Goal: Contribute content: Contribute content

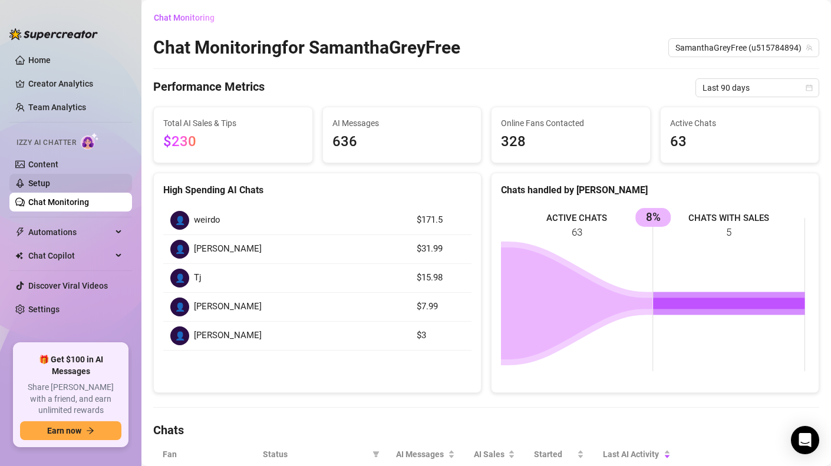
click at [45, 184] on link "Setup" at bounding box center [39, 183] width 22 height 9
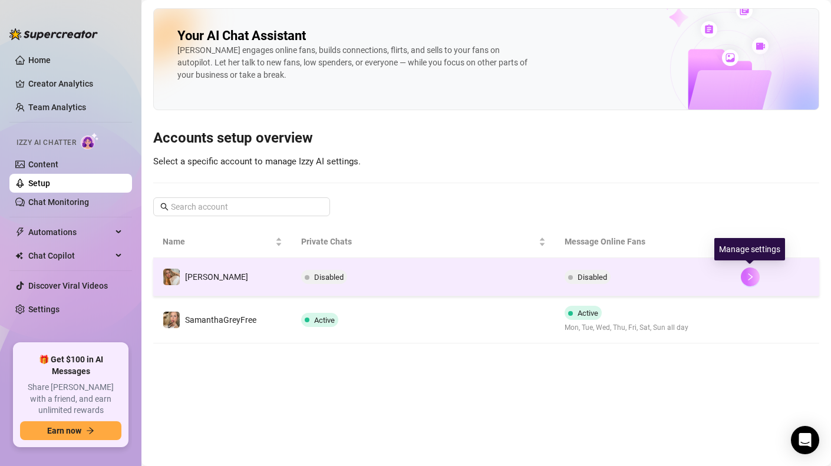
click at [752, 276] on icon "right" at bounding box center [750, 277] width 8 height 8
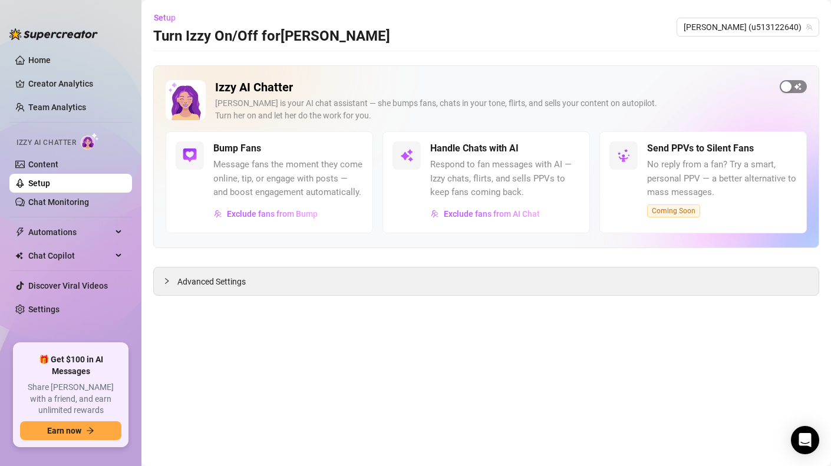
click at [792, 85] on span "button" at bounding box center [793, 86] width 27 height 13
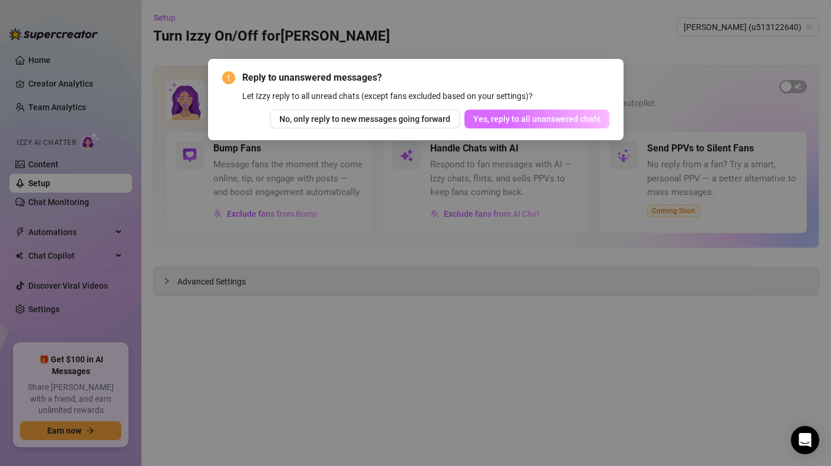
click at [523, 123] on span "Yes, reply to all unanswered chats" at bounding box center [536, 118] width 127 height 9
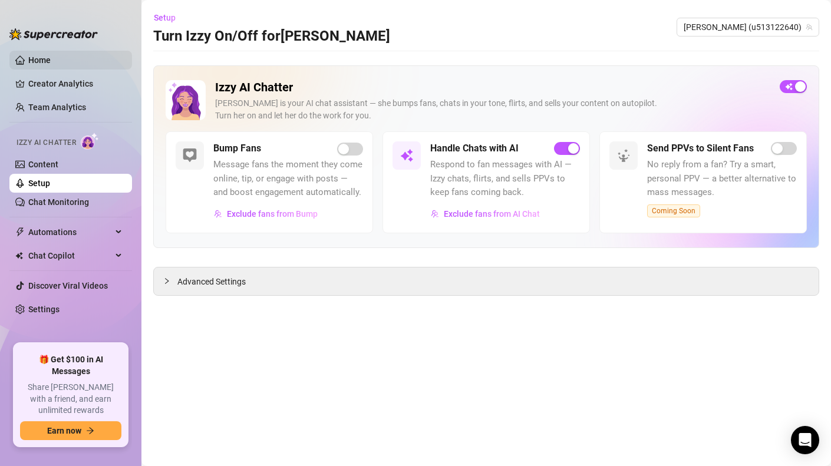
click at [34, 60] on link "Home" at bounding box center [39, 59] width 22 height 9
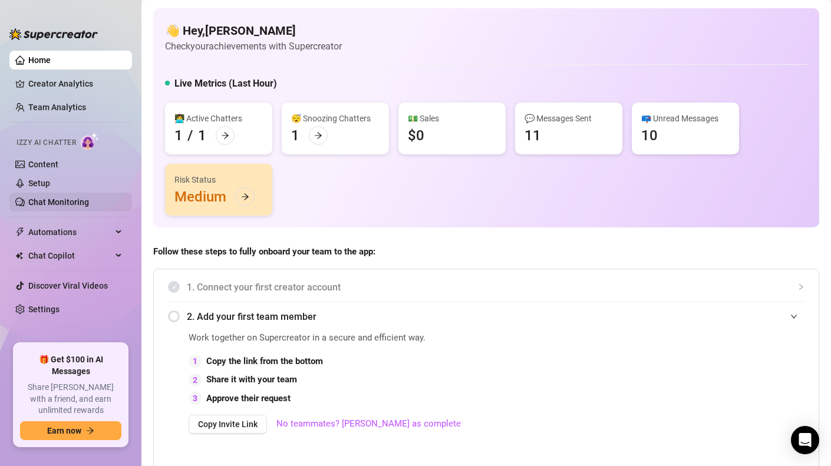
click at [70, 201] on link "Chat Monitoring" at bounding box center [58, 201] width 61 height 9
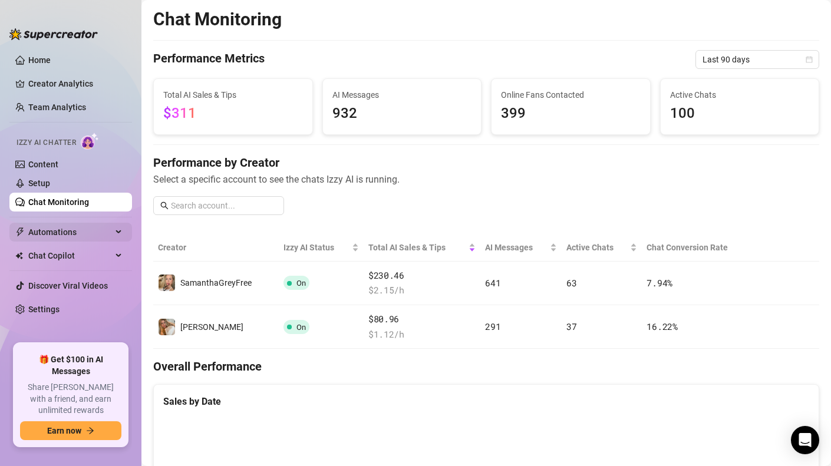
click at [60, 233] on span "Automations" at bounding box center [70, 232] width 84 height 19
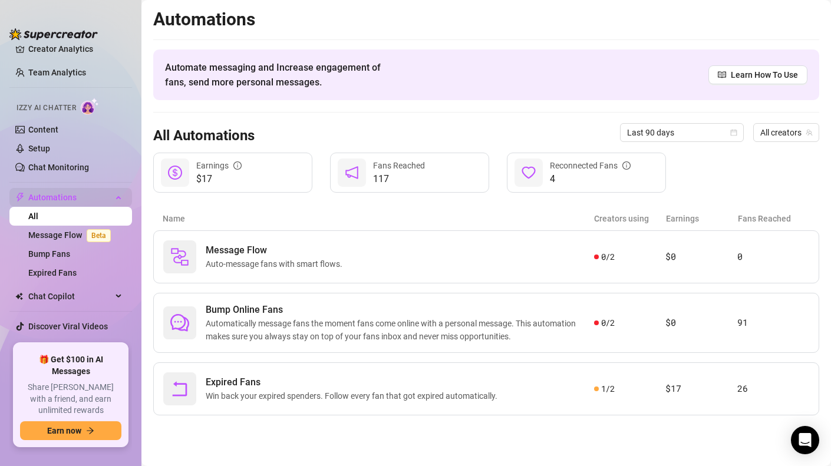
scroll to position [49, 0]
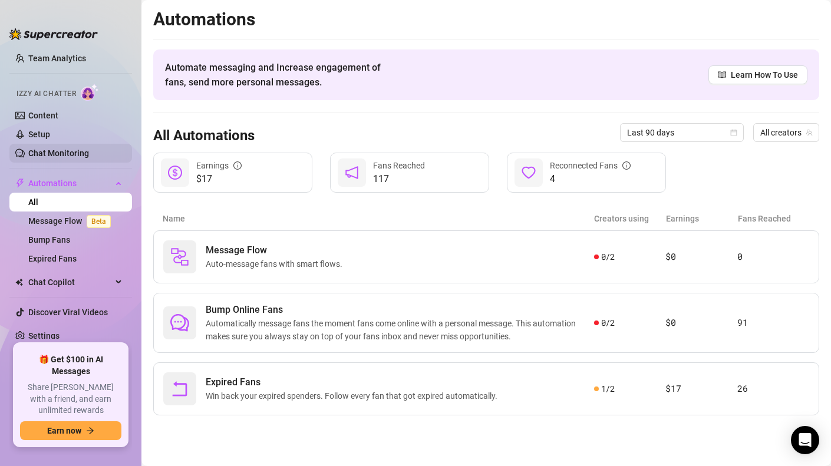
click at [57, 157] on link "Chat Monitoring" at bounding box center [58, 153] width 61 height 9
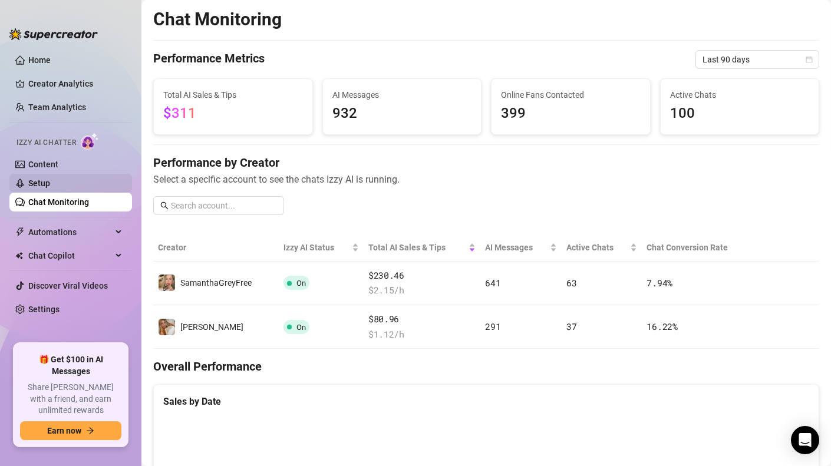
click at [40, 183] on link "Setup" at bounding box center [39, 183] width 22 height 9
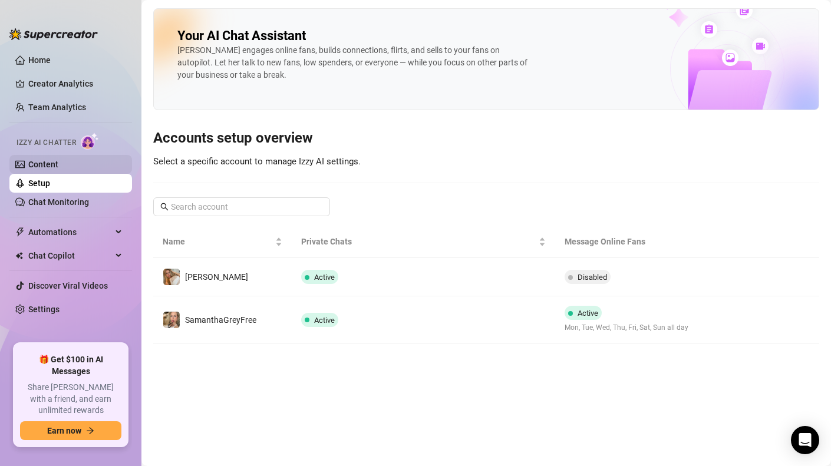
click at [46, 163] on link "Content" at bounding box center [43, 164] width 30 height 9
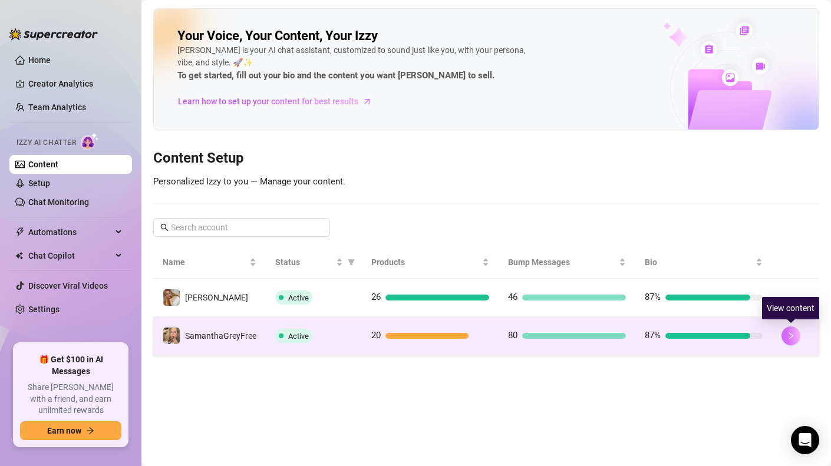
click at [796, 338] on button "button" at bounding box center [790, 336] width 19 height 19
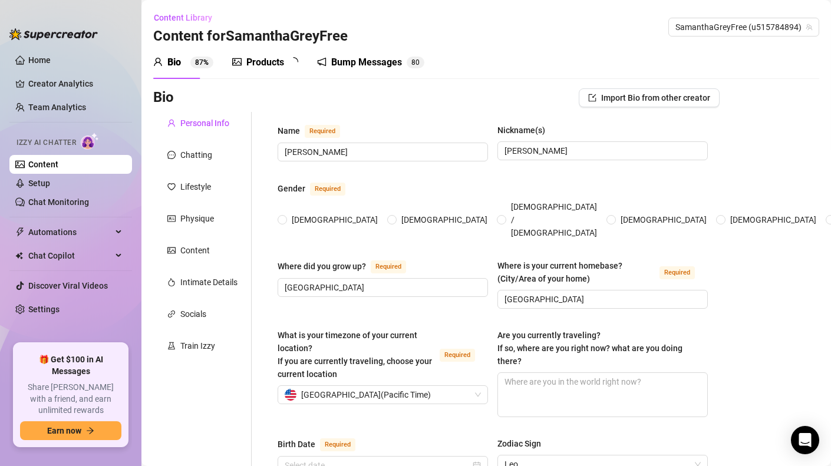
radio input "true"
type input "[DATE]"
click at [268, 65] on div "Products" at bounding box center [265, 62] width 38 height 14
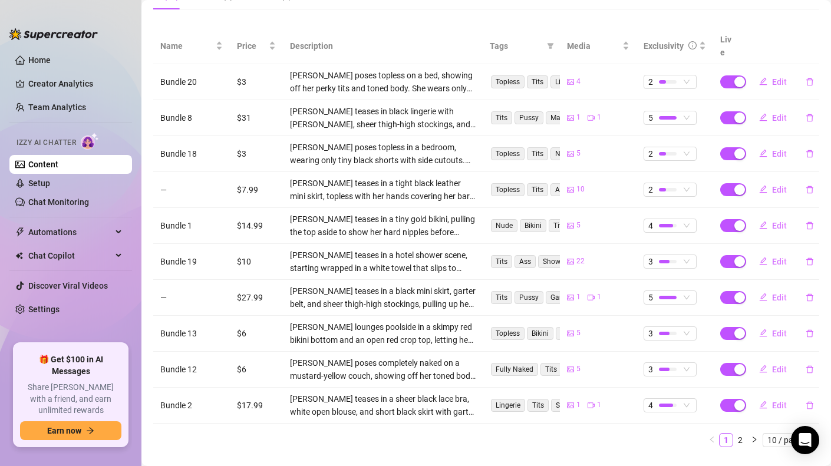
scroll to position [227, 0]
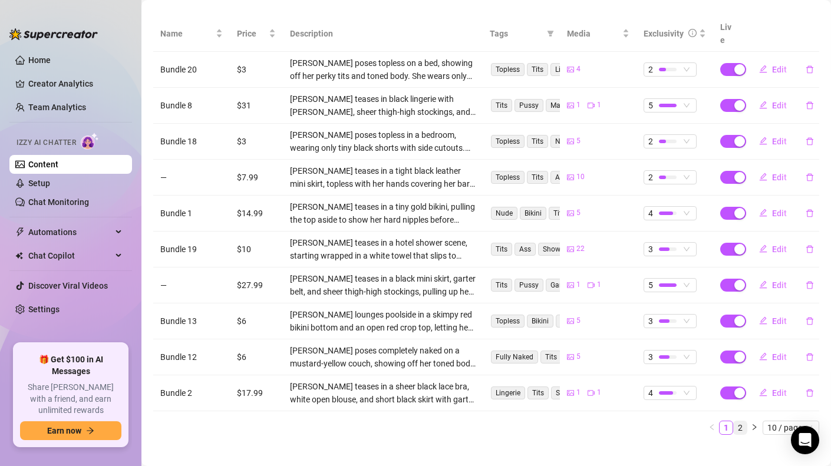
click at [734, 421] on link "2" at bounding box center [740, 427] width 13 height 13
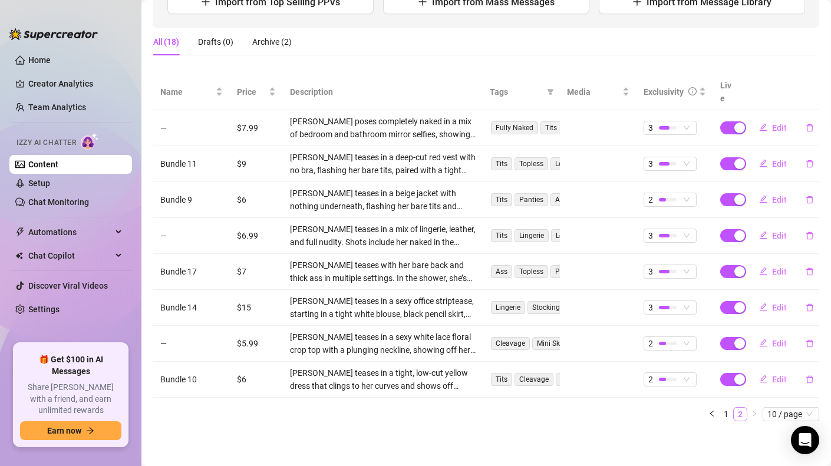
scroll to position [155, 0]
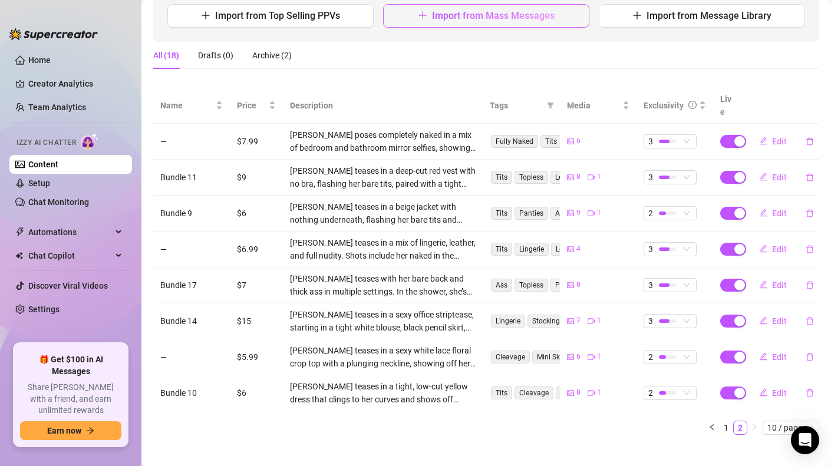
click at [443, 18] on span "Import from Mass Messages" at bounding box center [493, 15] width 123 height 11
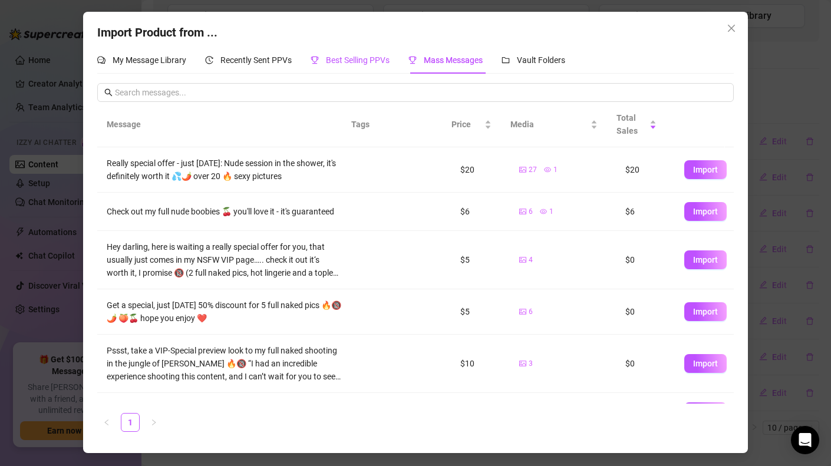
click at [369, 58] on span "Best Selling PPVs" at bounding box center [358, 59] width 64 height 9
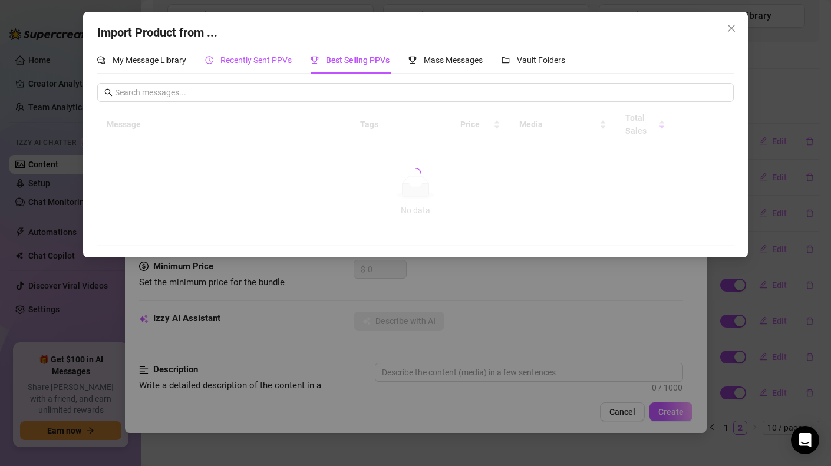
click at [245, 58] on span "Recently Sent PPVs" at bounding box center [255, 59] width 71 height 9
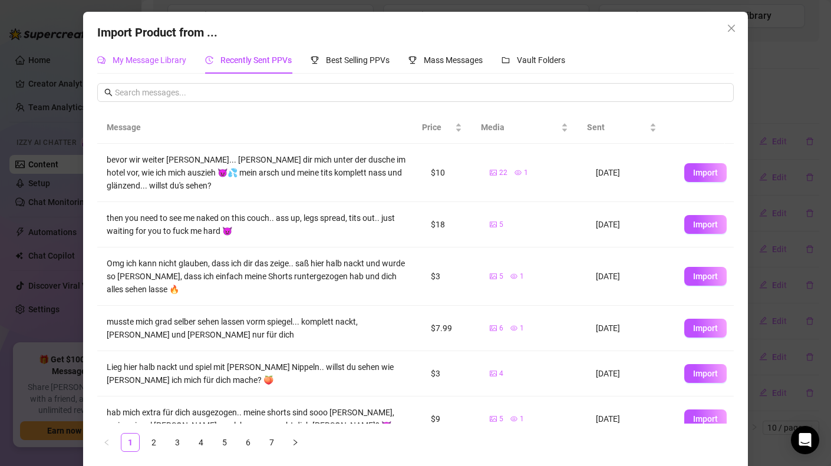
click at [163, 58] on span "My Message Library" at bounding box center [150, 59] width 74 height 9
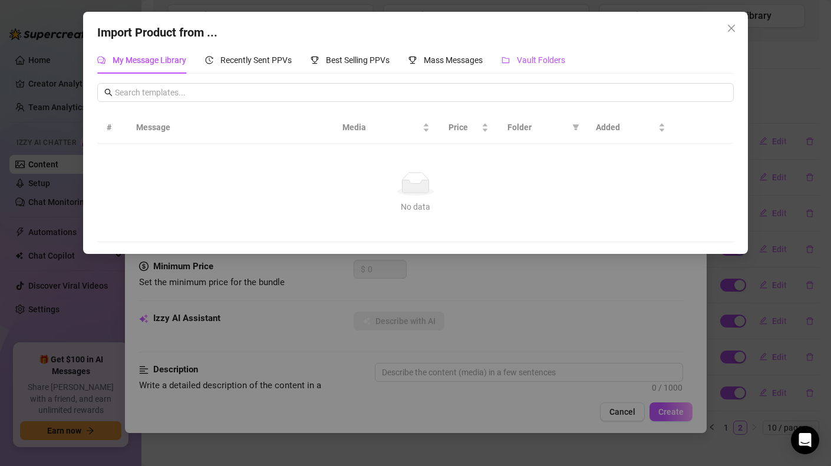
click at [552, 57] on span "Vault Folders" at bounding box center [541, 59] width 48 height 9
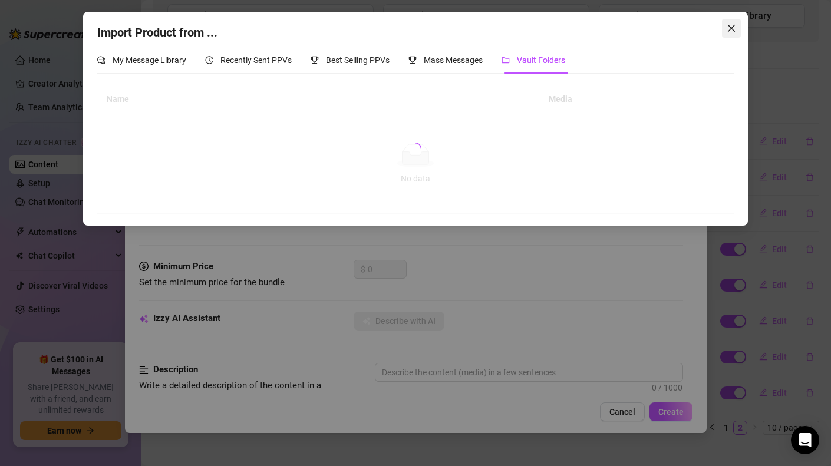
click at [727, 28] on icon "close" at bounding box center [731, 28] width 9 height 9
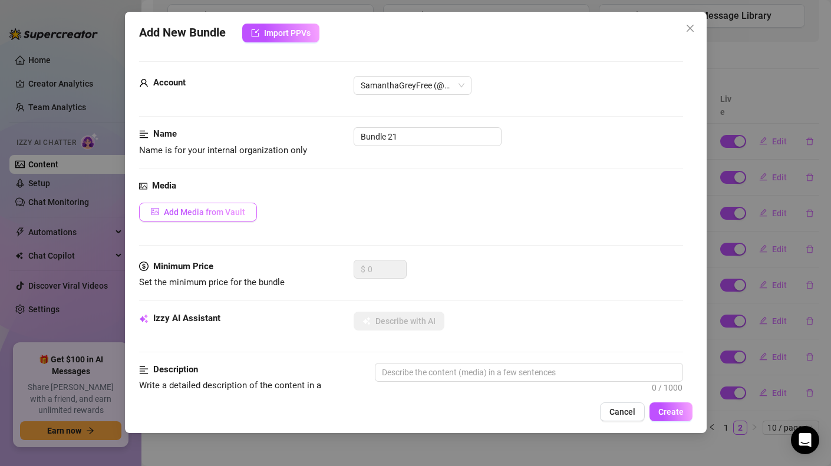
click at [196, 212] on span "Add Media from Vault" at bounding box center [204, 211] width 81 height 9
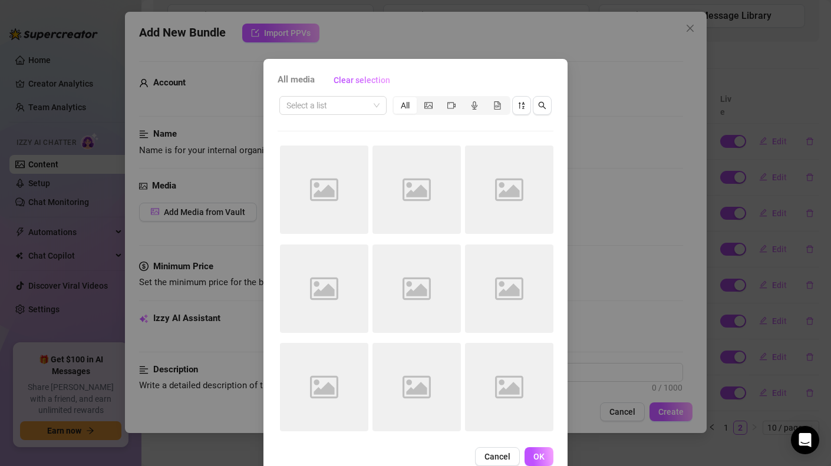
drag, startPoint x: 428, startPoint y: 75, endPoint x: 414, endPoint y: 52, distance: 27.3
click at [414, 52] on div "All media Clear selection Select a list All Image placeholder Image placeholder…" at bounding box center [415, 233] width 831 height 466
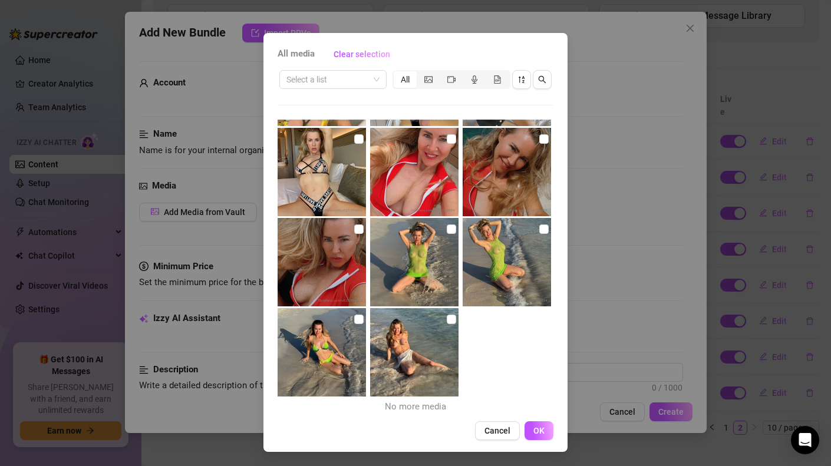
scroll to position [6666, 0]
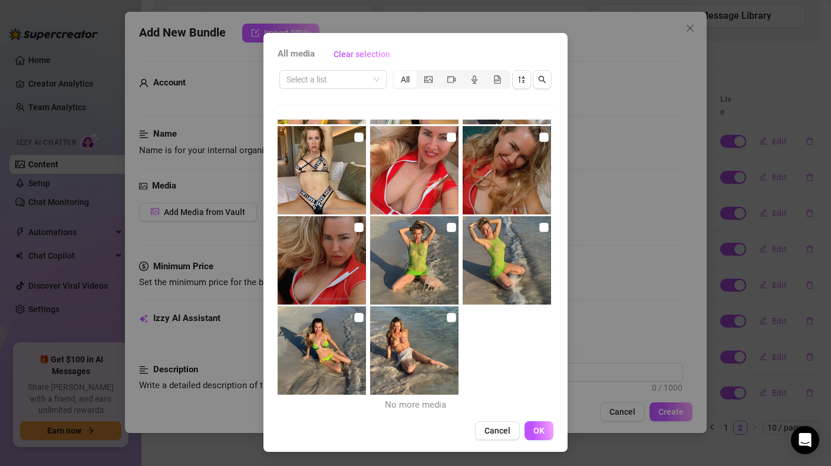
click at [644, 44] on div "All media Clear selection Select a list All 00:14 02:38 03:39 02:38 03:32 00:16…" at bounding box center [415, 233] width 831 height 466
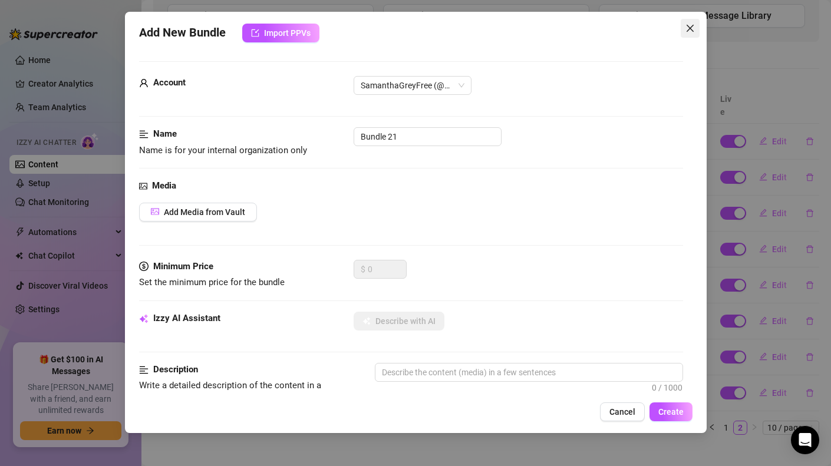
click at [690, 28] on icon "close" at bounding box center [689, 28] width 7 height 7
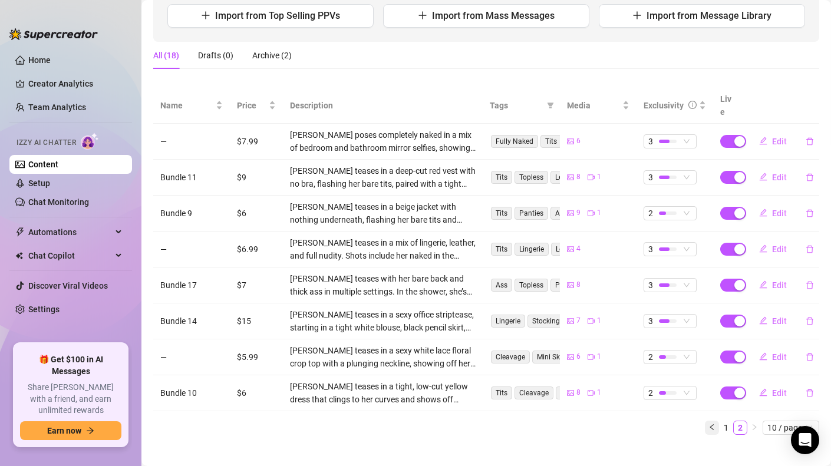
click at [705, 421] on button "button" at bounding box center [712, 428] width 14 height 14
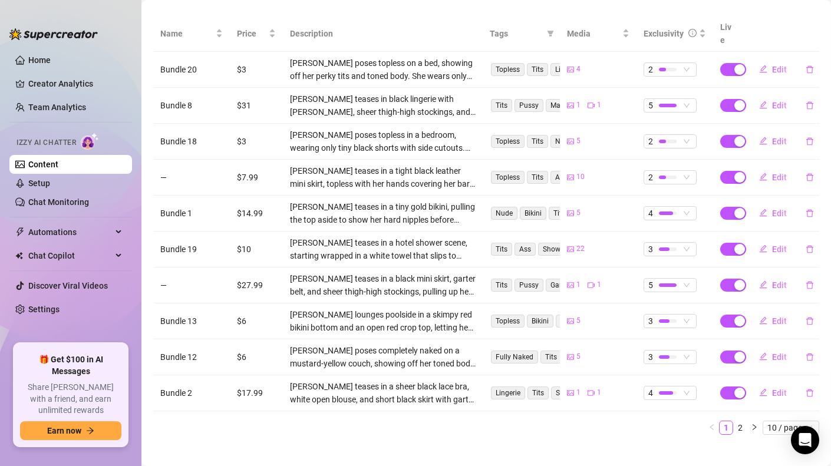
scroll to position [0, 0]
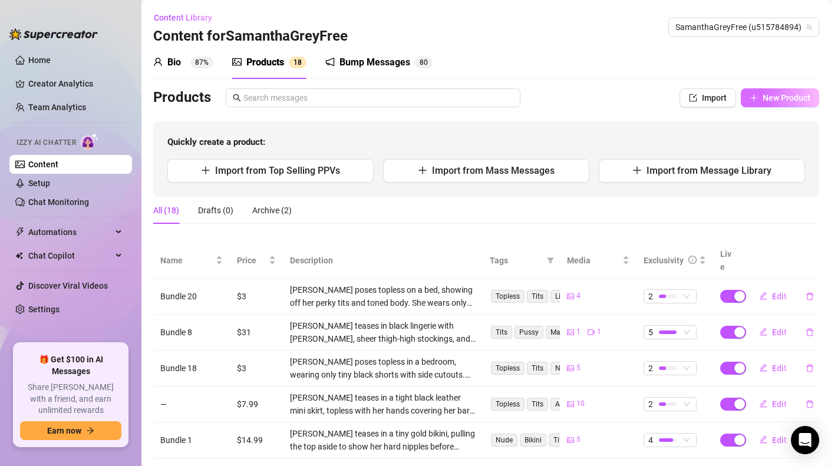
click at [763, 101] on span "New Product" at bounding box center [787, 97] width 48 height 9
type textarea "Type your message here..."
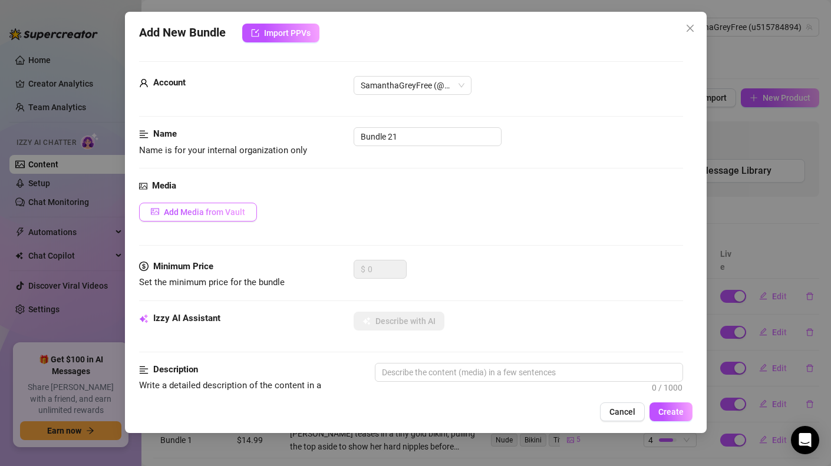
click at [210, 216] on span "Add Media from Vault" at bounding box center [204, 211] width 81 height 9
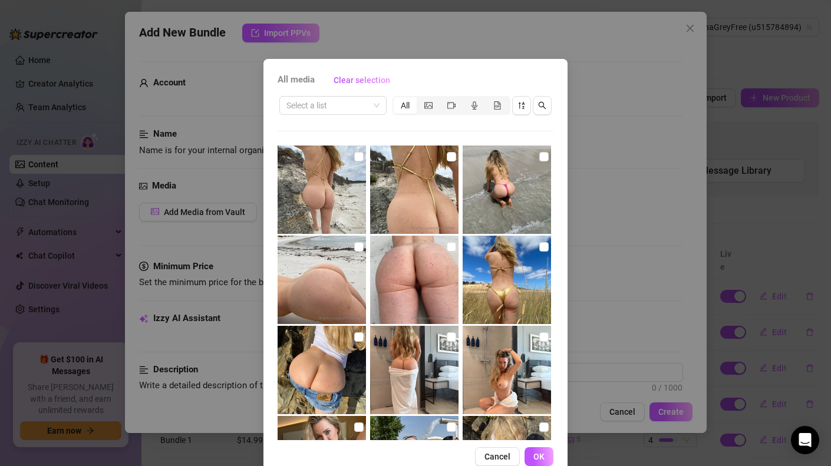
click at [322, 389] on img at bounding box center [322, 370] width 88 height 88
checkbox input "true"
click at [475, 293] on img at bounding box center [507, 280] width 88 height 88
checkbox input "true"
click at [411, 279] on img at bounding box center [414, 280] width 88 height 88
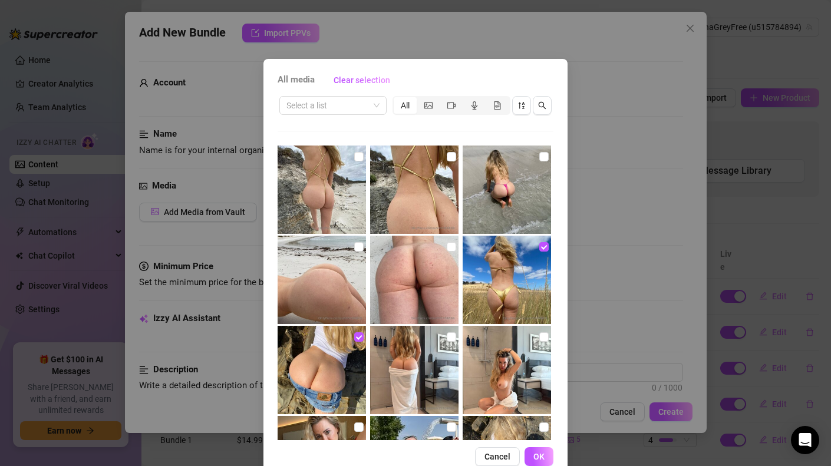
checkbox input "true"
click at [328, 277] on img at bounding box center [322, 280] width 88 height 88
checkbox input "true"
drag, startPoint x: 485, startPoint y: 195, endPoint x: 445, endPoint y: 192, distance: 40.2
click at [485, 195] on img at bounding box center [507, 190] width 88 height 88
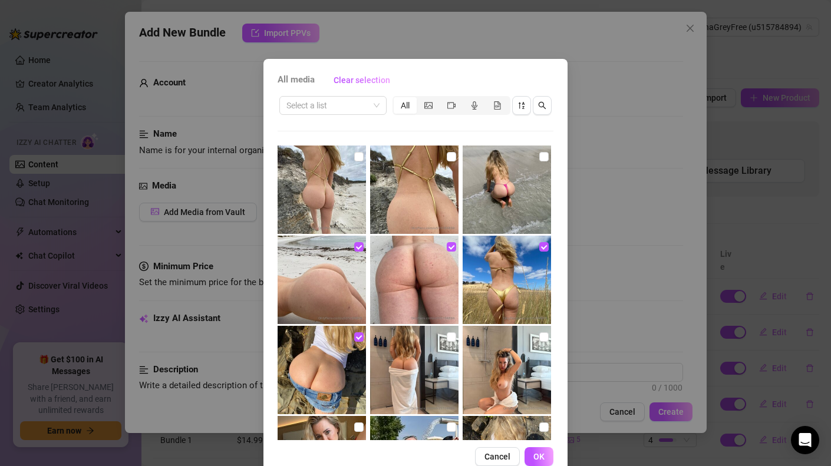
checkbox input "true"
click at [409, 186] on img at bounding box center [414, 190] width 88 height 88
checkbox input "true"
click at [314, 182] on img at bounding box center [322, 190] width 88 height 88
checkbox input "true"
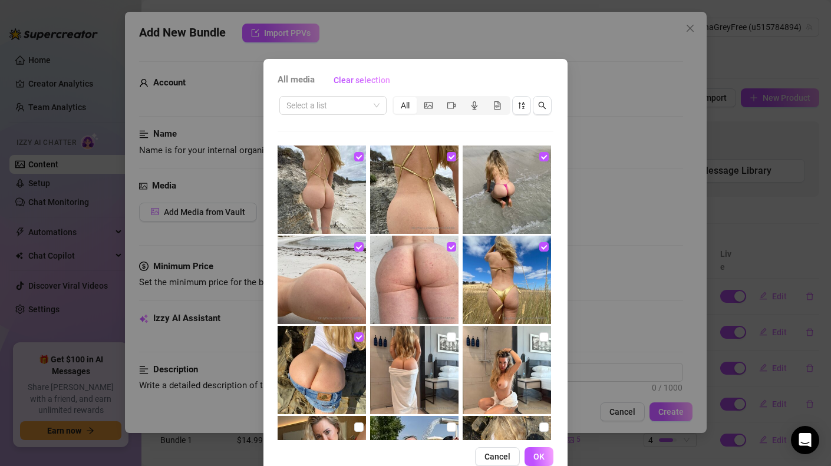
drag, startPoint x: 539, startPoint y: 460, endPoint x: 533, endPoint y: 450, distance: 11.6
click at [539, 460] on span "OK" at bounding box center [538, 456] width 11 height 9
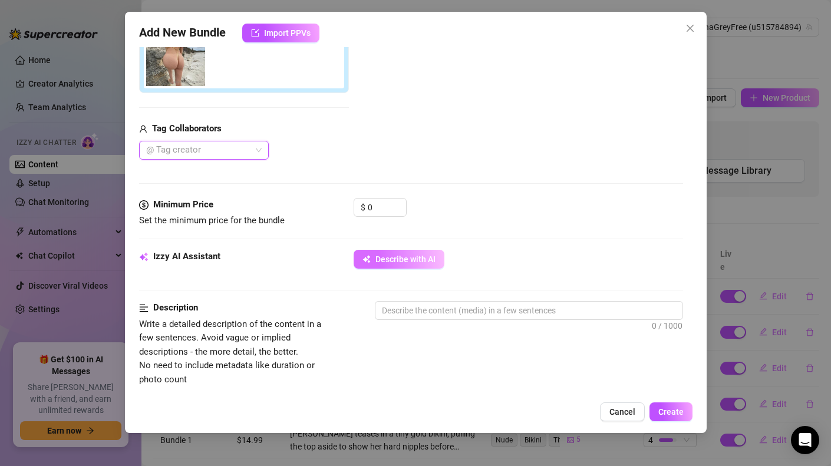
scroll to position [355, 0]
click at [403, 203] on span "Increase Value" at bounding box center [399, 204] width 13 height 11
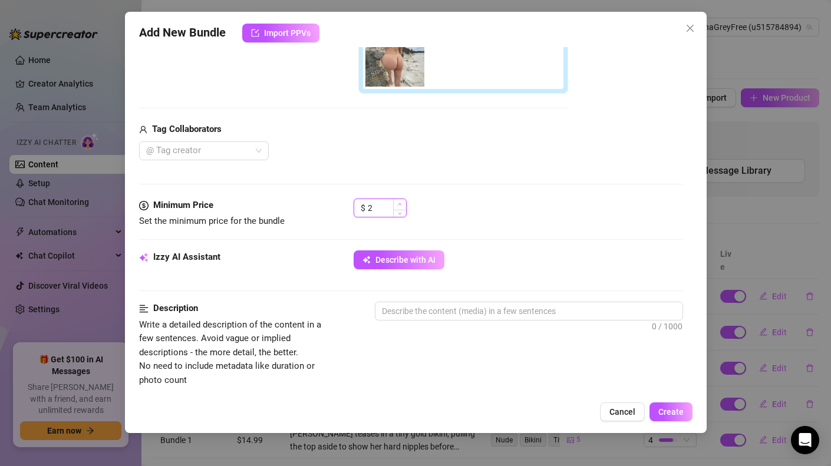
click at [403, 203] on span "Increase Value" at bounding box center [399, 204] width 13 height 11
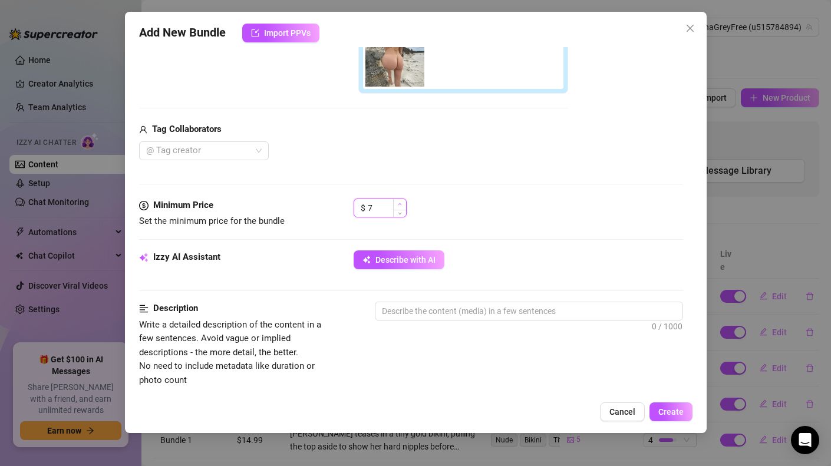
click at [403, 203] on span "Increase Value" at bounding box center [399, 204] width 13 height 11
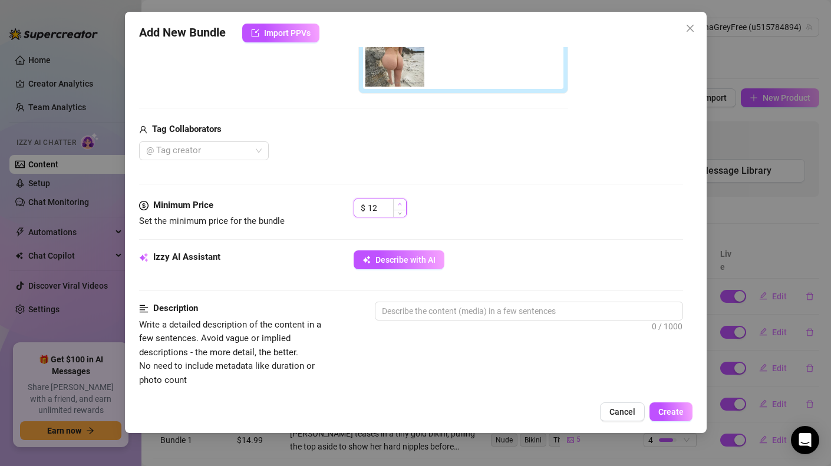
click at [403, 203] on span "Increase Value" at bounding box center [399, 204] width 13 height 11
type input "13"
click at [403, 203] on span "Increase Value" at bounding box center [399, 204] width 13 height 11
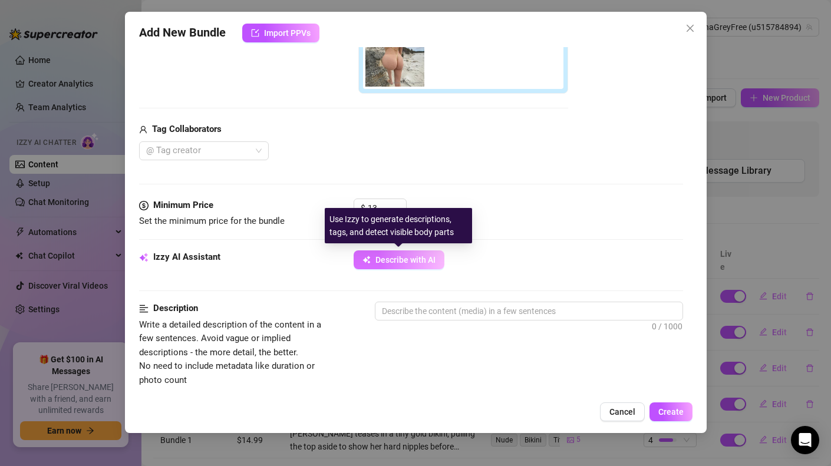
click at [411, 264] on span "Describe with AI" at bounding box center [405, 259] width 60 height 9
click at [398, 264] on span "Describe with AI" at bounding box center [405, 259] width 60 height 9
type textarea "[PERSON_NAME]"
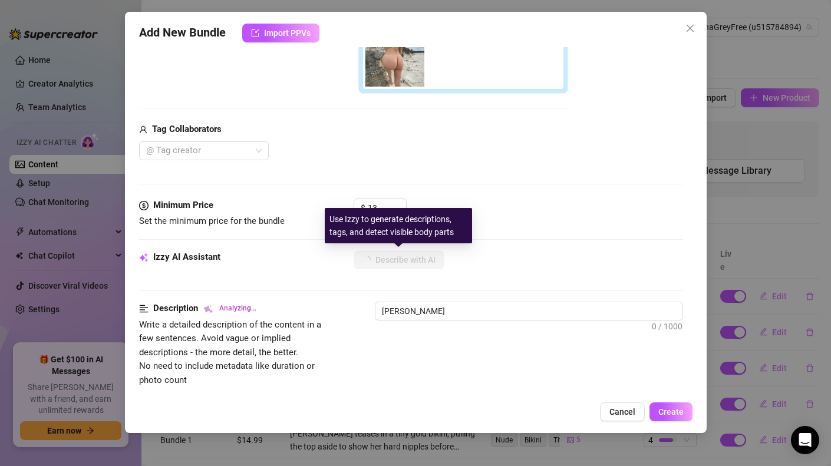
type textarea "[PERSON_NAME]"
type textarea "[PERSON_NAME] teases outdoors"
type textarea "[PERSON_NAME] teases outdoors in"
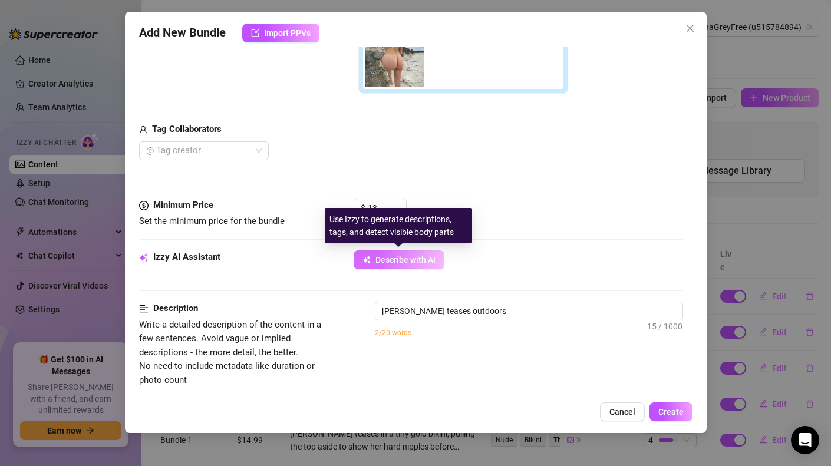
type textarea "[PERSON_NAME] teases outdoors in"
type textarea "[PERSON_NAME] teases outdoors in tiny"
type textarea "[PERSON_NAME] teases outdoors in tiny bikinis,"
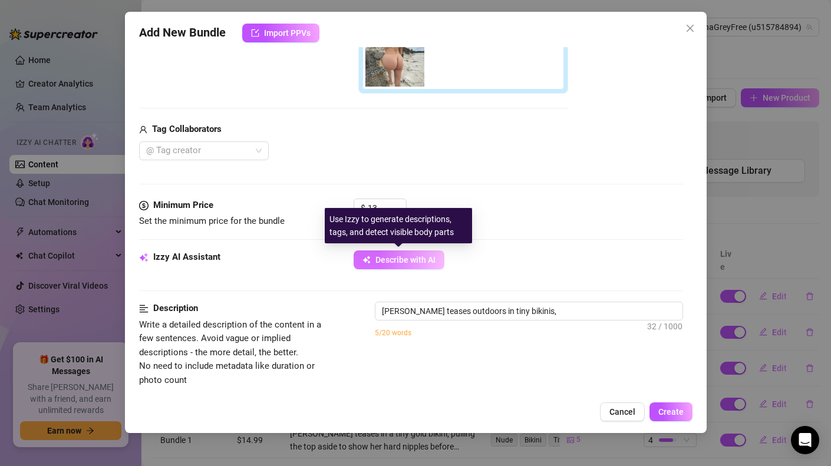
type textarea "[PERSON_NAME] teases outdoors in tiny bikinis, denim"
type textarea "[PERSON_NAME] teases outdoors in tiny bikinis, denim shorts,"
type textarea "[PERSON_NAME] teases outdoors in tiny bikinis, denim shorts, and"
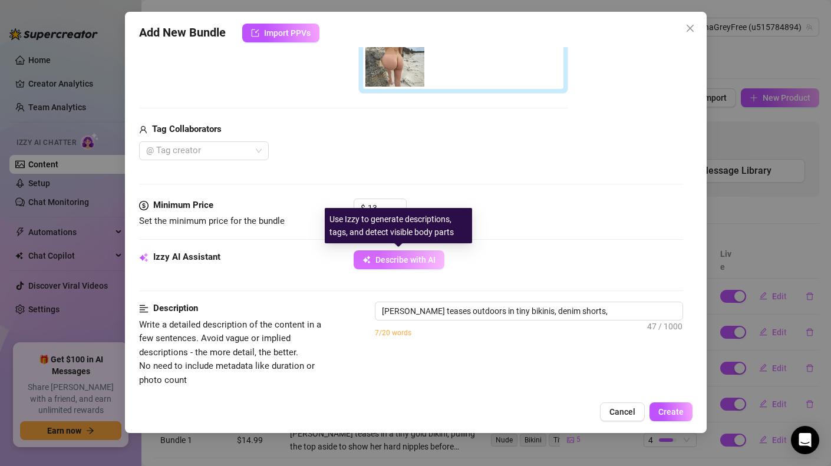
type textarea "[PERSON_NAME] teases outdoors in tiny bikinis, denim shorts, and"
type textarea "[PERSON_NAME] teases outdoors in tiny bikinis, denim shorts, and fully"
type textarea "[PERSON_NAME] teases outdoors in tiny bikinis, denim shorts, and fully nude"
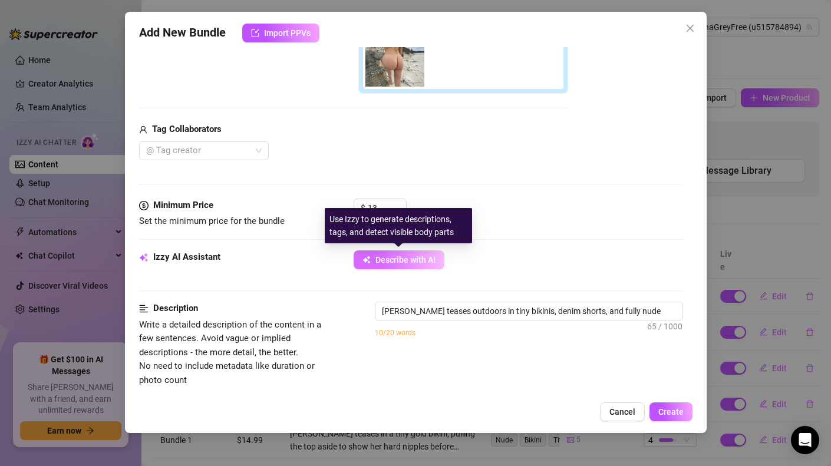
type textarea "[PERSON_NAME] teases outdoors in tiny bikinis, denim shorts, and fully nude sho…"
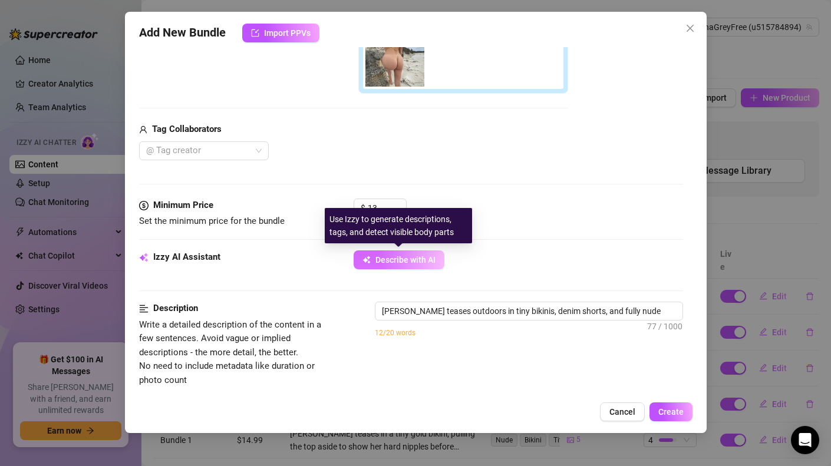
type textarea "[PERSON_NAME] teases outdoors in tiny bikinis, denim shorts, and fully nude sho…"
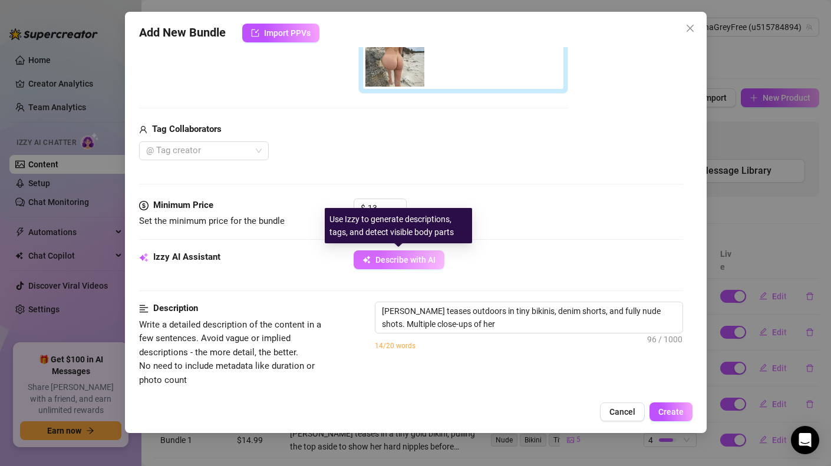
type textarea "[PERSON_NAME] teases outdoors in tiny bikinis, denim shorts, and fully nude sho…"
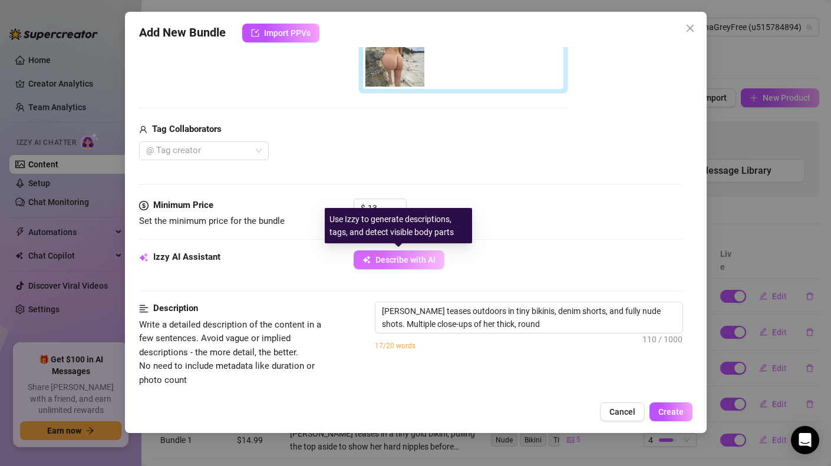
type textarea "[PERSON_NAME] teases outdoors in tiny bikinis, denim shorts, and fully nude sho…"
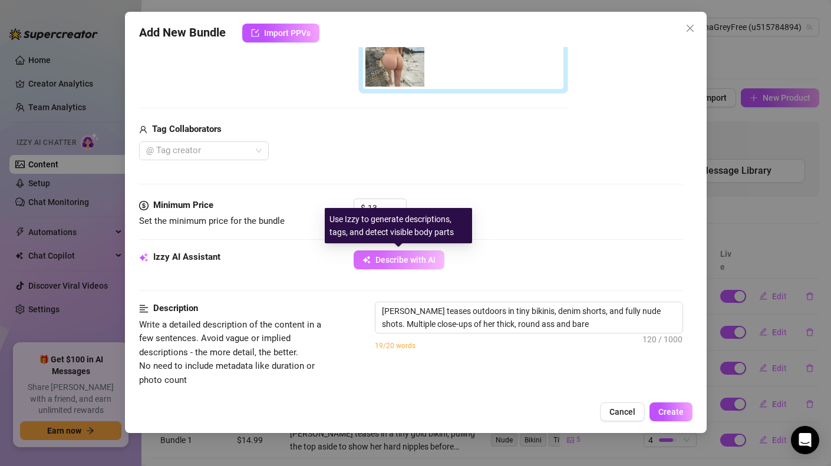
type textarea "[PERSON_NAME] teases outdoors in tiny bikinis, denim shorts, and fully nude sho…"
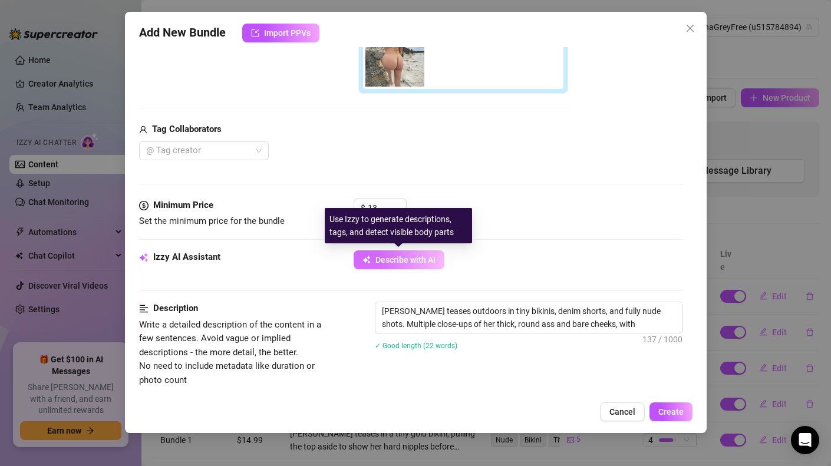
type textarea "[PERSON_NAME] teases outdoors in tiny bikinis, denim shorts, and fully nude sho…"
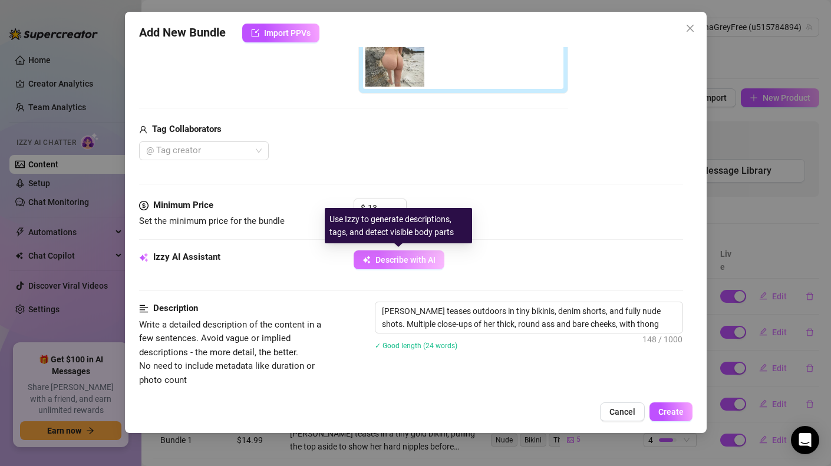
type textarea "[PERSON_NAME] teases outdoors in tiny bikinis, denim shorts, and fully nude sho…"
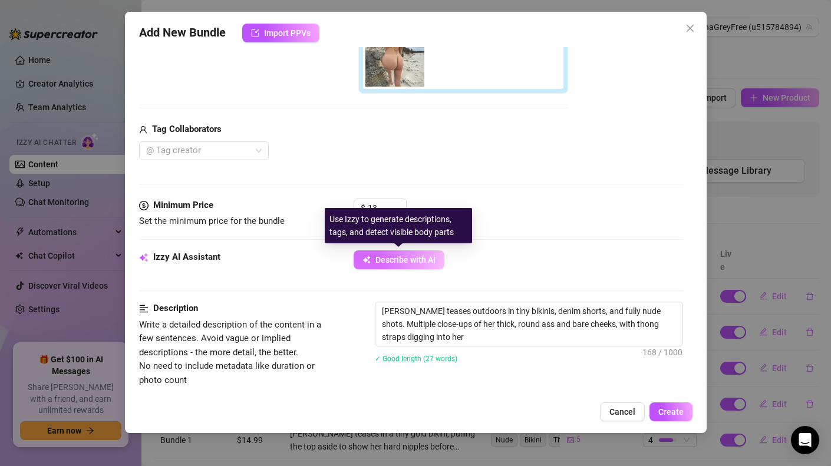
type textarea "[PERSON_NAME] teases outdoors in tiny bikinis, denim shorts, and fully nude sho…"
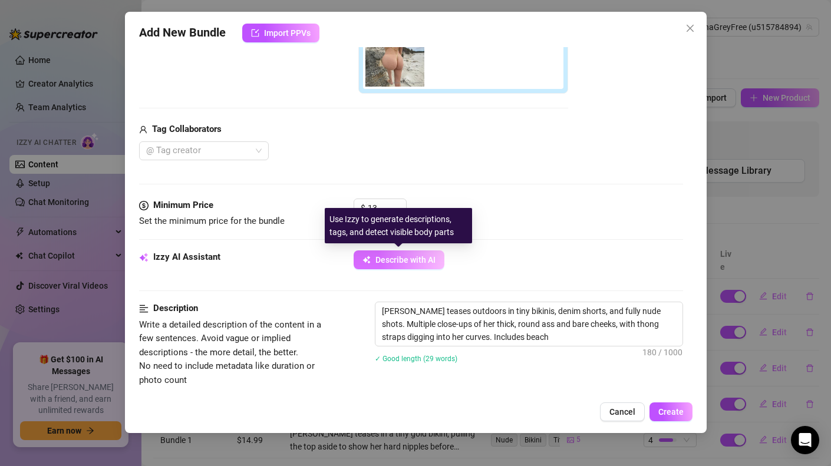
type textarea "[PERSON_NAME] teases outdoors in tiny bikinis, denim shorts, and fully nude sho…"
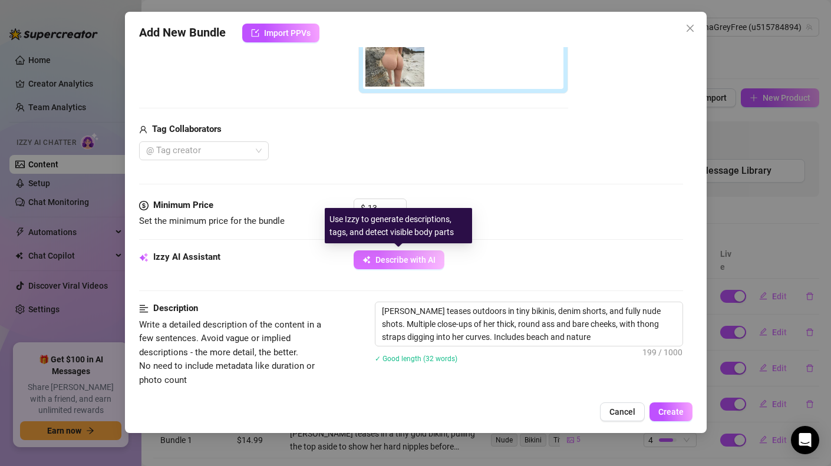
type textarea "[PERSON_NAME] teases outdoors in tiny bikinis, denim shorts, and fully nude sho…"
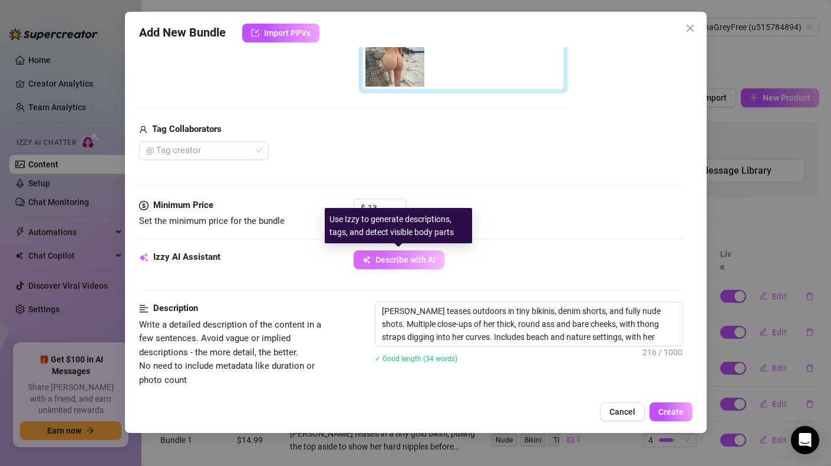
type textarea "[PERSON_NAME] teases outdoors in tiny bikinis, denim shorts, and fully nude sho…"
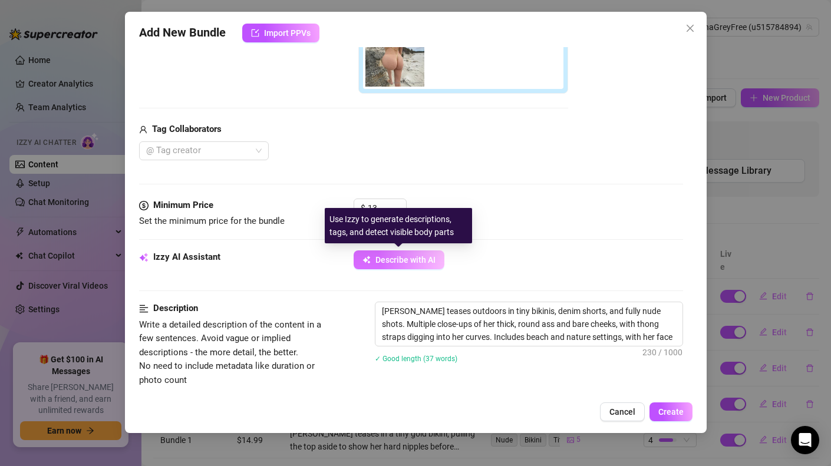
type textarea "[PERSON_NAME] teases outdoors in tiny bikinis, denim shorts, and fully nude sho…"
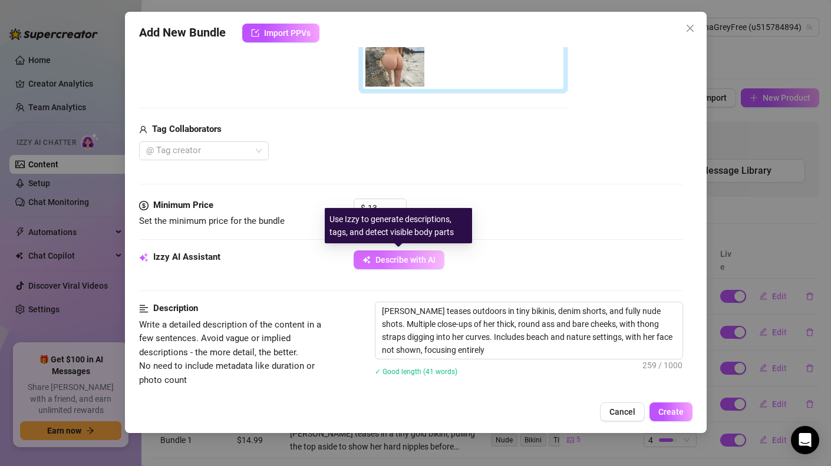
type textarea "[PERSON_NAME] teases outdoors in tiny bikinis, denim shorts, and fully nude sho…"
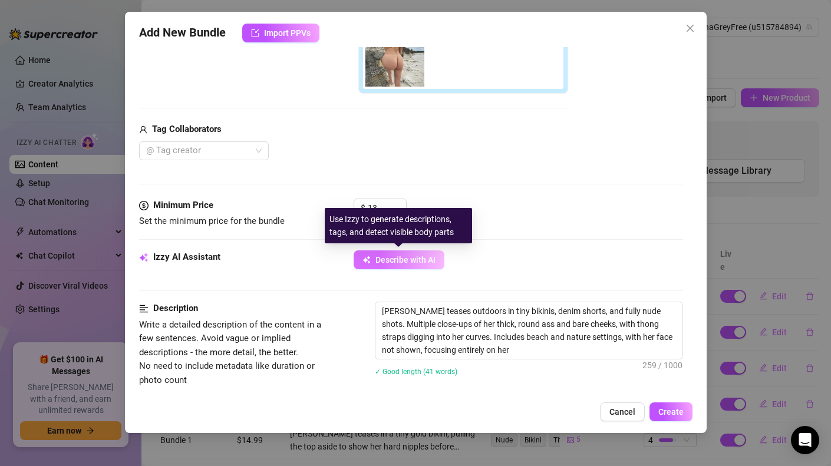
type textarea "[PERSON_NAME] teases outdoors in tiny bikinis, denim shorts, and fully nude sho…"
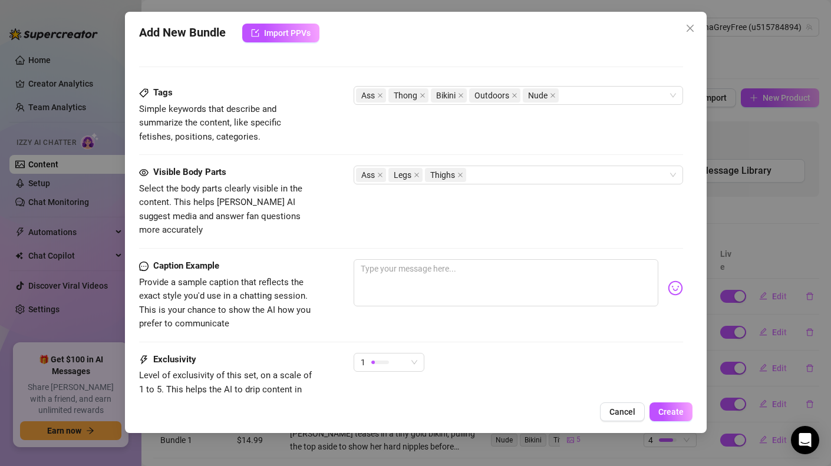
scroll to position [775, 0]
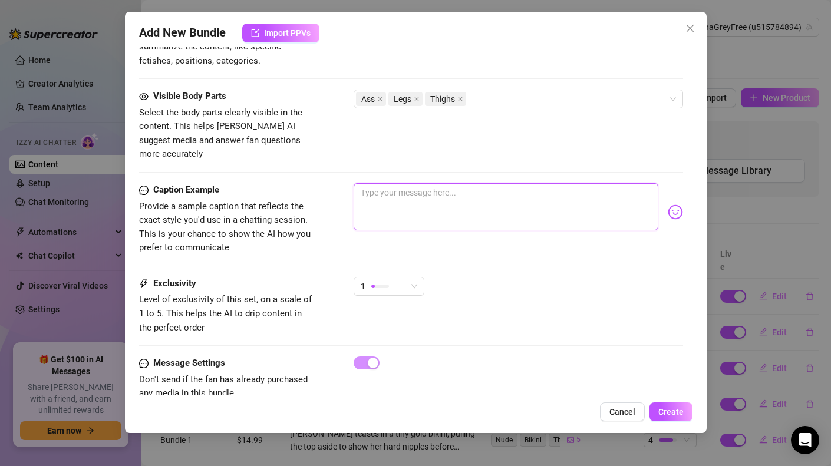
click at [493, 199] on textarea at bounding box center [506, 206] width 305 height 47
type textarea "A"
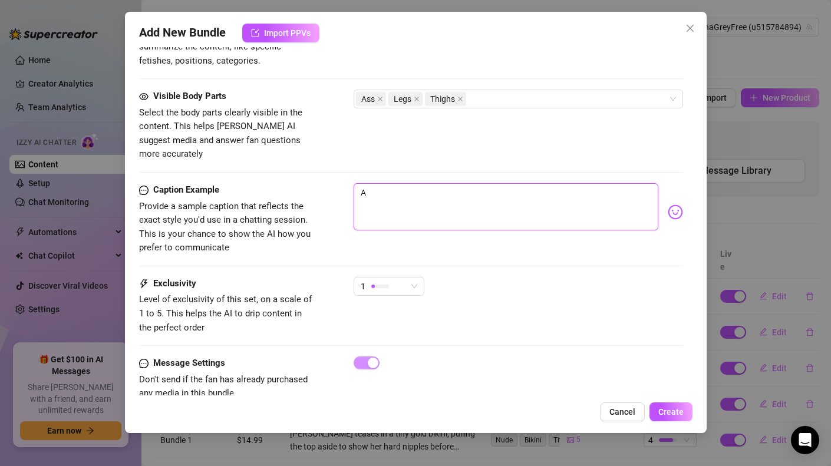
type textarea "A n"
type textarea "A nu"
type textarea "A nud"
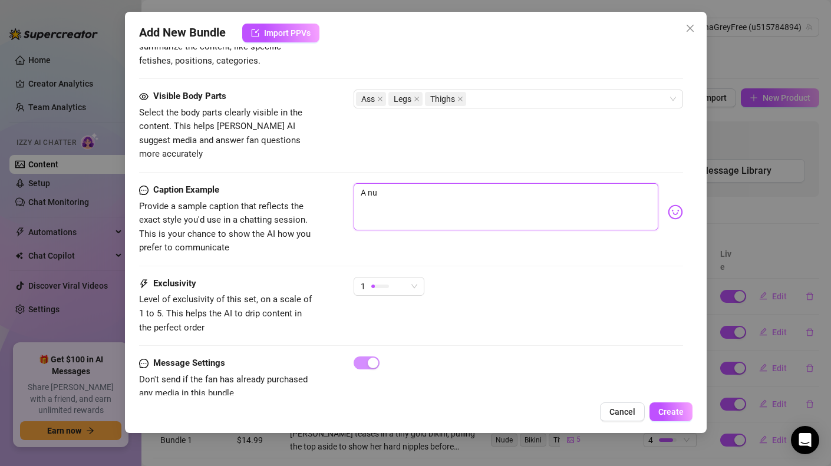
type textarea "A nud"
type textarea "A nude"
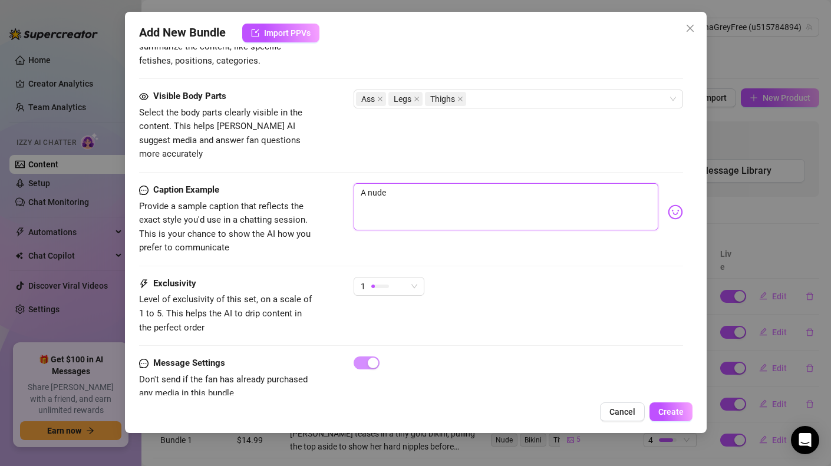
type textarea "A nude b"
type textarea "A nude bo"
type textarea "A nude boo"
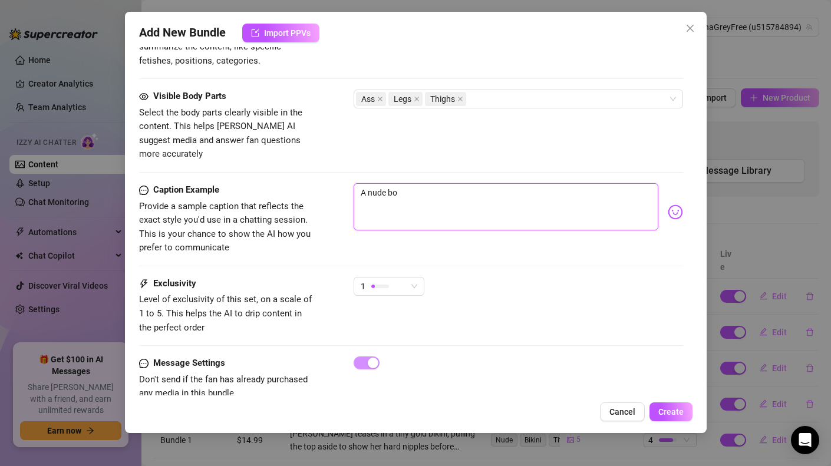
type textarea "A nude boo"
type textarea "A nude boot"
type textarea "A nude boo"
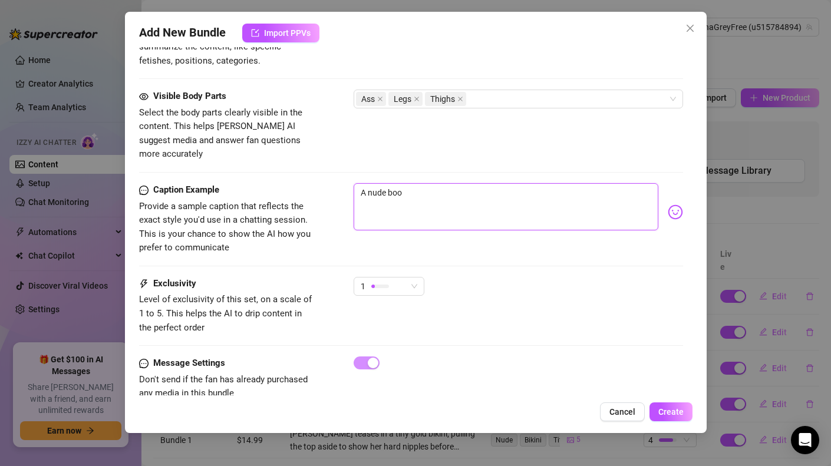
type textarea "A nude bo"
type textarea "A nude b"
type textarea "A nude"
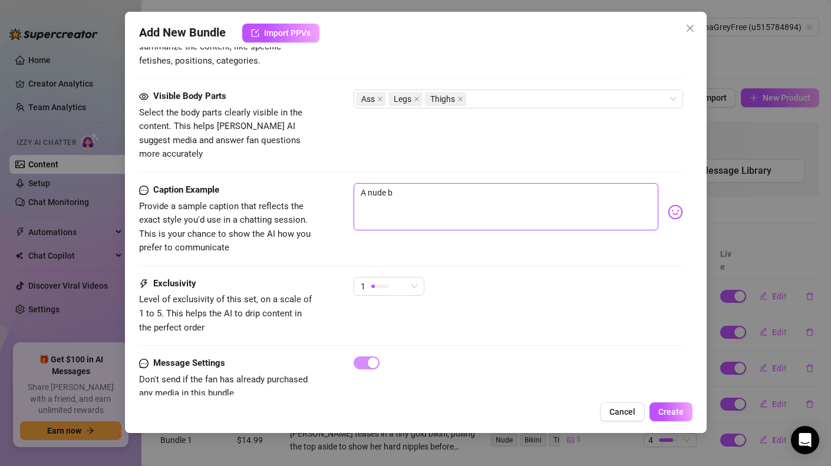
type textarea "A nude"
type textarea "A nude A"
type textarea "A nude AS"
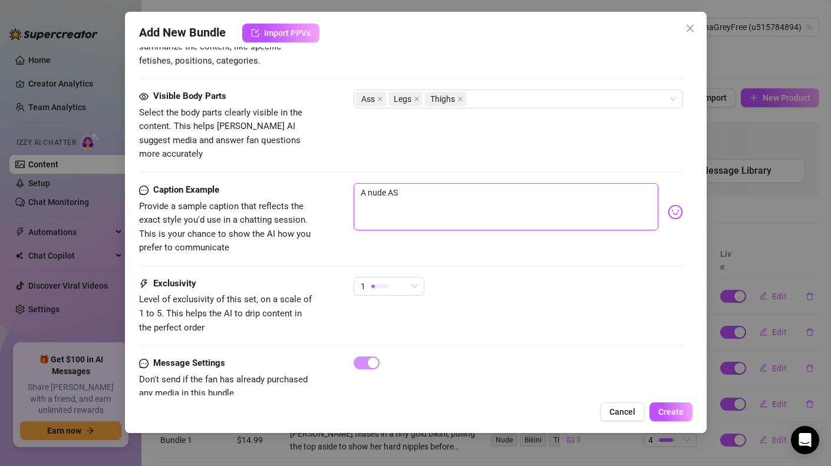
type textarea "A nude ASS"
type textarea "A nude ASS s"
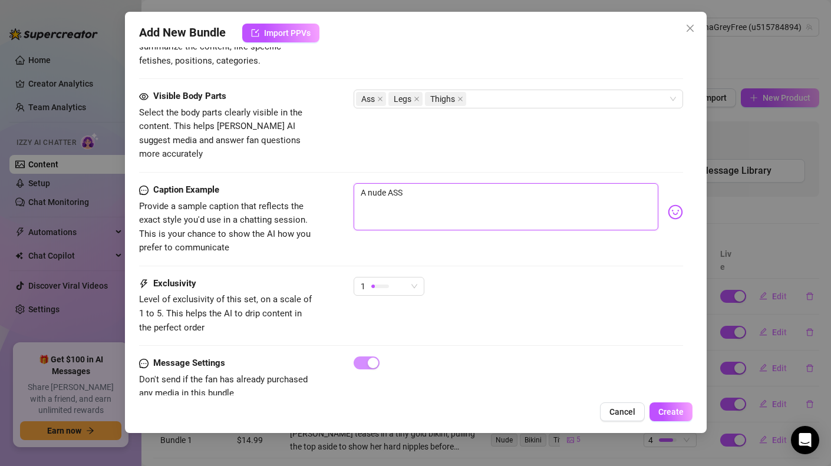
type textarea "A nude ASS s"
type textarea "A nude ASS sh"
type textarea "A nude ASS sho"
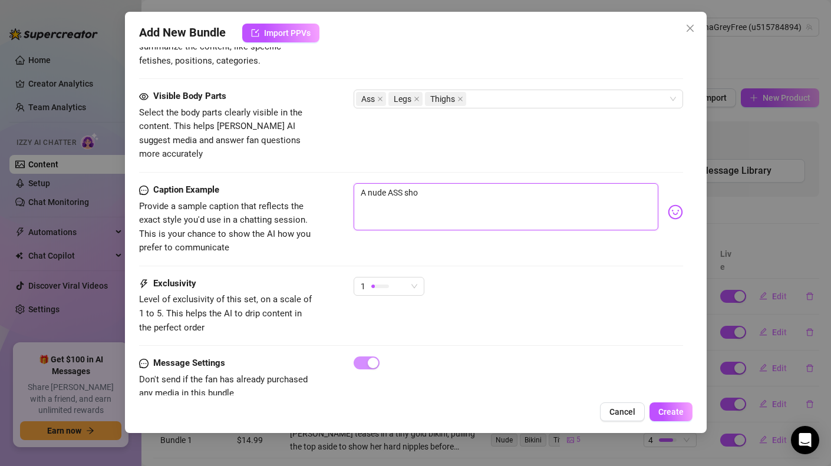
type textarea "A nude ASS shoo"
type textarea "A nude ASS shoot"
type textarea "A nude ASS shooti"
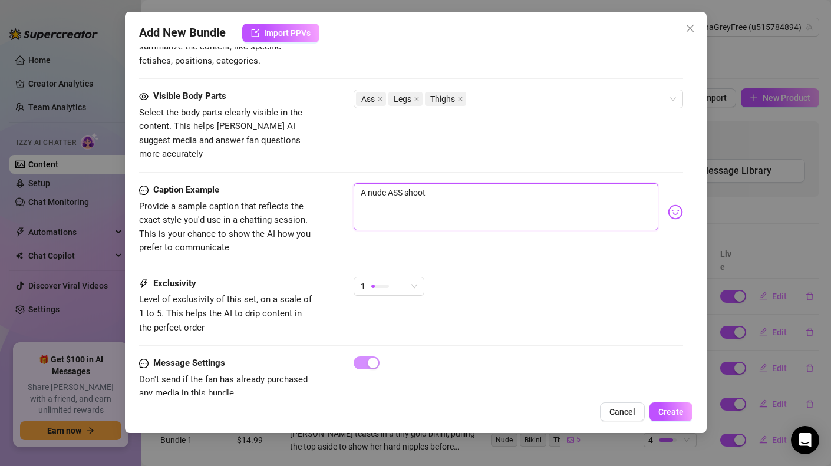
type textarea "A nude ASS shooti"
type textarea "A nude ASS shootin"
type textarea "A nude ASS shooting"
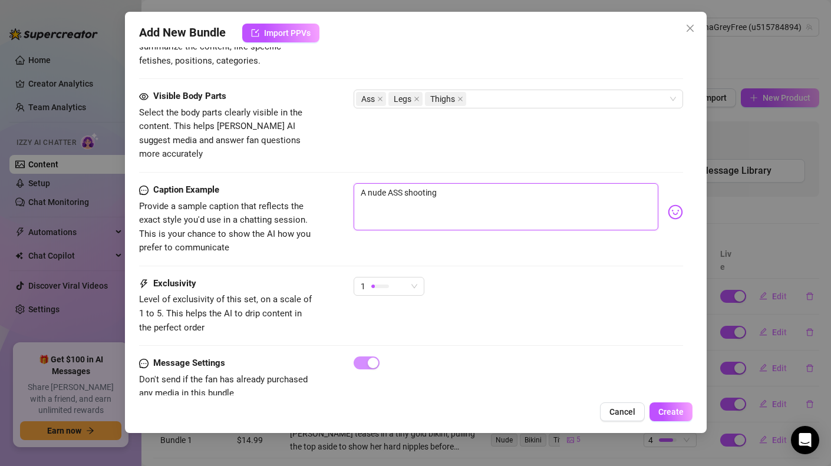
type textarea "A nude ASS shooting"
type textarea "A nude ASS shooting o"
type textarea "A nude ASS shooting on"
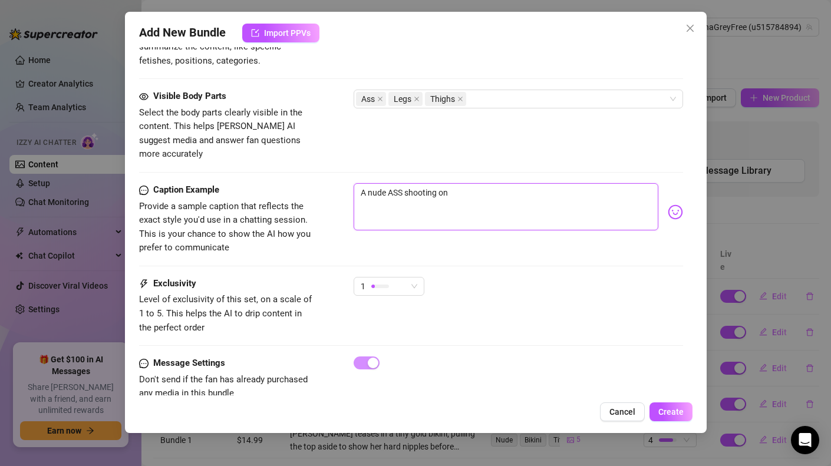
type textarea "A nude ASS shooting on"
type textarea "A nude ASS shooting on t"
type textarea "A nude ASS shooting on th"
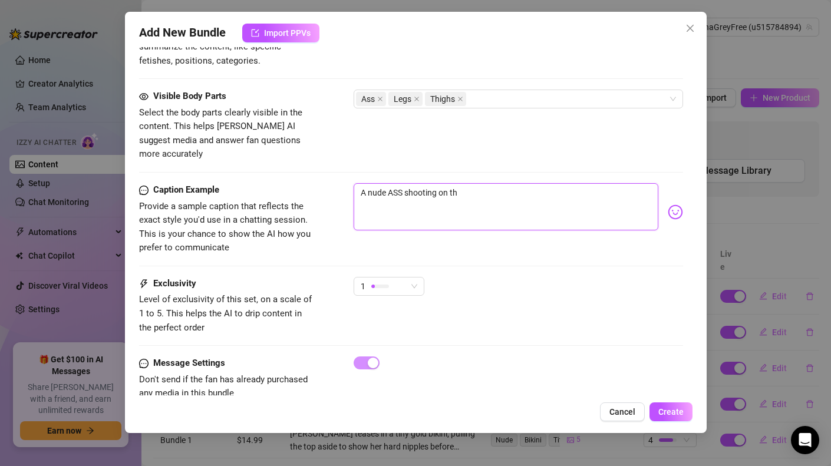
type textarea "A nude ASS shooting on the"
type textarea "A nude ASS shooting on the b"
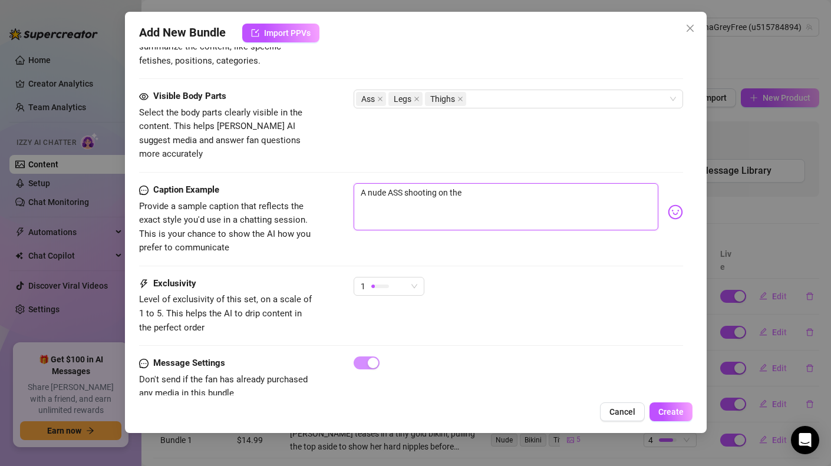
type textarea "A nude ASS shooting on the b"
type textarea "A nude ASS shooting on the be"
type textarea "A nude ASS shooting on the bea"
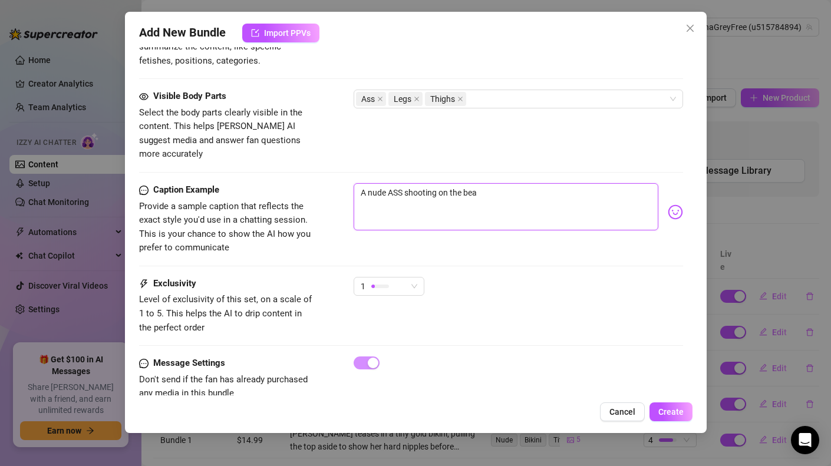
type textarea "A nude ASS shooting on the beac"
type textarea "A nude ASS shooting on the beach"
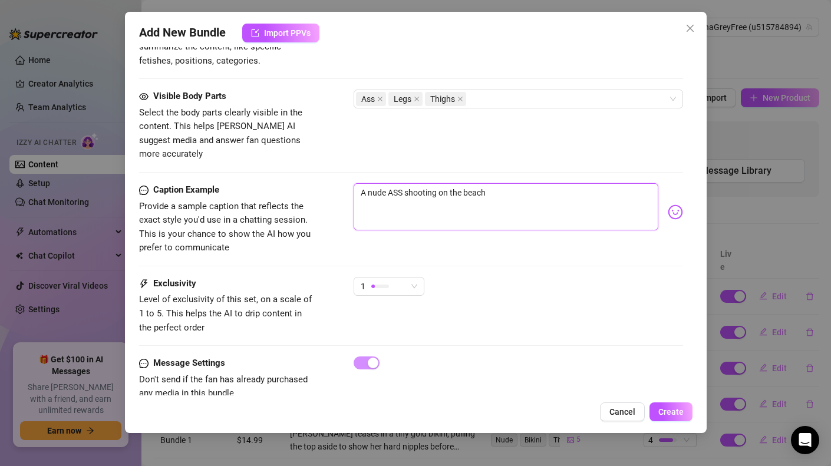
type textarea "A nude ASS shooting on the beach"
type textarea "A nude ASS shooting on the beach 🍑"
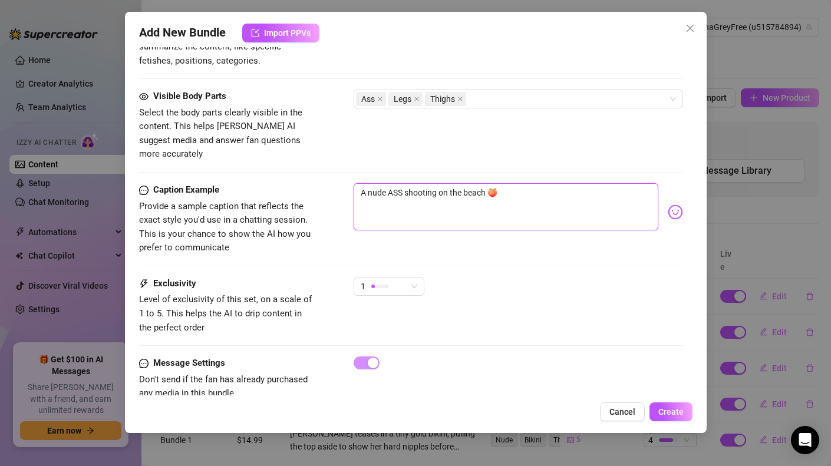
type textarea "A nude ASS shooting on the beach 🍑 I"
type textarea "A nude ASS shooting on the beach 🍑 I l"
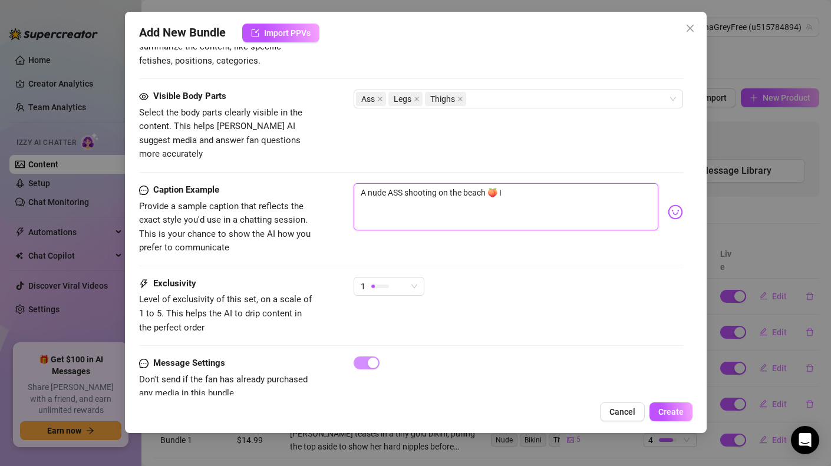
type textarea "A nude ASS shooting on the beach 🍑 I l"
type textarea "A nude ASS shooting on the beach 🍑 I lo"
type textarea "A nude ASS shooting on the beach 🍑 I lov"
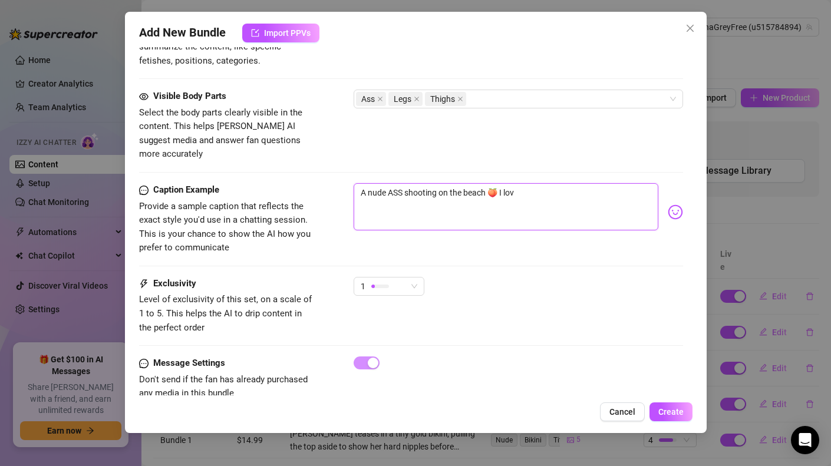
type textarea "A nude ASS shooting on the beach 🍑 I love"
click at [414, 278] on span "1" at bounding box center [389, 287] width 57 height 18
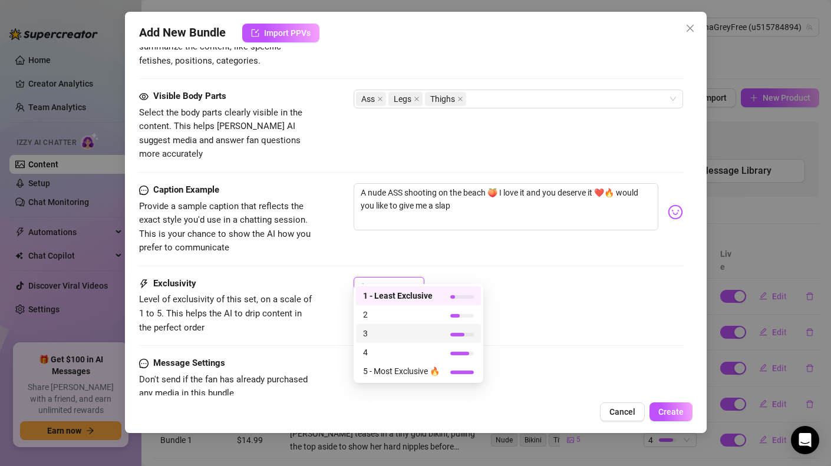
click at [394, 334] on span "3" at bounding box center [401, 333] width 77 height 13
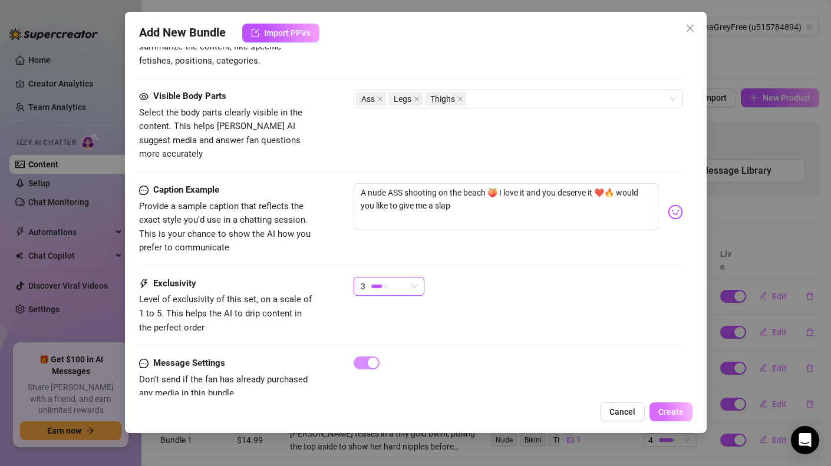
click at [667, 413] on span "Create" at bounding box center [670, 411] width 25 height 9
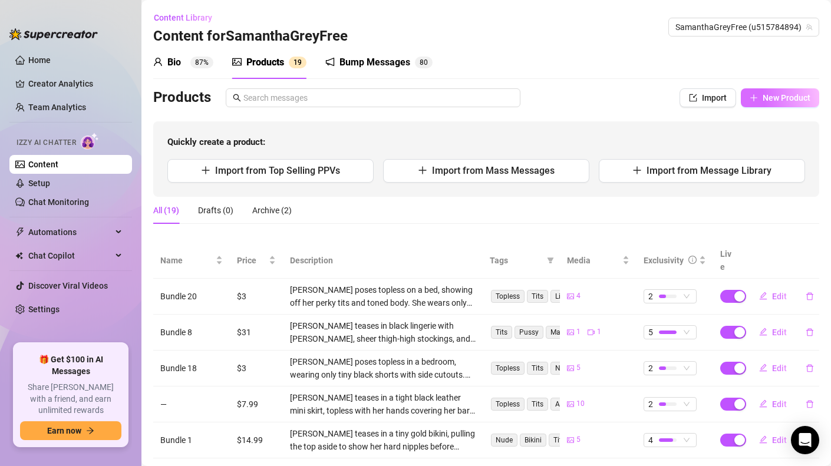
click at [763, 94] on span "New Product" at bounding box center [787, 97] width 48 height 9
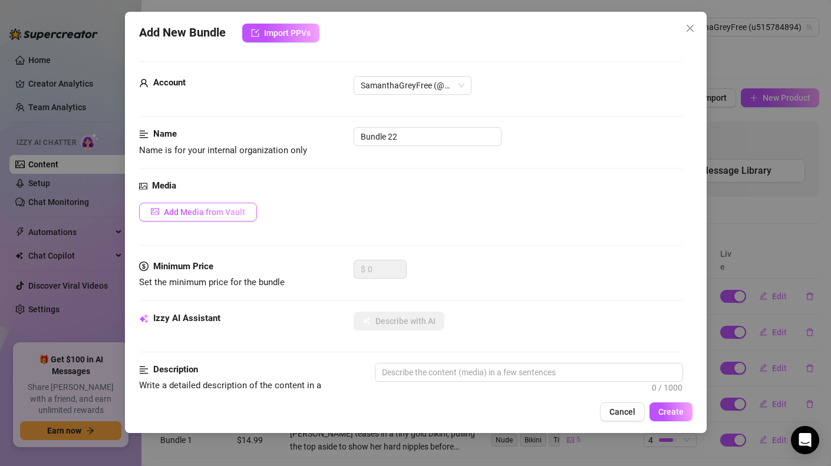
click at [208, 215] on span "Add Media from Vault" at bounding box center [204, 211] width 81 height 9
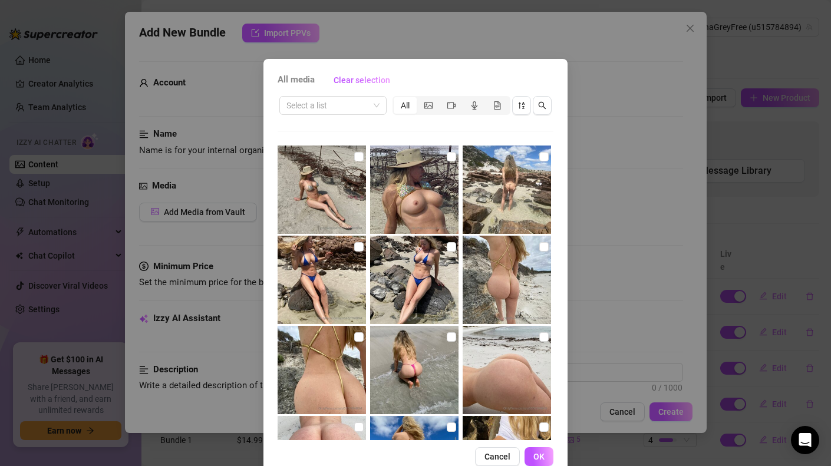
scroll to position [143, 0]
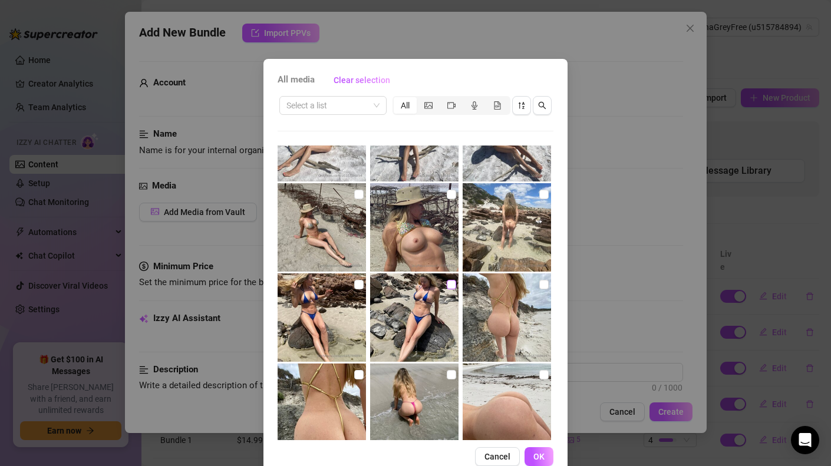
click at [447, 284] on input "checkbox" at bounding box center [451, 284] width 9 height 9
click at [357, 284] on input "checkbox" at bounding box center [358, 284] width 9 height 9
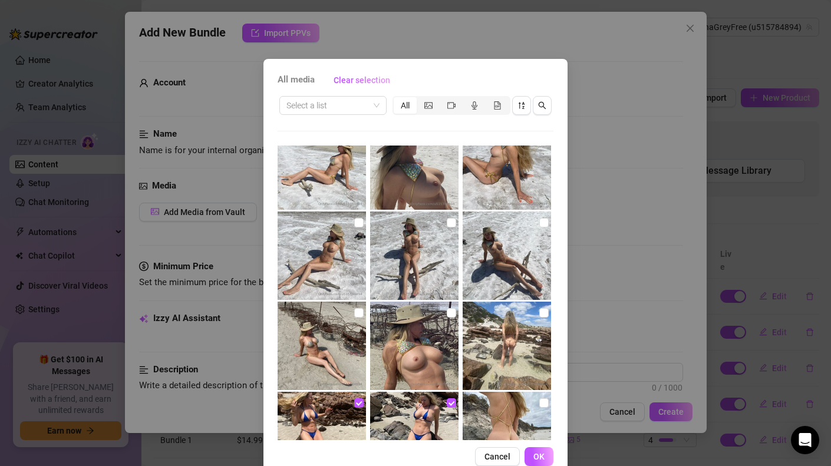
scroll to position [0, 0]
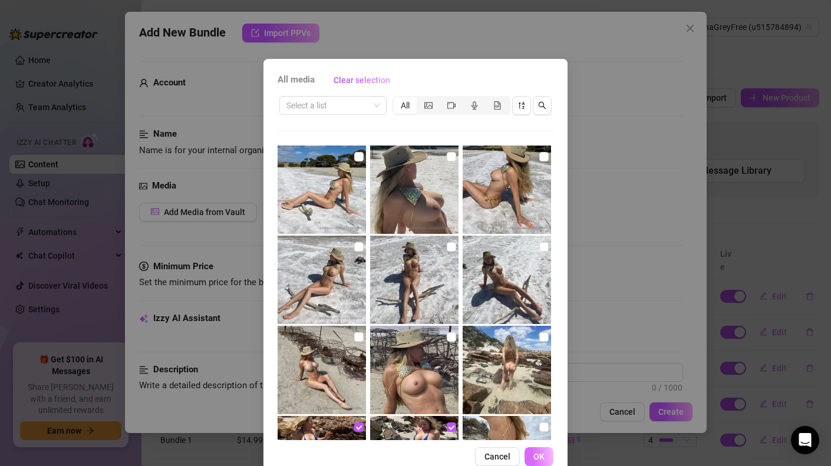
click at [528, 454] on button "OK" at bounding box center [539, 456] width 29 height 19
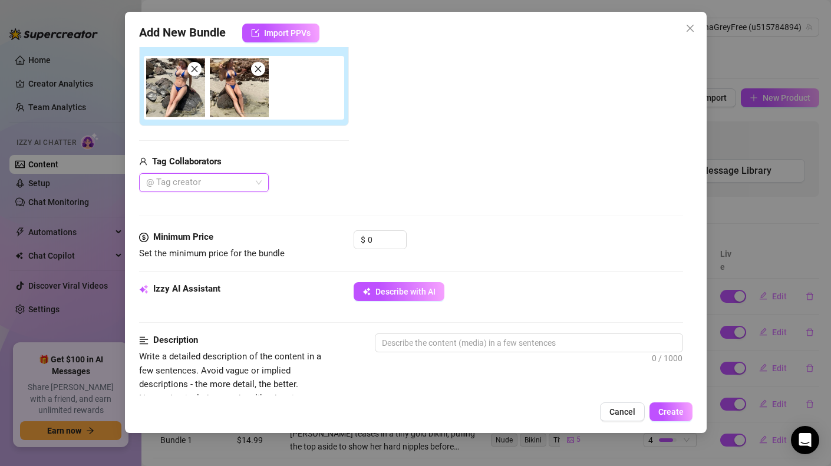
scroll to position [205, 0]
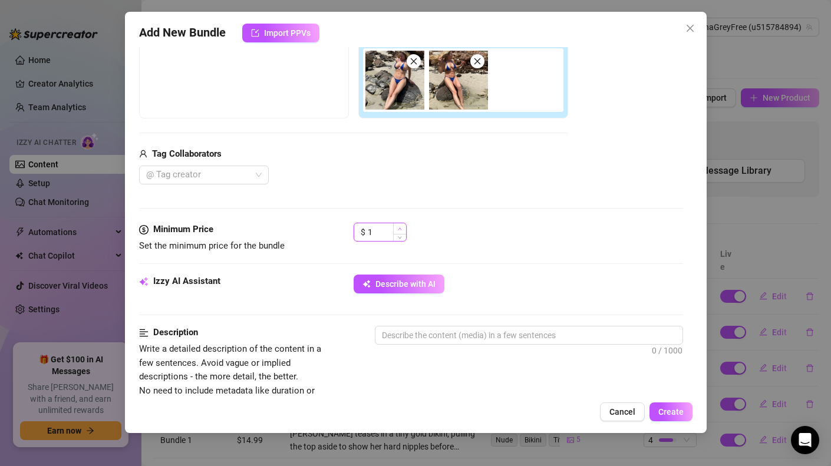
click at [398, 230] on icon "up" at bounding box center [400, 229] width 4 height 4
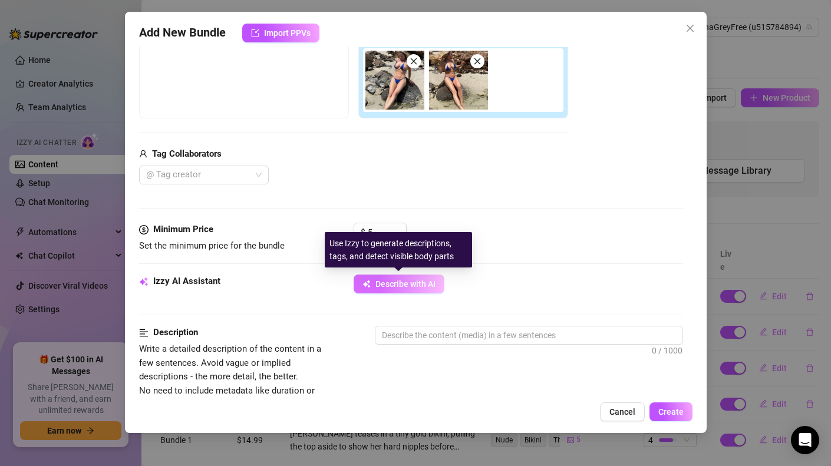
click at [412, 282] on span "Describe with AI" at bounding box center [405, 283] width 60 height 9
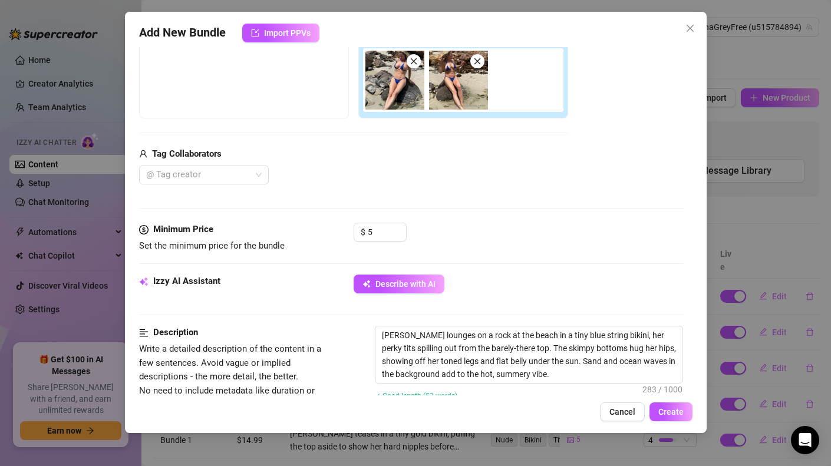
click at [385, 74] on img at bounding box center [394, 80] width 59 height 59
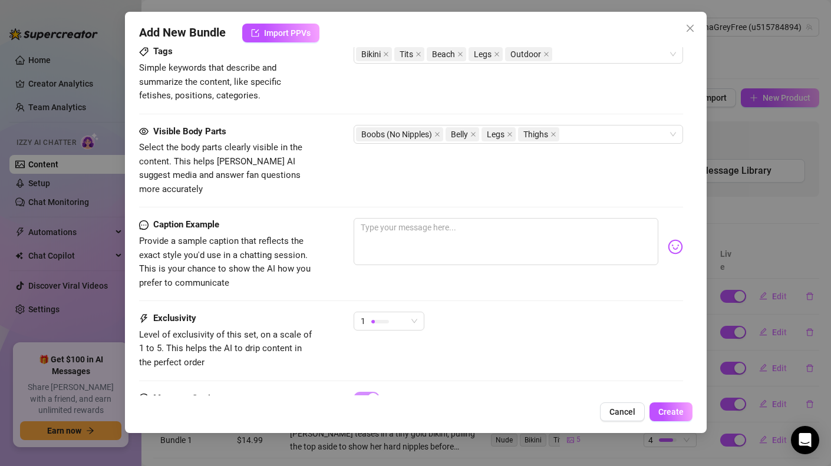
scroll to position [617, 0]
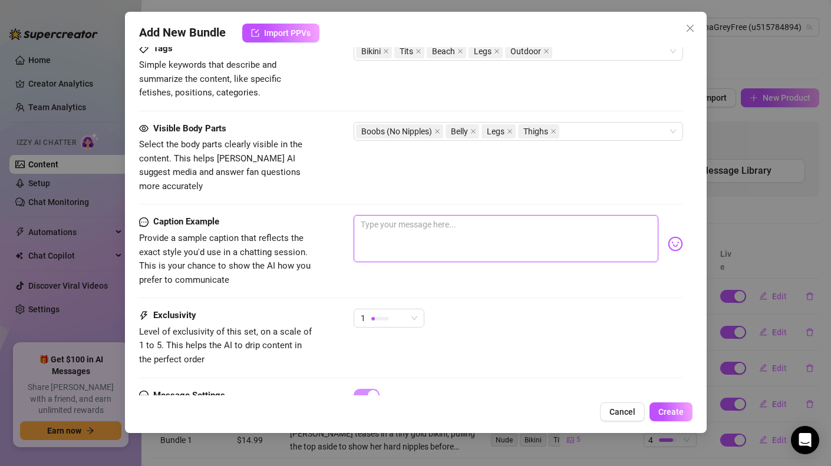
click at [460, 225] on textarea at bounding box center [506, 238] width 305 height 47
drag, startPoint x: 373, startPoint y: 215, endPoint x: 360, endPoint y: 215, distance: 13.6
click at [360, 215] on textarea "Ups, are there my titts visible?" at bounding box center [506, 238] width 305 height 47
click at [417, 215] on textarea "Oops, are there my titts visible?" at bounding box center [506, 238] width 305 height 47
click at [423, 215] on textarea "Oops, are my titts visible?" at bounding box center [506, 238] width 305 height 47
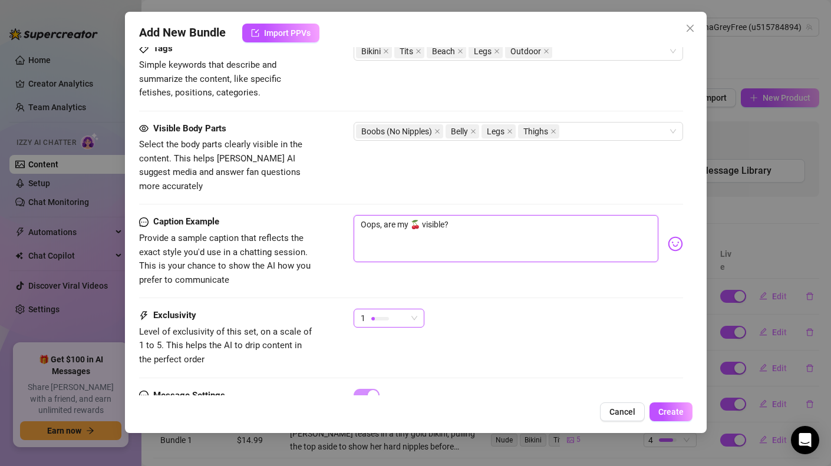
click at [417, 309] on div "1" at bounding box center [389, 318] width 71 height 19
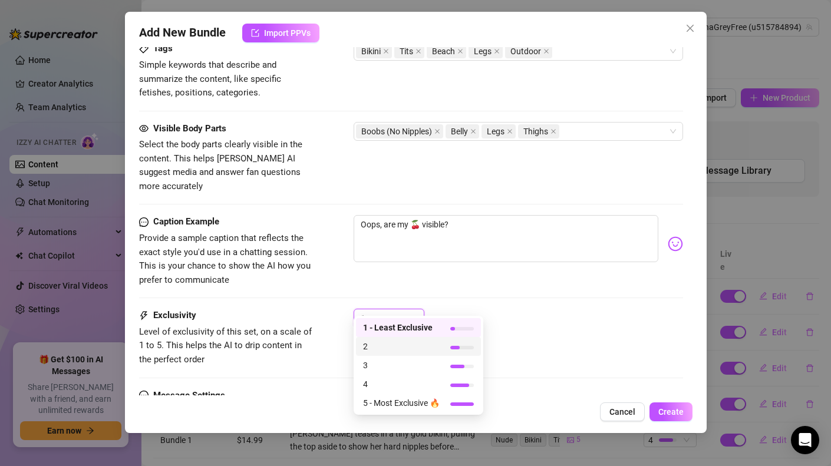
click at [408, 344] on span "2" at bounding box center [401, 346] width 77 height 13
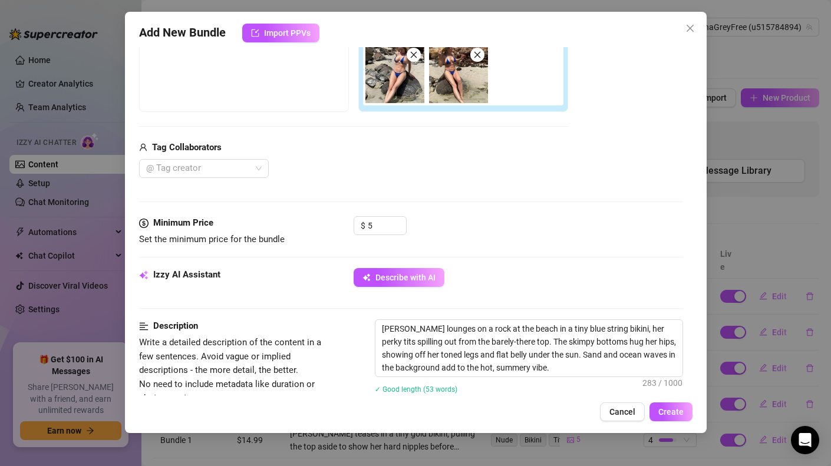
scroll to position [196, 0]
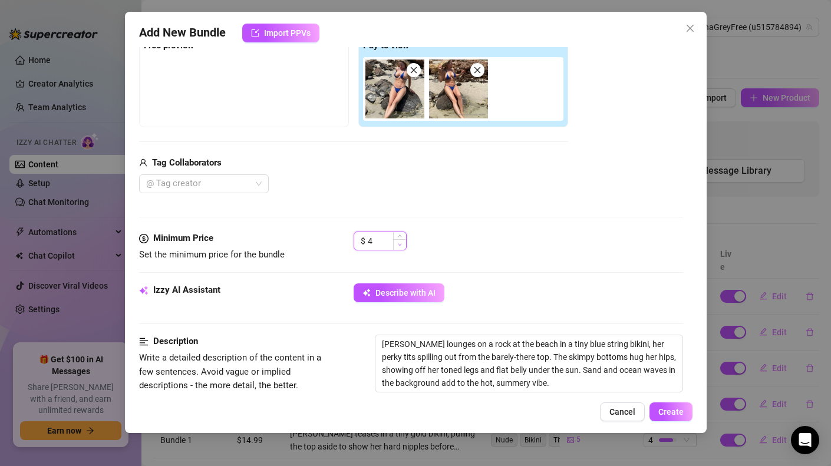
click at [396, 247] on span "Decrease Value" at bounding box center [399, 244] width 13 height 11
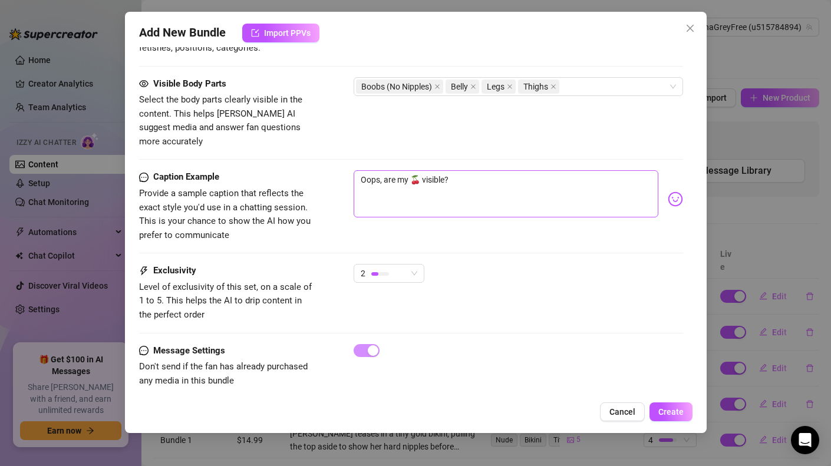
scroll to position [662, 0]
click at [674, 410] on span "Create" at bounding box center [670, 411] width 25 height 9
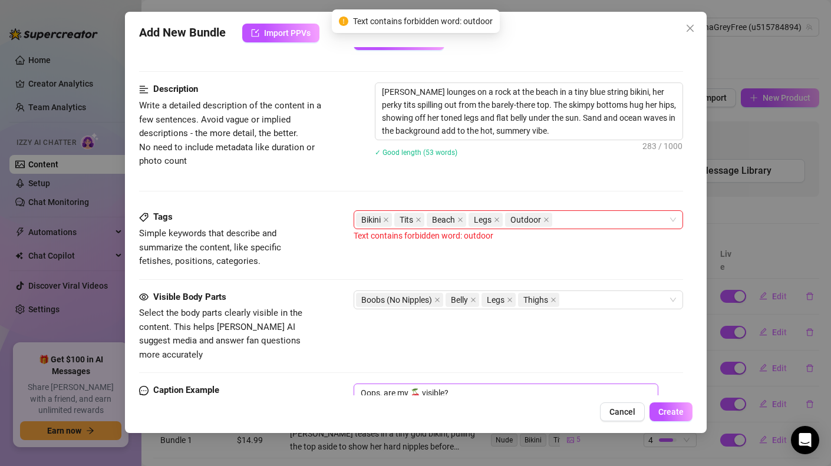
scroll to position [447, 0]
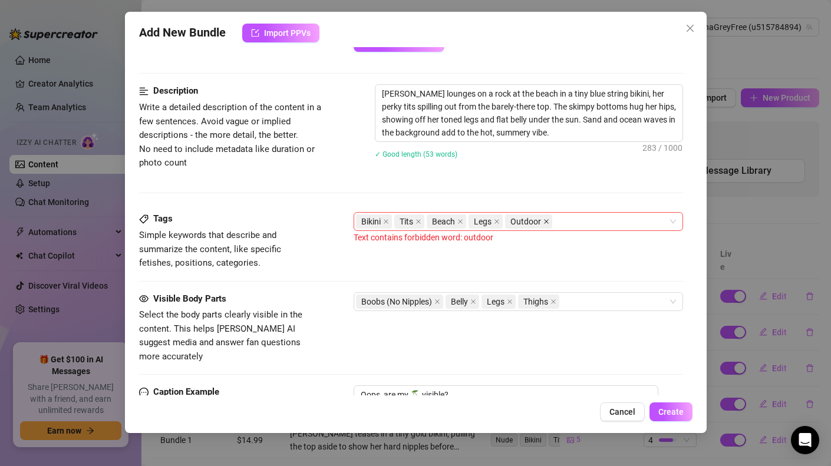
click at [545, 223] on icon "close" at bounding box center [546, 222] width 6 height 6
click at [658, 413] on button "Create" at bounding box center [670, 412] width 43 height 19
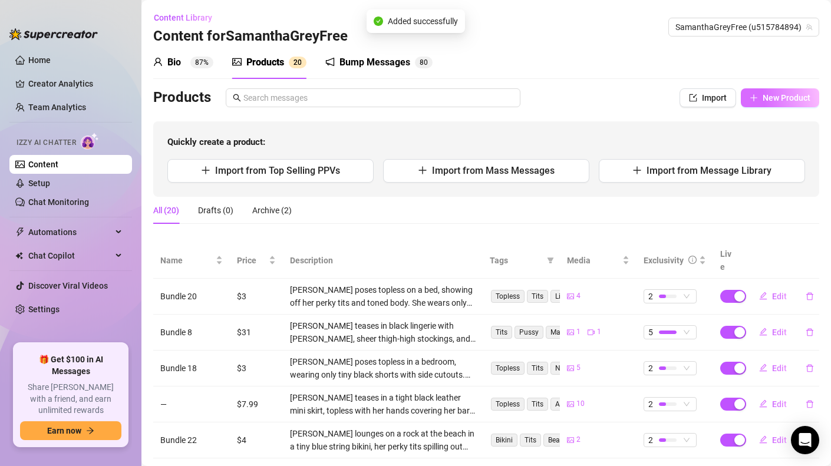
click at [763, 101] on span "New Product" at bounding box center [787, 97] width 48 height 9
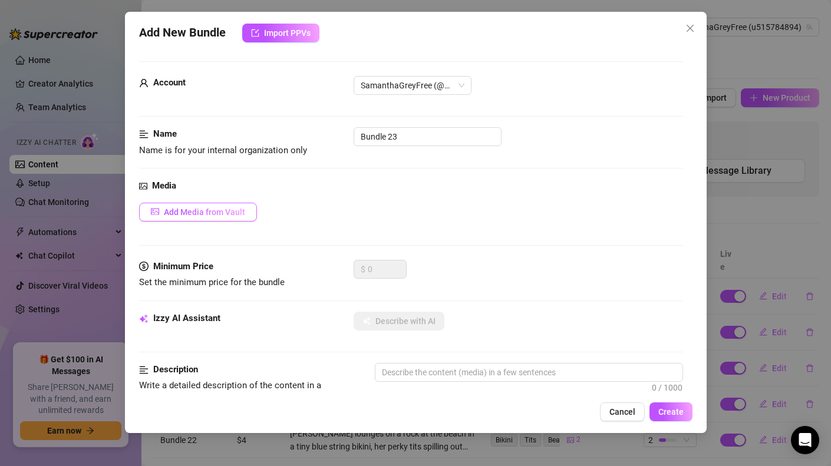
click at [206, 212] on span "Add Media from Vault" at bounding box center [204, 211] width 81 height 9
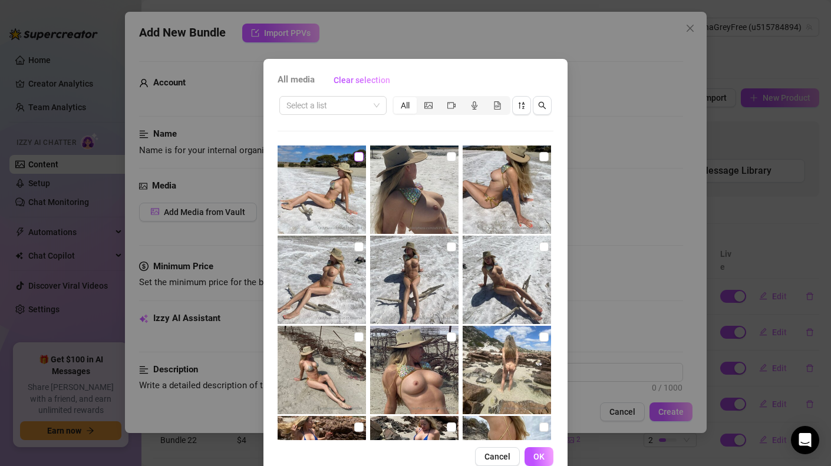
click at [354, 155] on input "checkbox" at bounding box center [358, 156] width 9 height 9
click at [447, 158] on input "checkbox" at bounding box center [451, 156] width 9 height 9
click at [539, 158] on input "checkbox" at bounding box center [543, 156] width 9 height 9
click at [357, 248] on img at bounding box center [322, 280] width 88 height 88
click at [447, 248] on input "checkbox" at bounding box center [451, 246] width 9 height 9
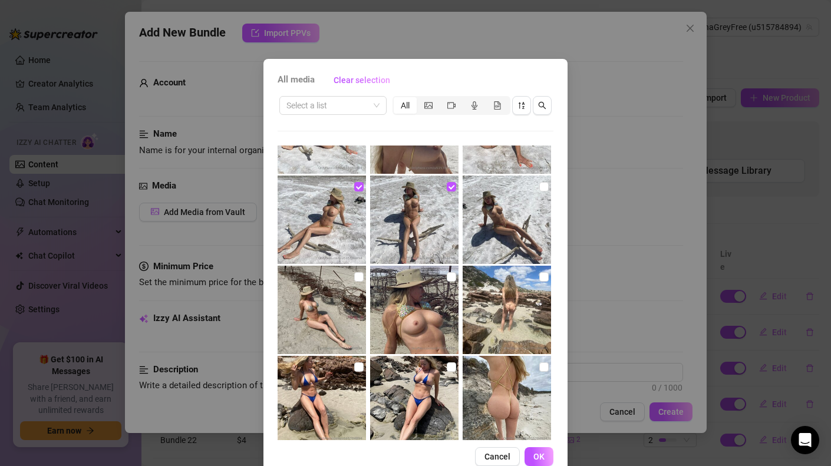
scroll to position [0, 0]
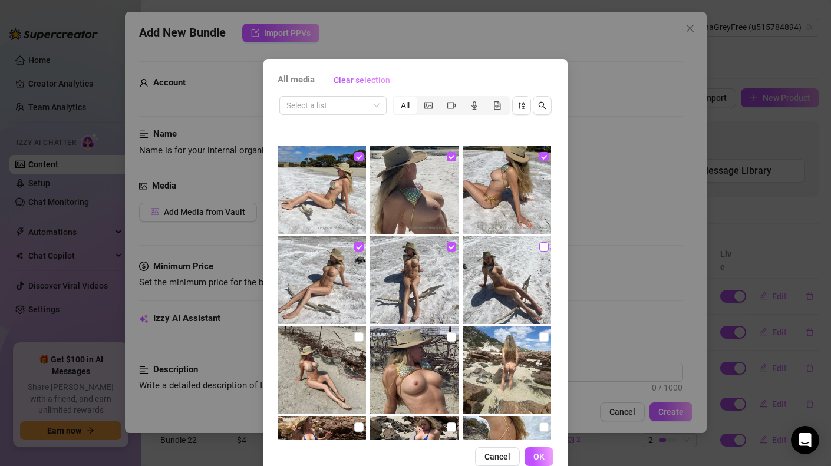
click at [539, 247] on input "checkbox" at bounding box center [543, 246] width 9 height 9
click at [356, 340] on input "checkbox" at bounding box center [358, 336] width 9 height 9
click at [447, 338] on input "checkbox" at bounding box center [451, 336] width 9 height 9
click at [539, 339] on input "checkbox" at bounding box center [543, 336] width 9 height 9
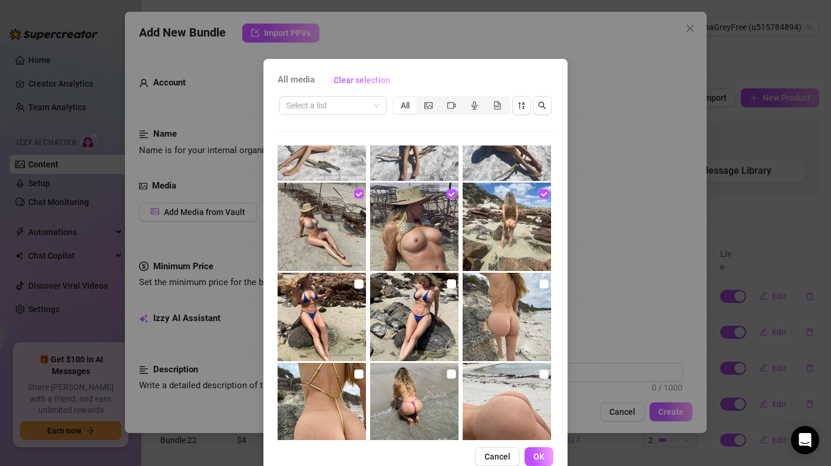
scroll to position [154, 0]
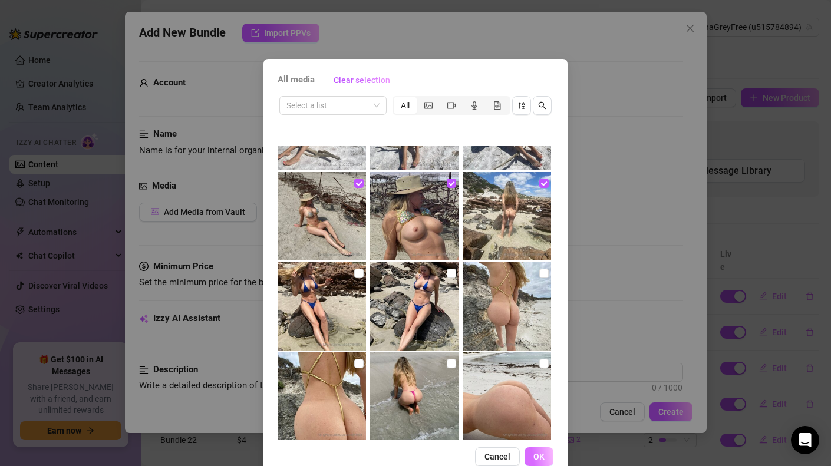
click at [535, 448] on button "OK" at bounding box center [539, 456] width 29 height 19
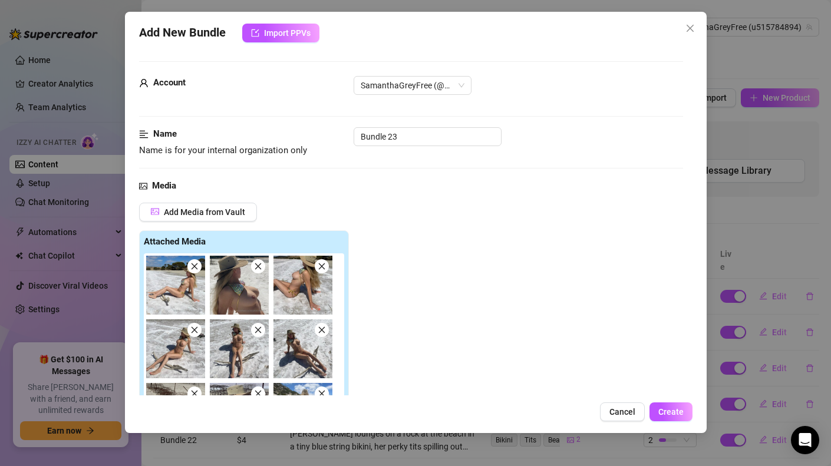
scroll to position [255, 0]
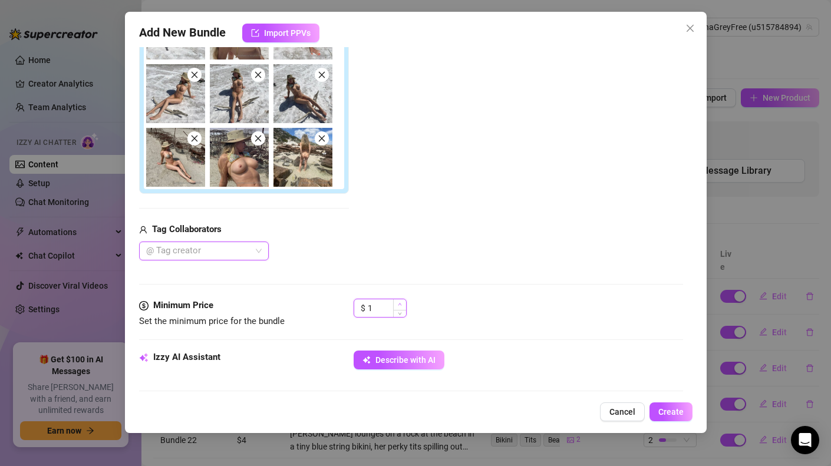
click at [398, 304] on icon "up" at bounding box center [400, 304] width 4 height 4
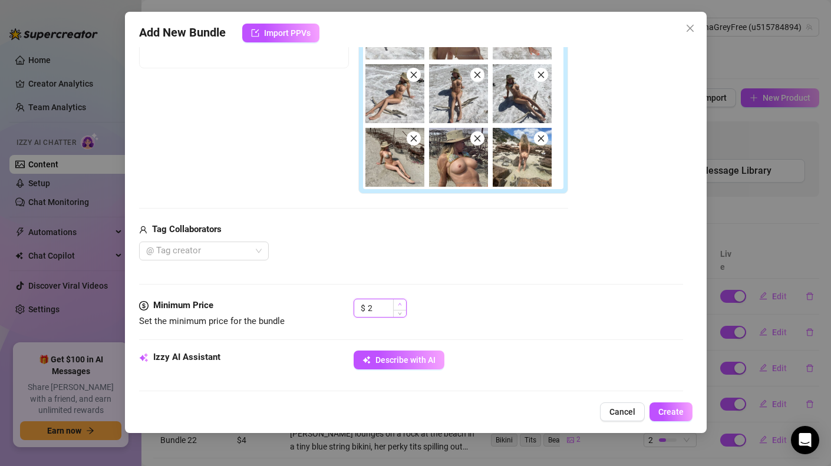
click at [398, 304] on icon "up" at bounding box center [400, 304] width 4 height 4
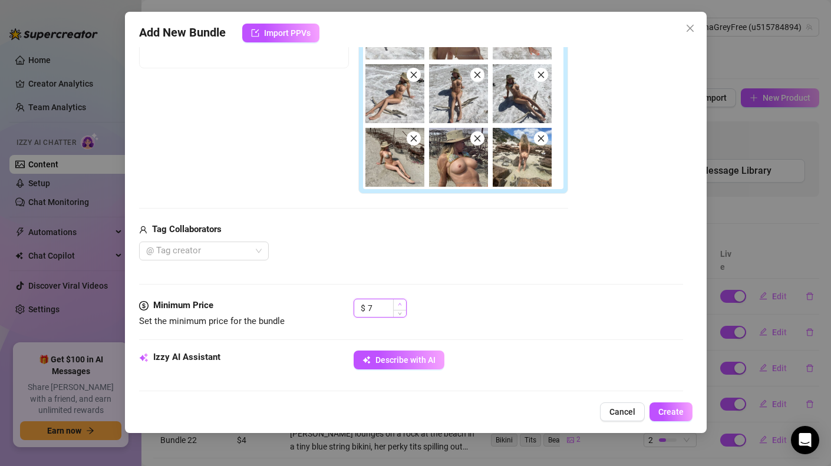
click at [398, 304] on icon "up" at bounding box center [400, 304] width 4 height 4
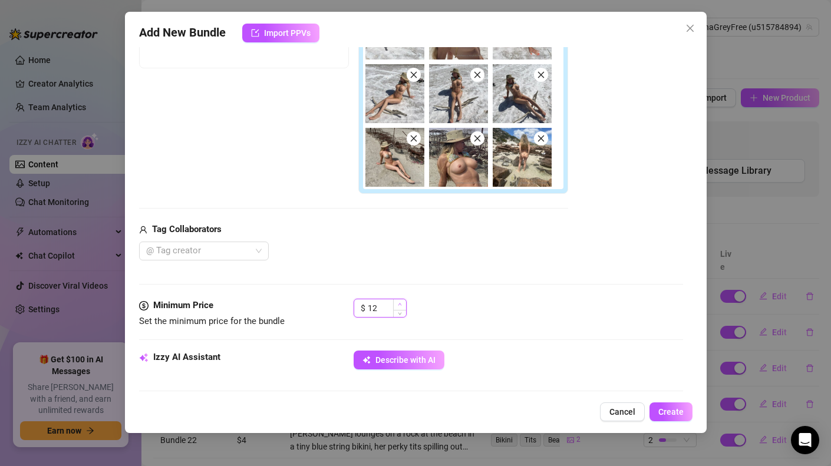
click at [398, 304] on icon "up" at bounding box center [400, 304] width 4 height 4
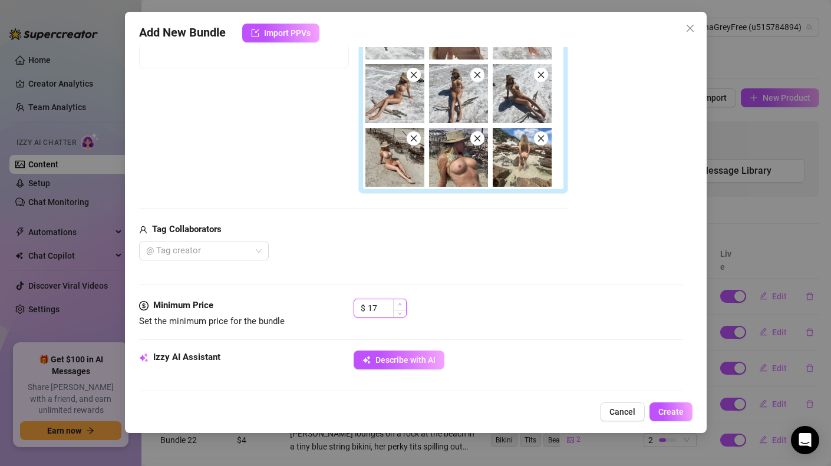
click at [398, 304] on icon "up" at bounding box center [400, 304] width 4 height 4
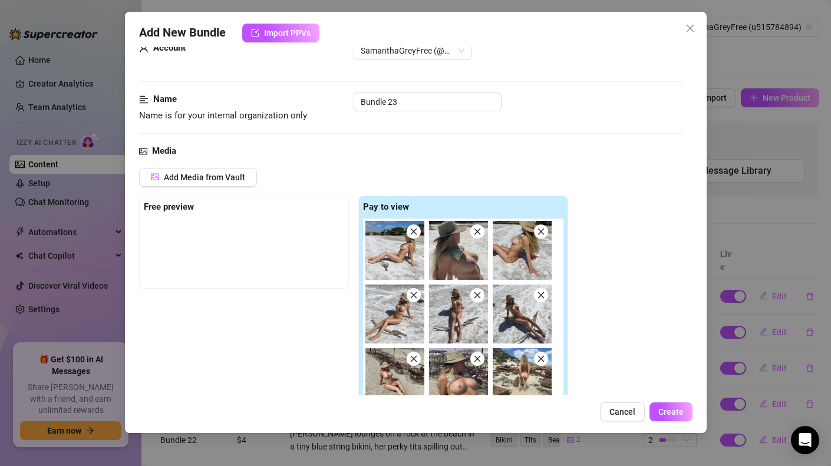
scroll to position [0, 0]
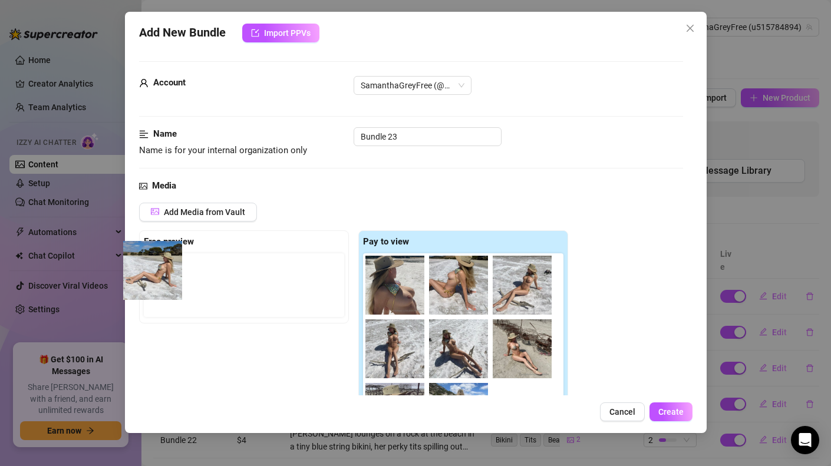
drag, startPoint x: 405, startPoint y: 279, endPoint x: 160, endPoint y: 265, distance: 245.5
click at [160, 265] on div "Free preview Pay to view" at bounding box center [353, 339] width 429 height 219
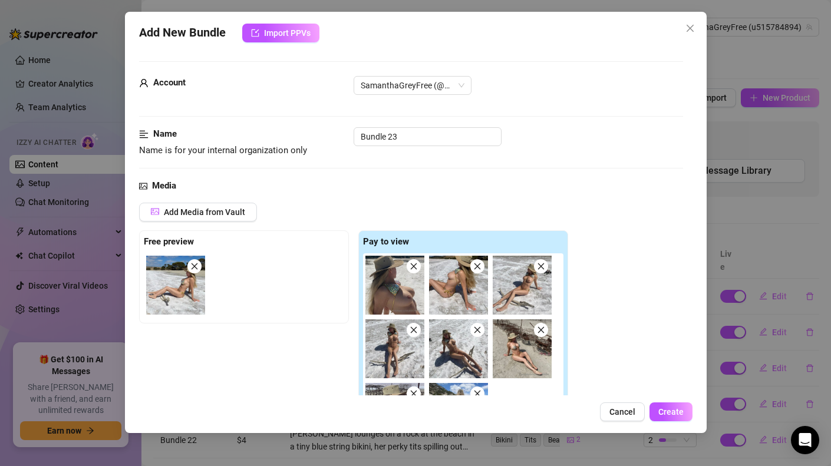
click at [229, 372] on div "Free preview Pay to view" at bounding box center [353, 339] width 429 height 219
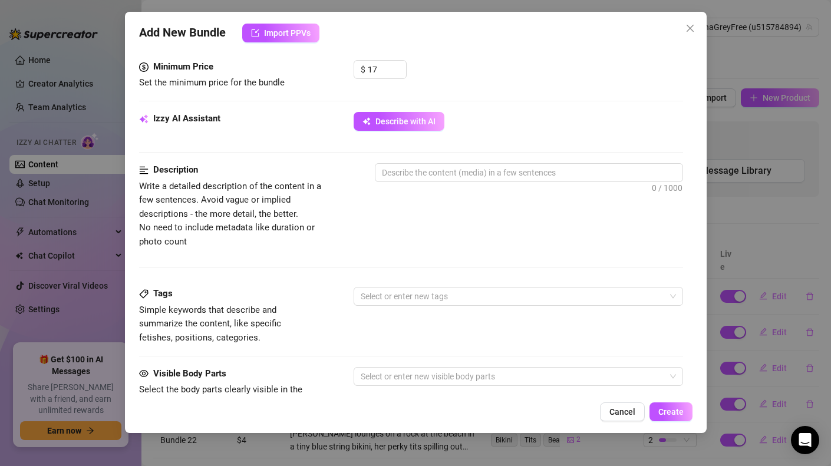
scroll to position [345, 0]
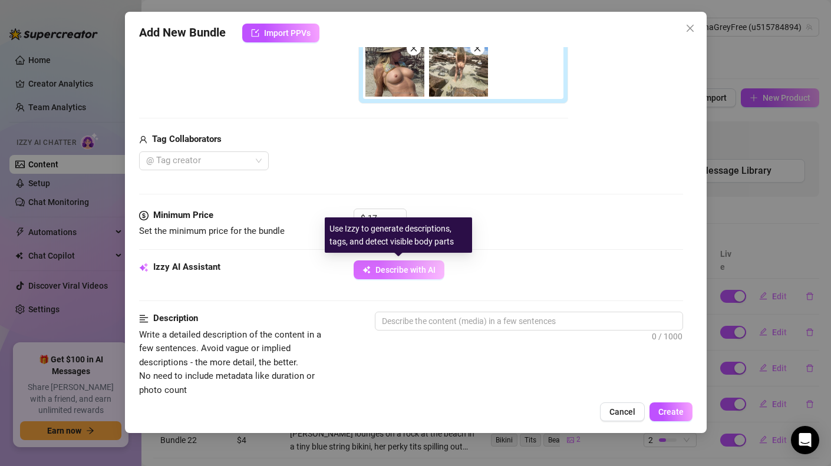
click at [375, 272] on span "Describe with AI" at bounding box center [405, 269] width 60 height 9
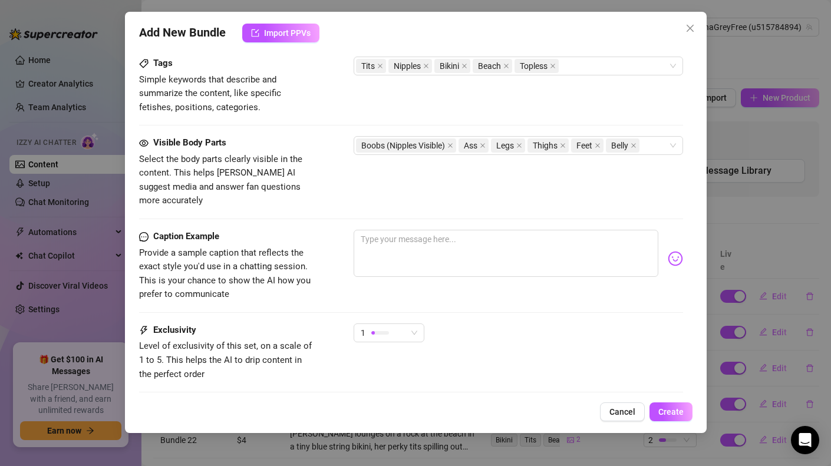
scroll to position [737, 0]
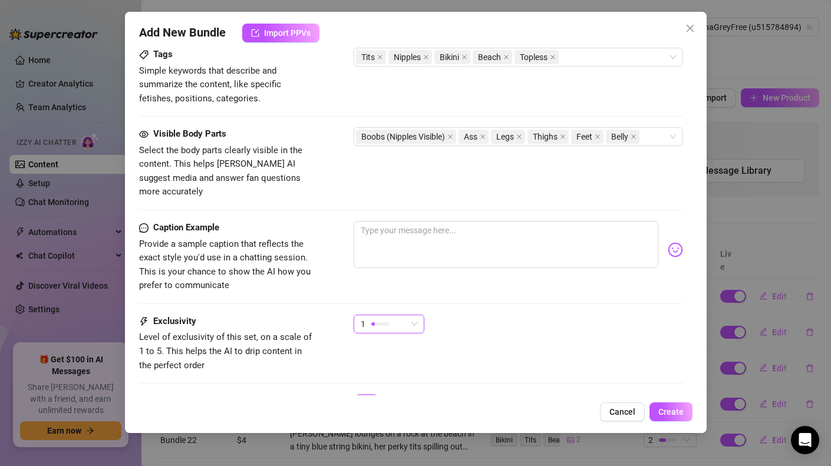
click at [420, 315] on div "1" at bounding box center [389, 324] width 71 height 19
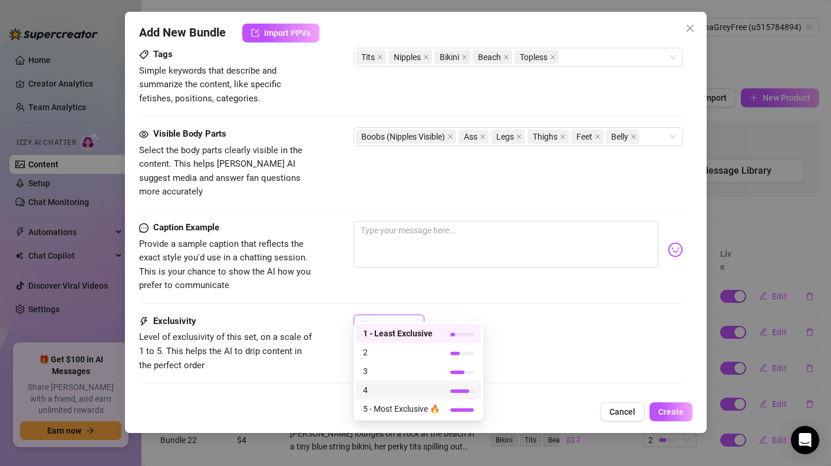
click at [375, 389] on span "4" at bounding box center [401, 390] width 77 height 13
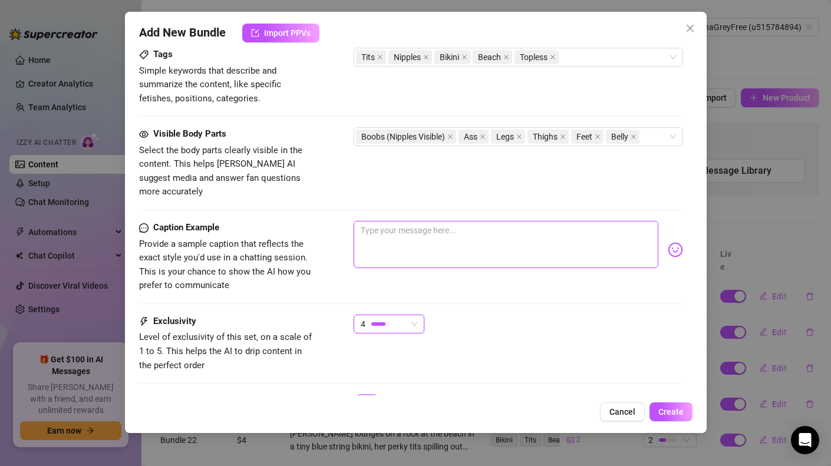
click at [430, 239] on textarea at bounding box center [506, 244] width 305 height 47
click at [501, 221] on textarea "Oops, did I lose my 😇😜🔥 what a grea beach day in" at bounding box center [506, 244] width 305 height 47
click at [584, 221] on textarea "Oops, did I lose my 😇😜🔥 what a great beach day in" at bounding box center [506, 244] width 305 height 47
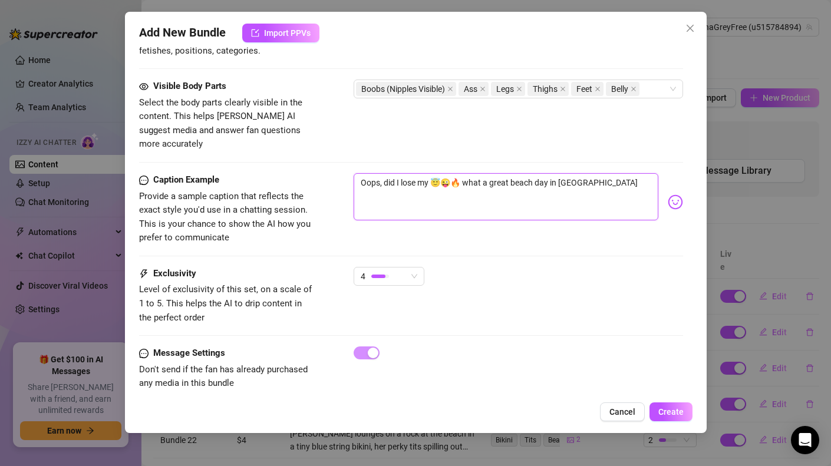
scroll to position [788, 0]
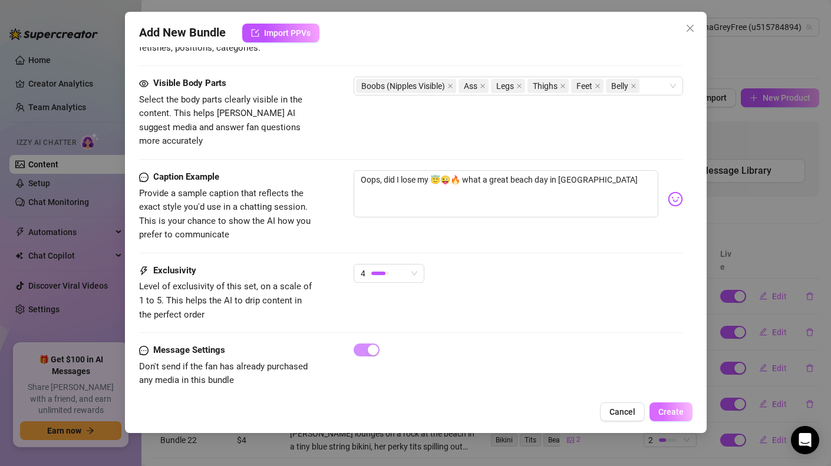
click at [661, 414] on span "Create" at bounding box center [670, 411] width 25 height 9
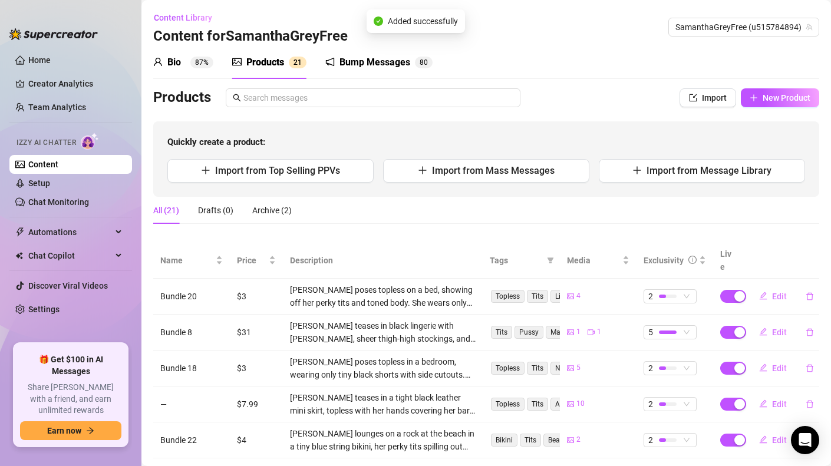
click at [252, 68] on div "Products" at bounding box center [265, 62] width 38 height 14
click at [256, 64] on div "Products" at bounding box center [265, 62] width 38 height 14
click at [763, 101] on span "New Product" at bounding box center [787, 97] width 48 height 9
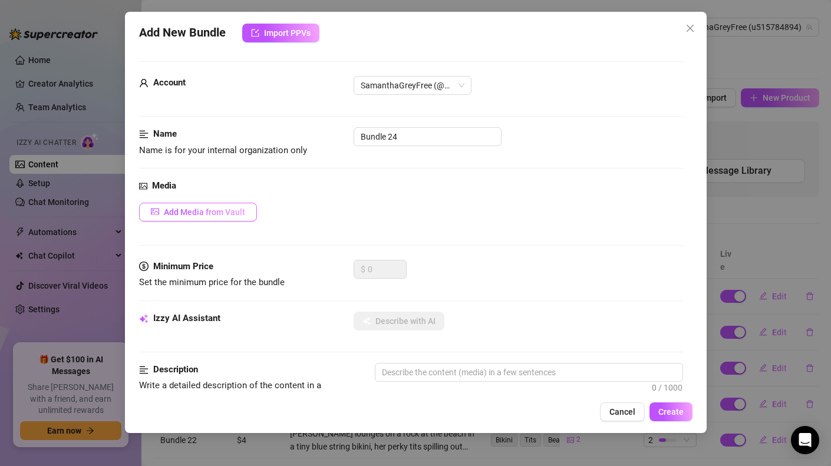
click at [213, 213] on span "Add Media from Vault" at bounding box center [204, 211] width 81 height 9
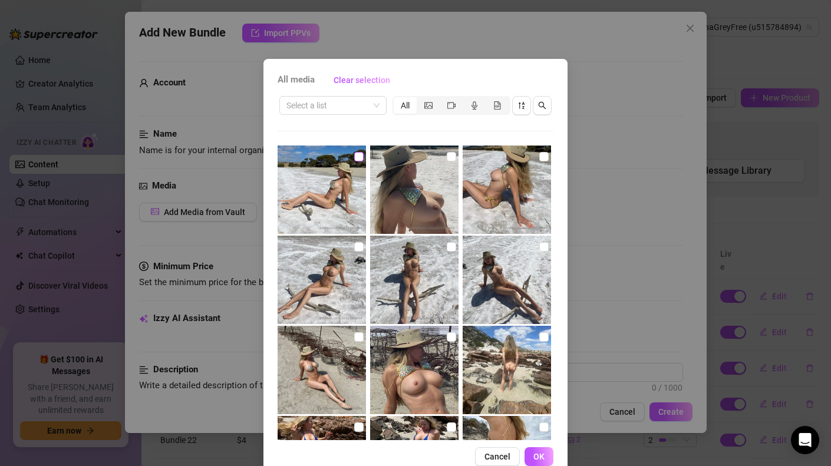
click at [354, 159] on input "checkbox" at bounding box center [358, 156] width 9 height 9
click at [544, 457] on button "OK" at bounding box center [539, 456] width 29 height 19
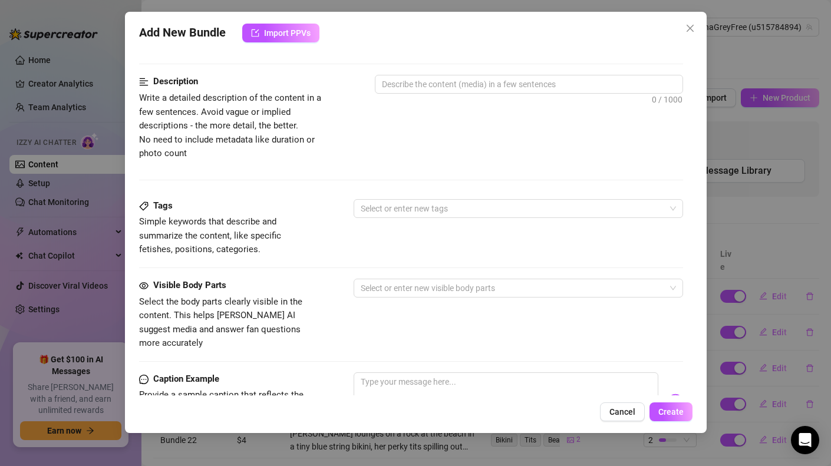
scroll to position [355, 0]
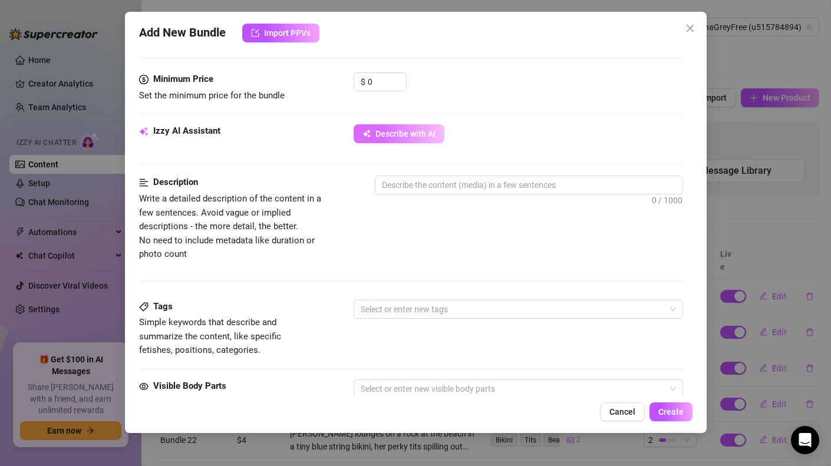
click at [407, 134] on span "Describe with AI" at bounding box center [405, 133] width 60 height 9
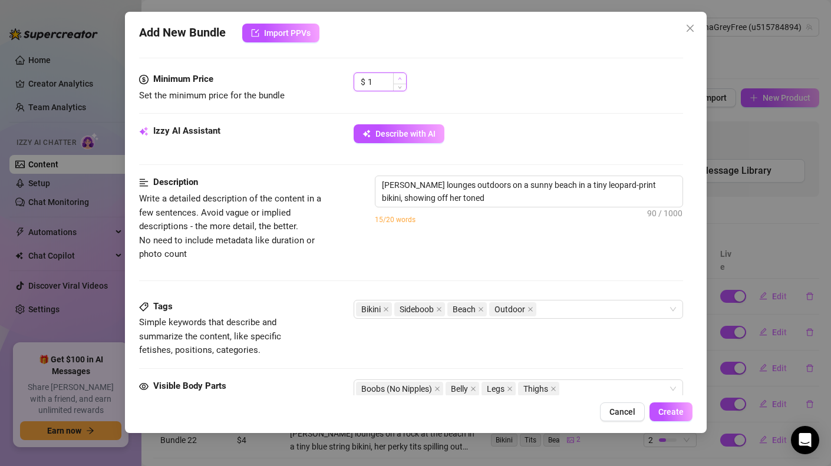
click at [402, 79] on span "Increase Value" at bounding box center [399, 78] width 13 height 11
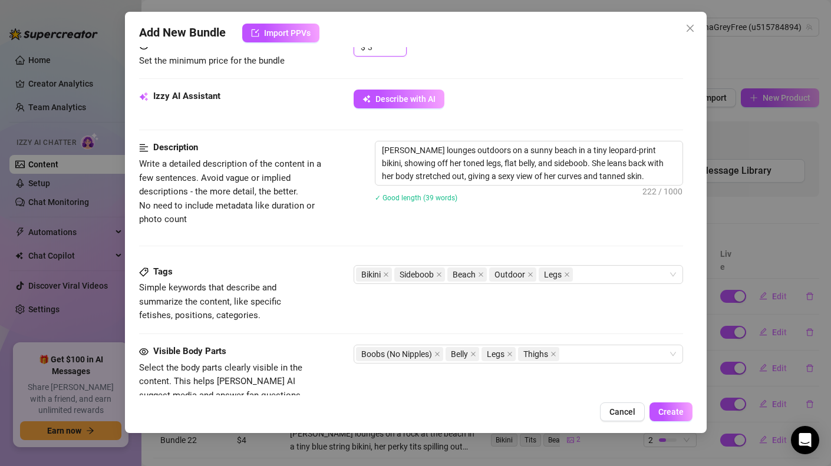
scroll to position [393, 0]
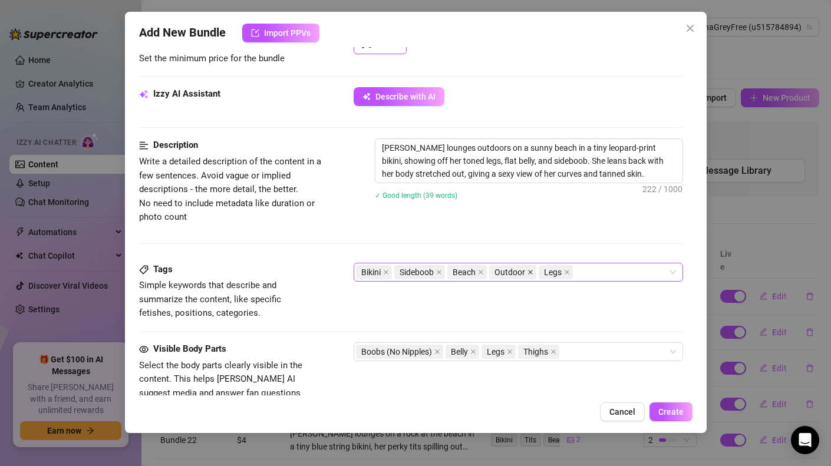
click at [532, 273] on icon "close" at bounding box center [530, 272] width 5 height 5
click at [460, 149] on textarea "[PERSON_NAME] lounges outdoors on a sunny beach in a tiny leopard-print bikini,…" at bounding box center [528, 161] width 307 height 44
drag, startPoint x: 487, startPoint y: 151, endPoint x: 453, endPoint y: 149, distance: 34.2
click at [453, 149] on textarea "[PERSON_NAME] lounges outdoors on a sunny beach in a tiny leopard-print bikini,…" at bounding box center [528, 161] width 307 height 44
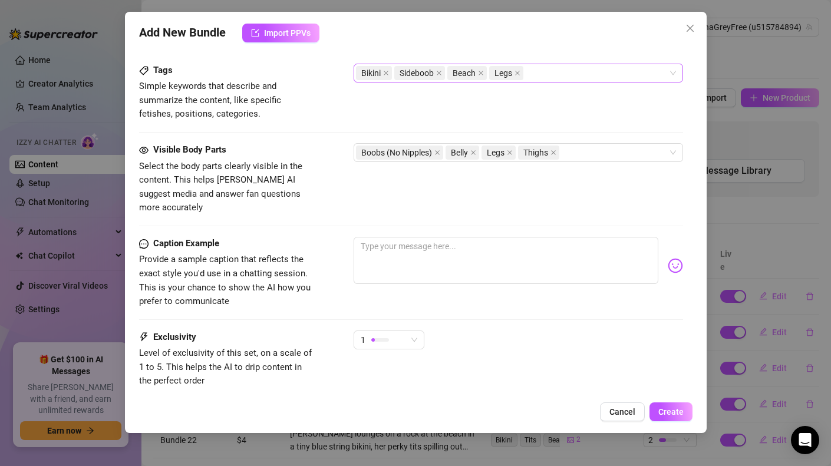
scroll to position [601, 0]
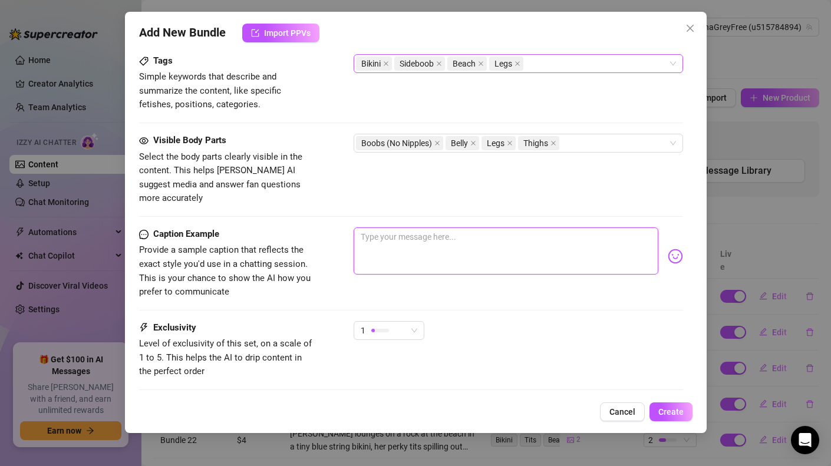
click at [472, 228] on textarea at bounding box center [506, 250] width 305 height 47
click at [510, 227] on textarea "Oops, what a great day.... ❤️" at bounding box center [506, 250] width 305 height 47
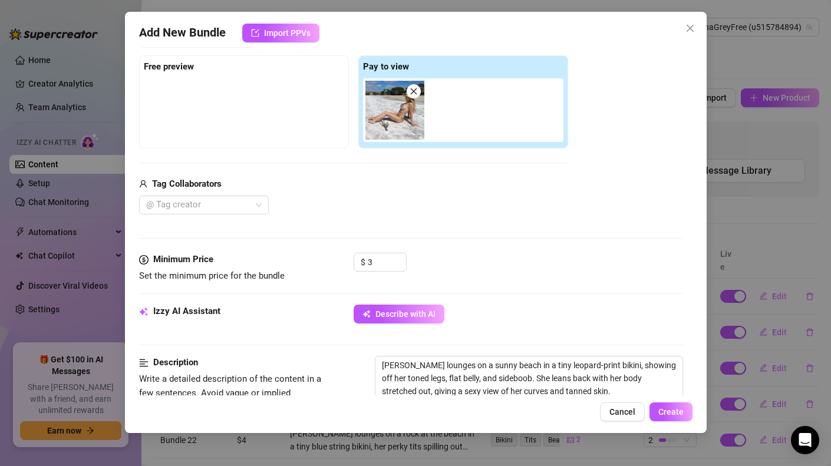
scroll to position [44, 0]
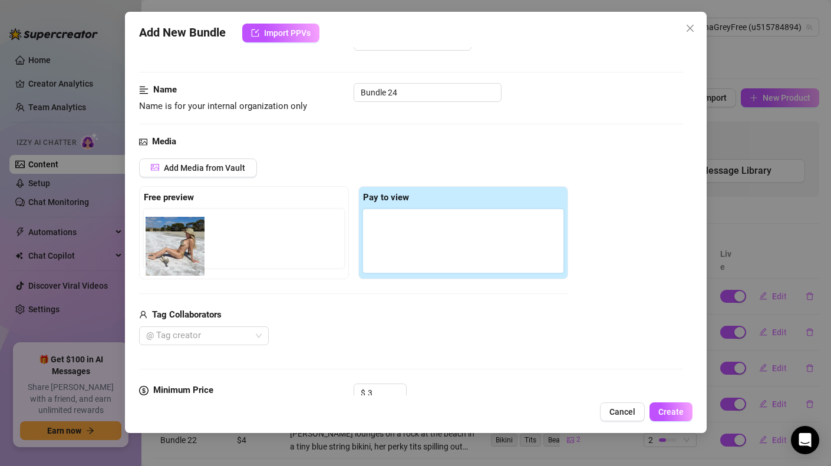
drag, startPoint x: 389, startPoint y: 238, endPoint x: 161, endPoint y: 243, distance: 227.5
click at [161, 243] on div "Free preview Pay to view" at bounding box center [353, 232] width 429 height 93
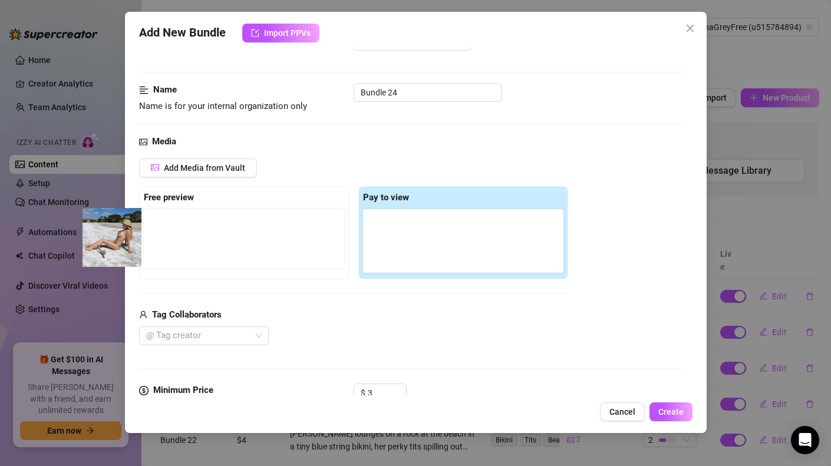
drag, startPoint x: 384, startPoint y: 238, endPoint x: 97, endPoint y: 233, distance: 286.5
click at [97, 233] on div "Add New Bundle Import PPVs Account SamanthaGreyFree (@u515784894) Name Name is …" at bounding box center [415, 233] width 831 height 466
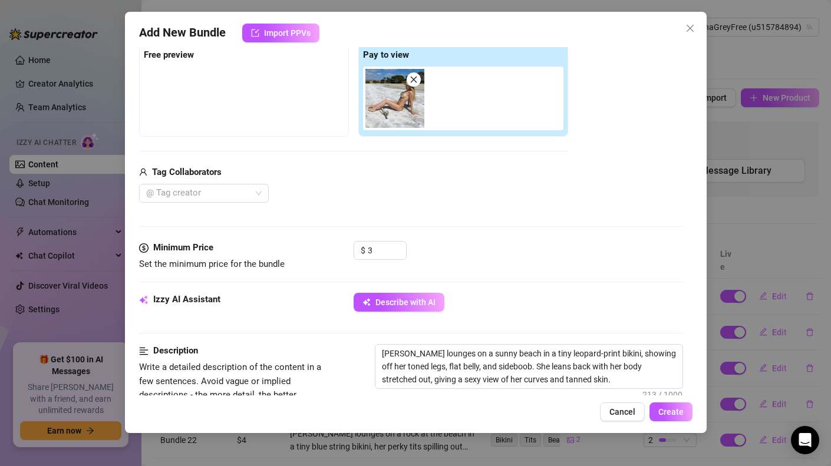
scroll to position [227, 0]
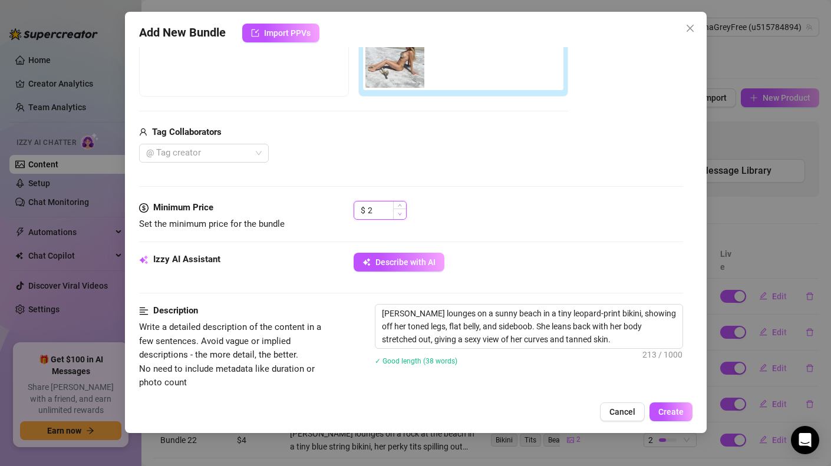
click at [404, 215] on span "Decrease Value" at bounding box center [399, 214] width 13 height 11
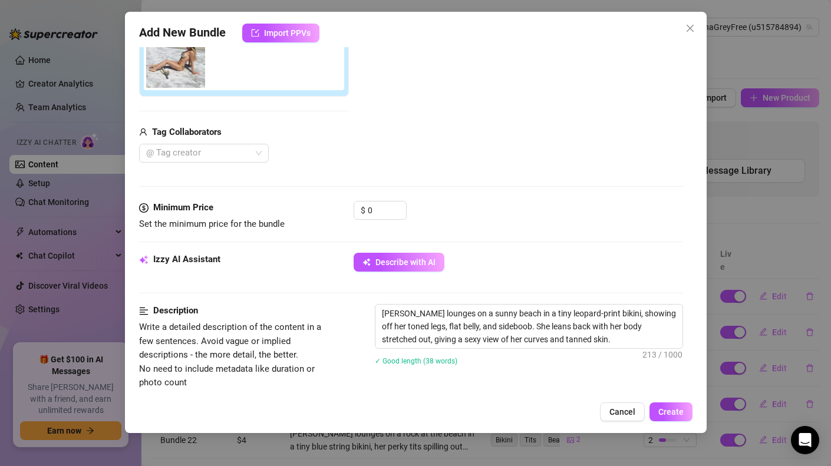
click at [512, 178] on div "Media Add Media from Vault Attached Media Tag Collaborators @ Tag creator" at bounding box center [411, 76] width 544 height 249
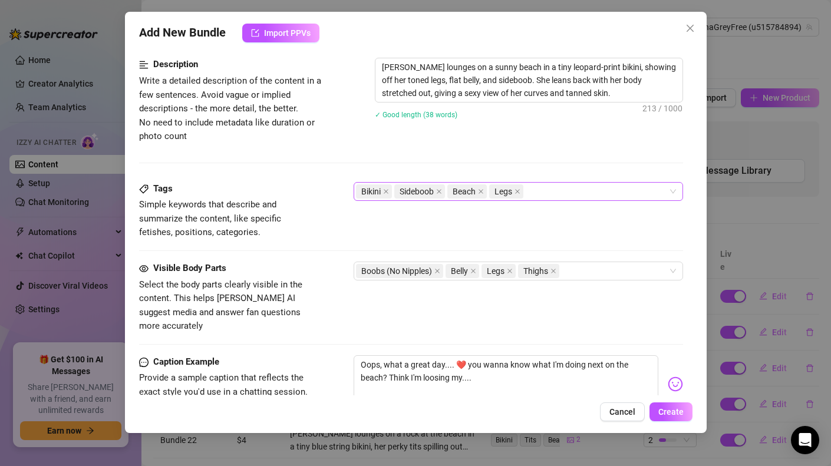
scroll to position [658, 0]
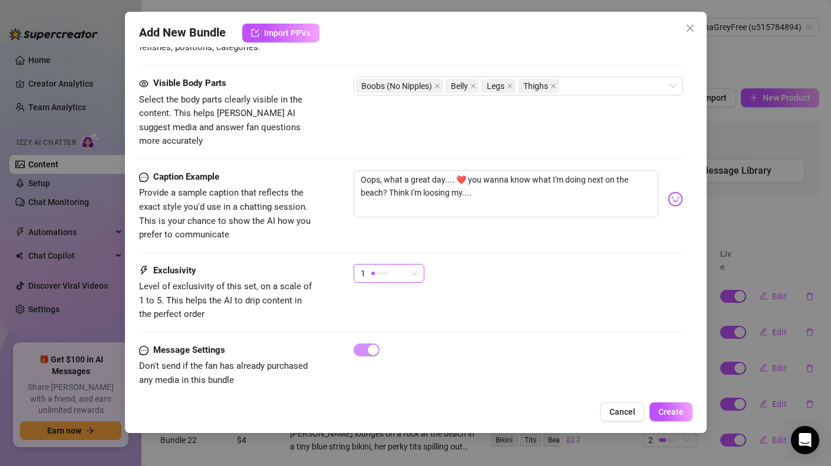
click at [421, 264] on div "1" at bounding box center [389, 273] width 71 height 19
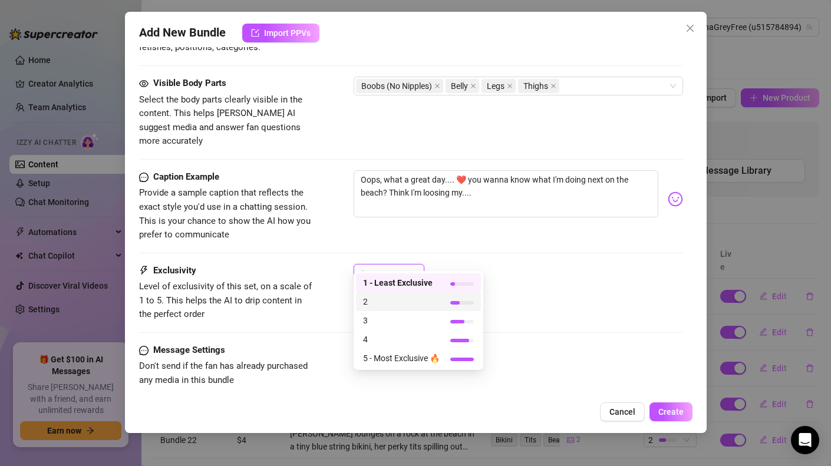
click at [383, 308] on span "2" at bounding box center [401, 301] width 77 height 13
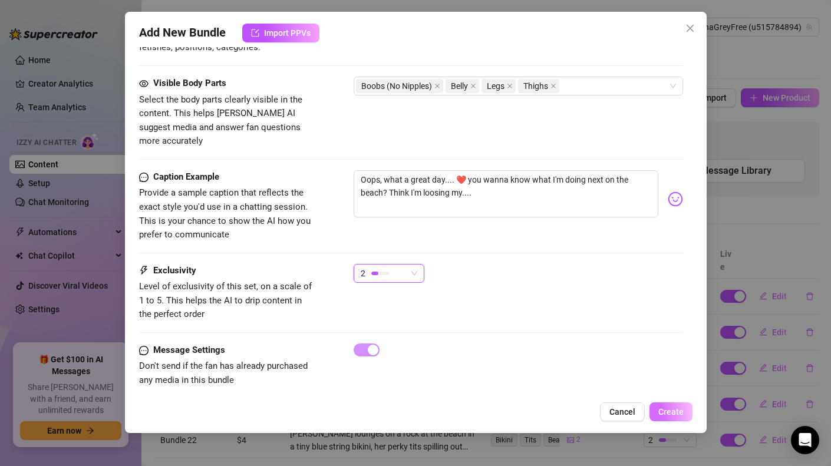
click at [678, 414] on span "Create" at bounding box center [670, 411] width 25 height 9
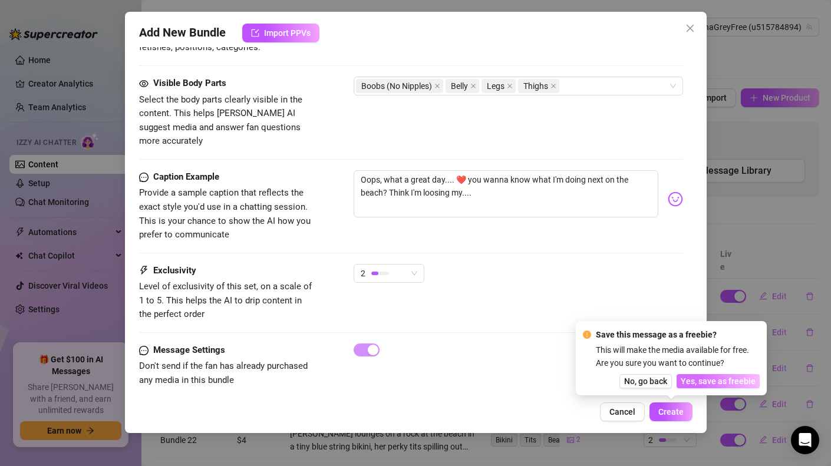
click at [704, 383] on span "Yes, save as freebie" at bounding box center [718, 381] width 75 height 9
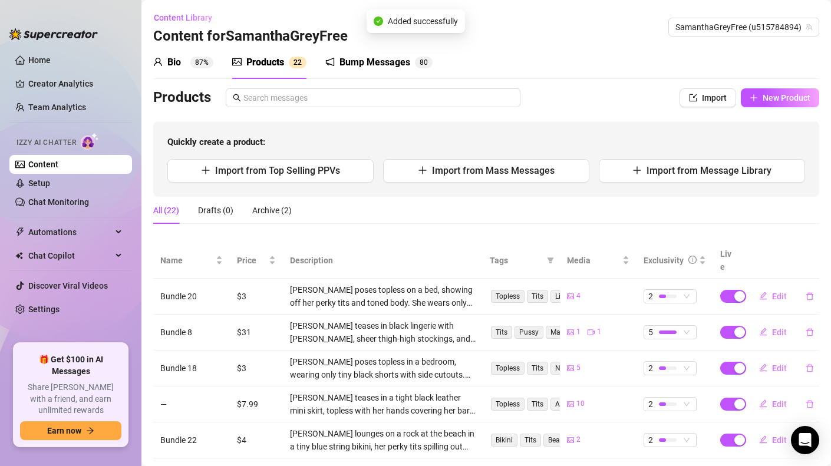
click at [265, 61] on div "Products" at bounding box center [265, 62] width 38 height 14
click at [274, 62] on div "Products" at bounding box center [265, 62] width 38 height 14
click at [786, 93] on span "New Product" at bounding box center [787, 97] width 48 height 9
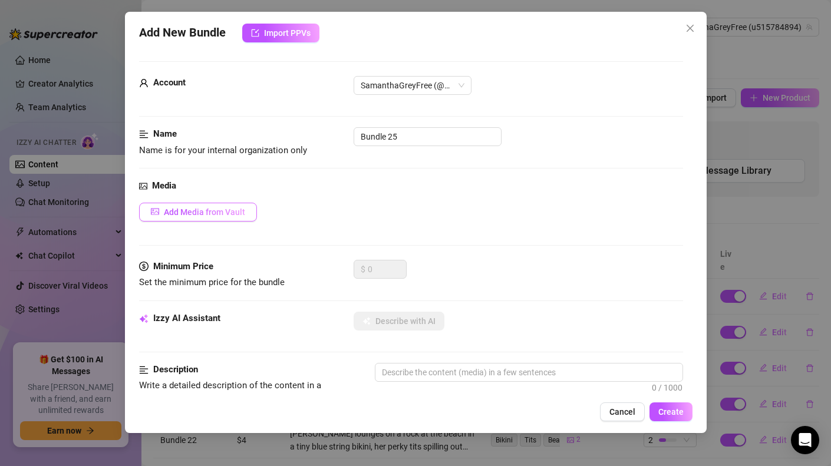
click at [196, 213] on span "Add Media from Vault" at bounding box center [204, 211] width 81 height 9
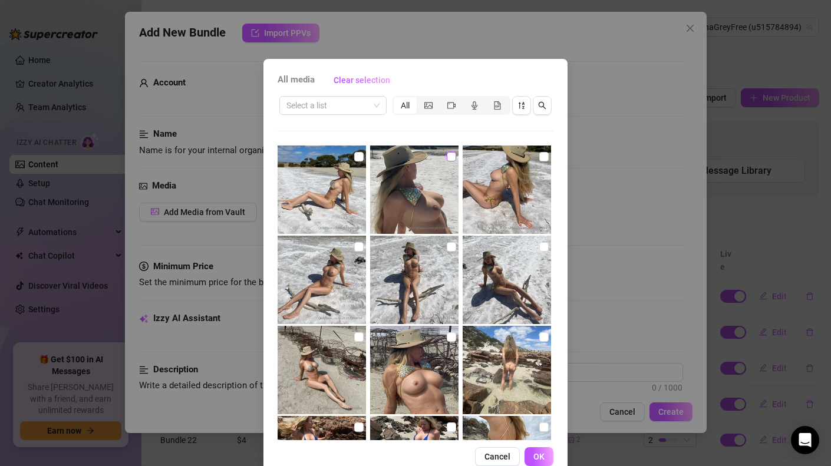
click at [447, 157] on input "checkbox" at bounding box center [451, 156] width 9 height 9
click at [447, 339] on input "checkbox" at bounding box center [451, 336] width 9 height 9
click at [354, 247] on input "checkbox" at bounding box center [358, 246] width 9 height 9
click at [533, 457] on span "OK" at bounding box center [538, 456] width 11 height 9
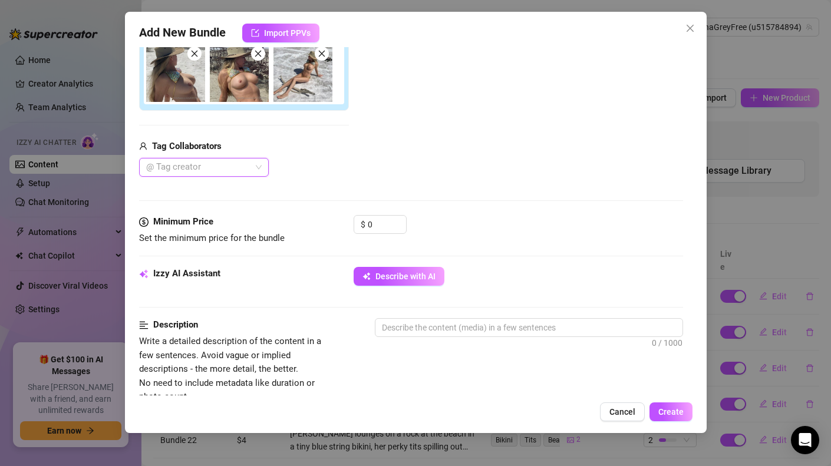
scroll to position [337, 0]
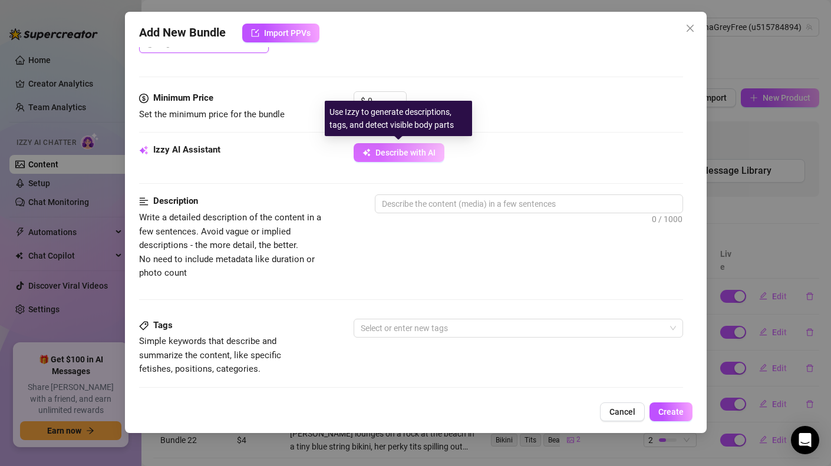
click at [377, 152] on span "Describe with AI" at bounding box center [405, 152] width 60 height 9
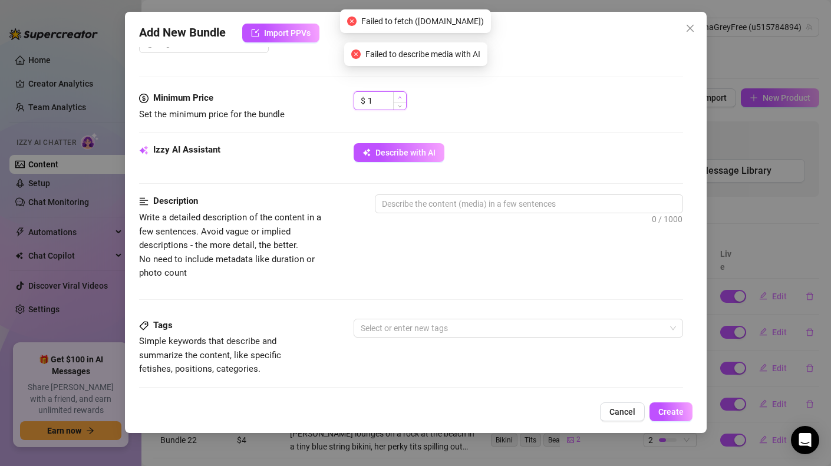
click at [396, 99] on span "Increase Value" at bounding box center [399, 97] width 13 height 11
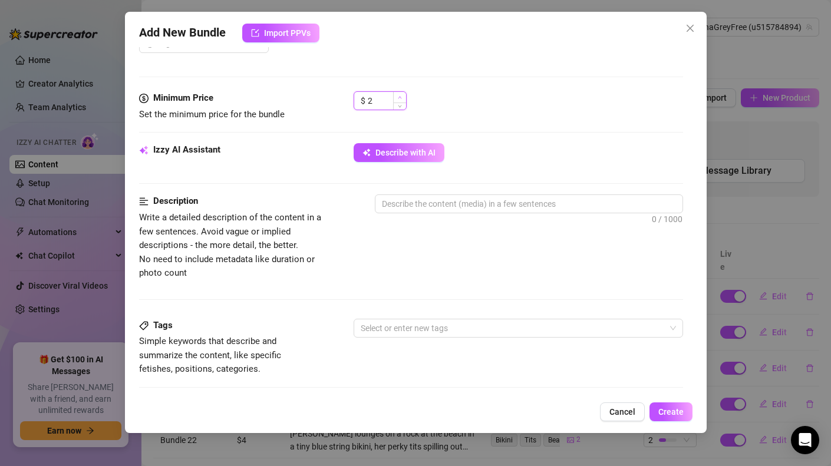
click at [396, 99] on span "Increase Value" at bounding box center [399, 97] width 13 height 11
click at [398, 97] on icon "up" at bounding box center [400, 97] width 4 height 4
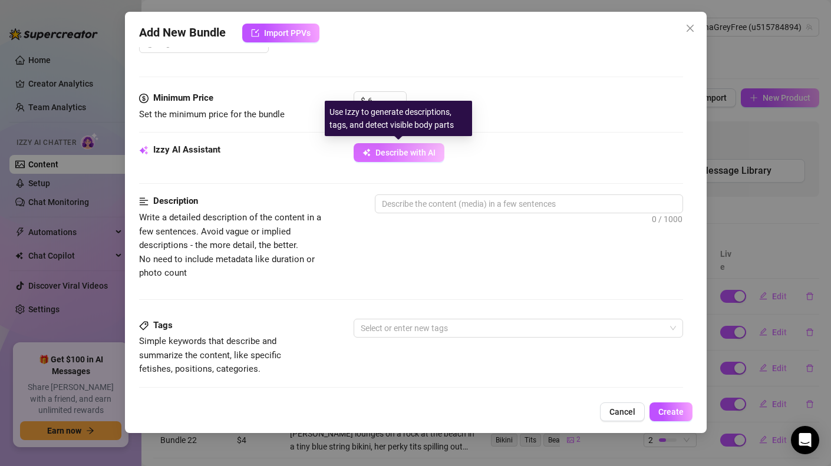
click at [401, 154] on span "Describe with AI" at bounding box center [405, 152] width 60 height 9
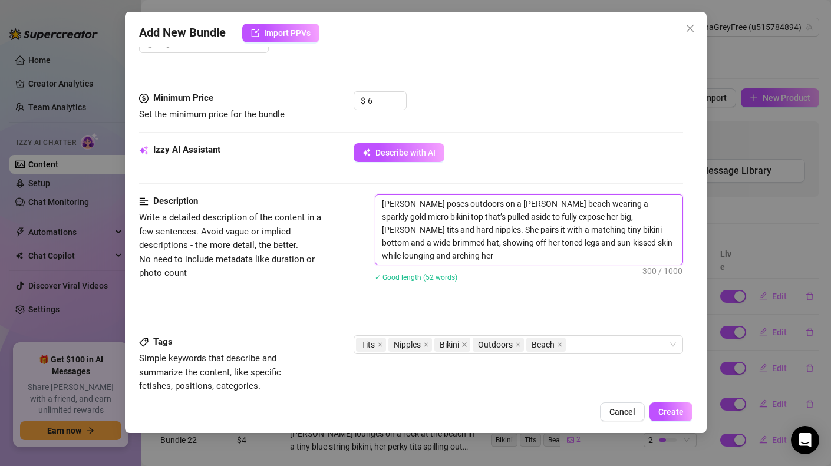
drag, startPoint x: 479, startPoint y: 208, endPoint x: 446, endPoint y: 206, distance: 32.5
drag, startPoint x: 446, startPoint y: 206, endPoint x: 476, endPoint y: 208, distance: 30.1
click at [476, 208] on textarea "[PERSON_NAME] poses outdoors on a [PERSON_NAME] beach wearing a sparkly gold mi…" at bounding box center [528, 230] width 307 height 70
click at [517, 344] on icon "close" at bounding box center [518, 345] width 6 height 6
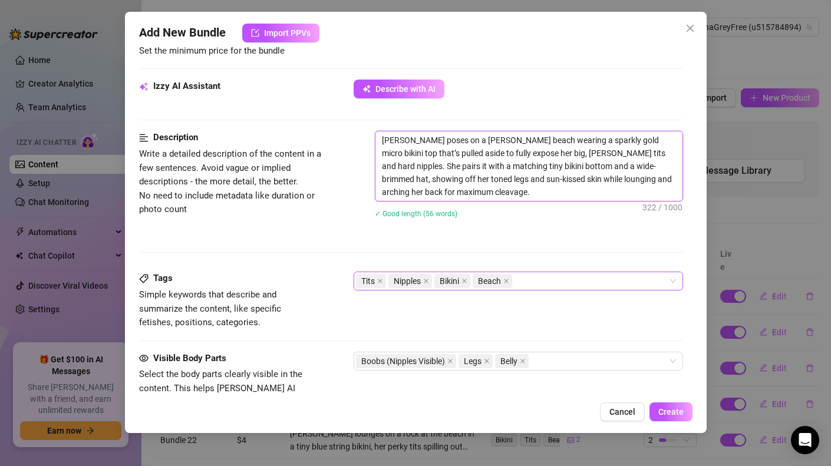
scroll to position [675, 0]
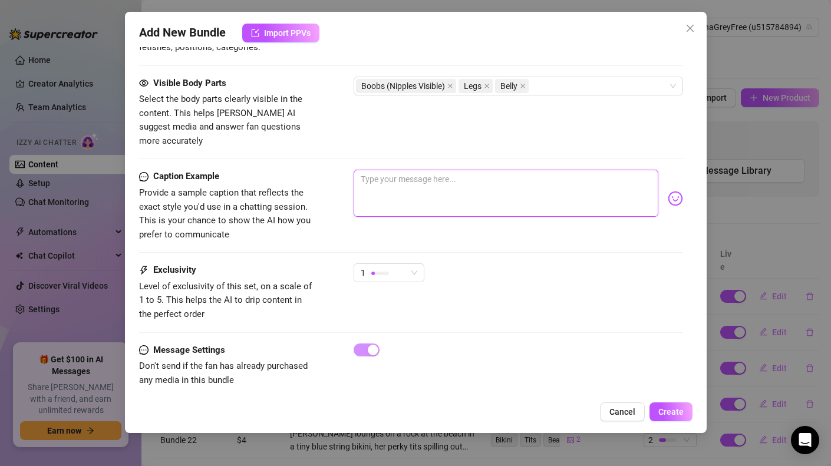
drag, startPoint x: 413, startPoint y: 182, endPoint x: 486, endPoint y: 136, distance: 86.8
click at [413, 182] on textarea at bounding box center [506, 193] width 305 height 47
click at [414, 264] on span "1" at bounding box center [389, 273] width 57 height 18
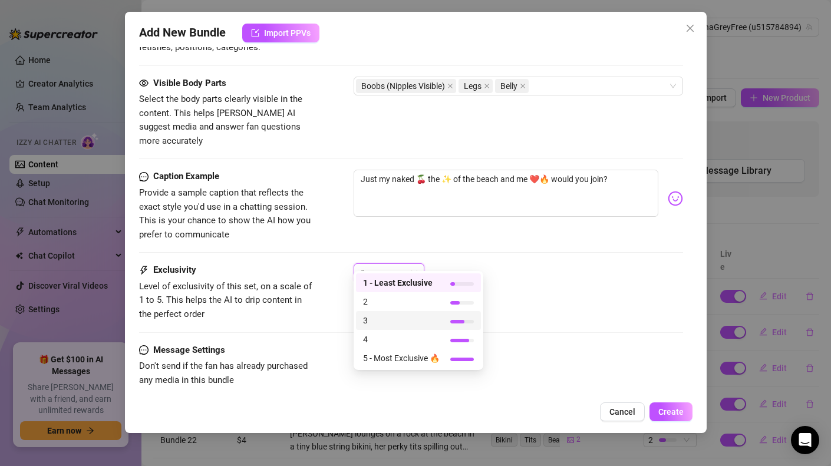
click at [397, 316] on span "3" at bounding box center [401, 320] width 77 height 13
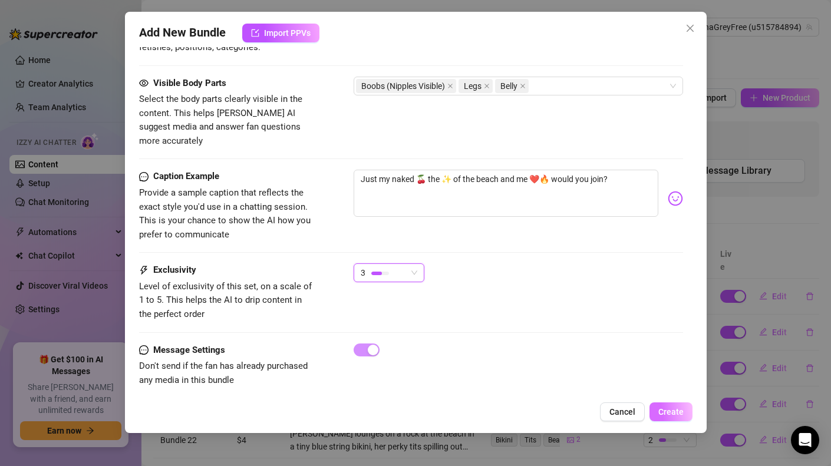
click at [668, 408] on span "Create" at bounding box center [670, 411] width 25 height 9
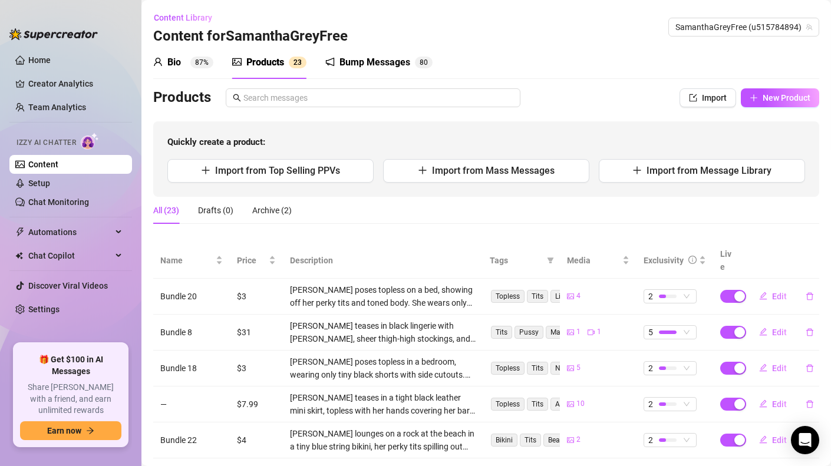
click at [58, 163] on link "Content" at bounding box center [43, 164] width 30 height 9
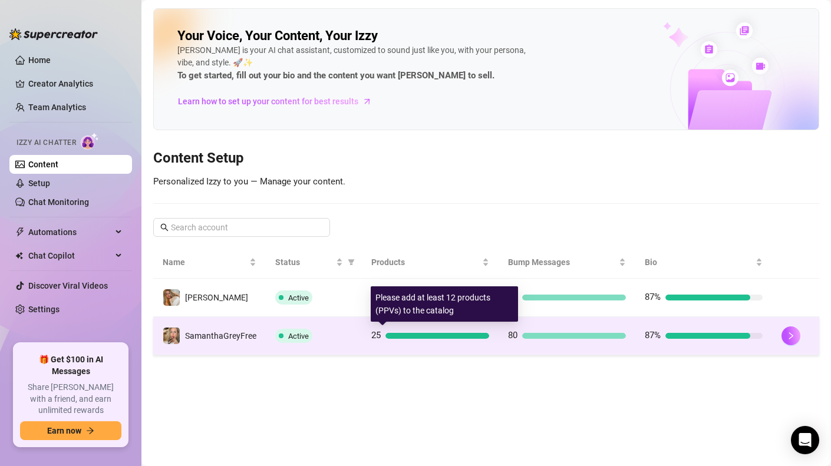
click at [449, 338] on div at bounding box center [437, 336] width 104 height 6
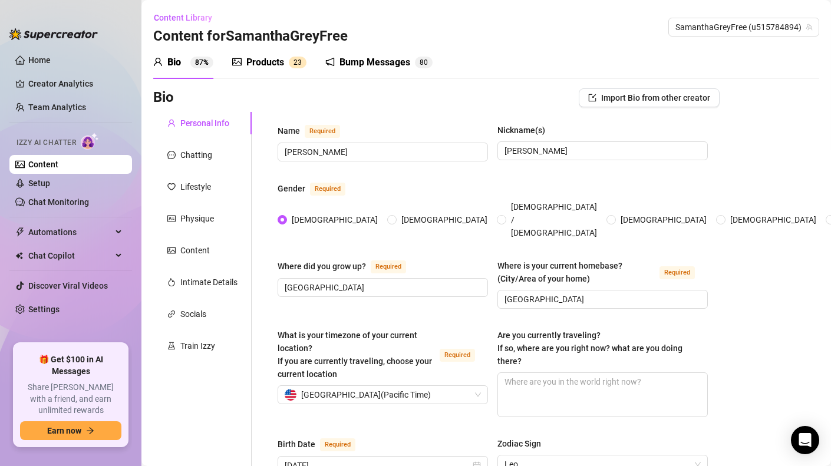
click at [265, 61] on div "Products" at bounding box center [265, 62] width 38 height 14
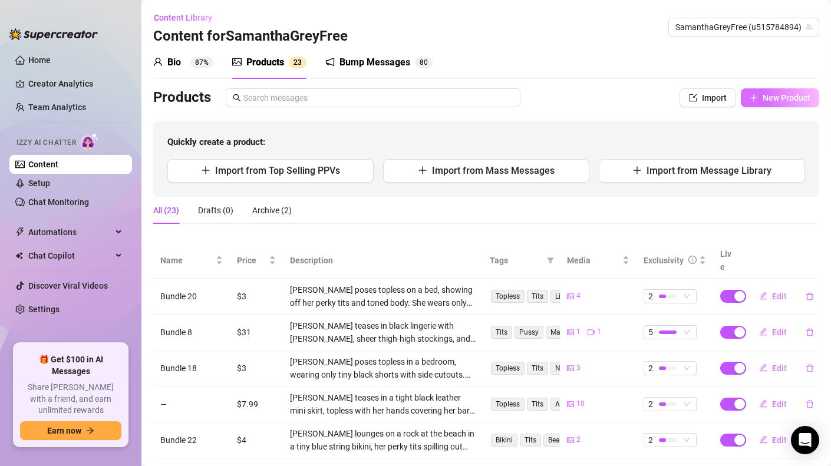
click at [774, 95] on span "New Product" at bounding box center [787, 97] width 48 height 9
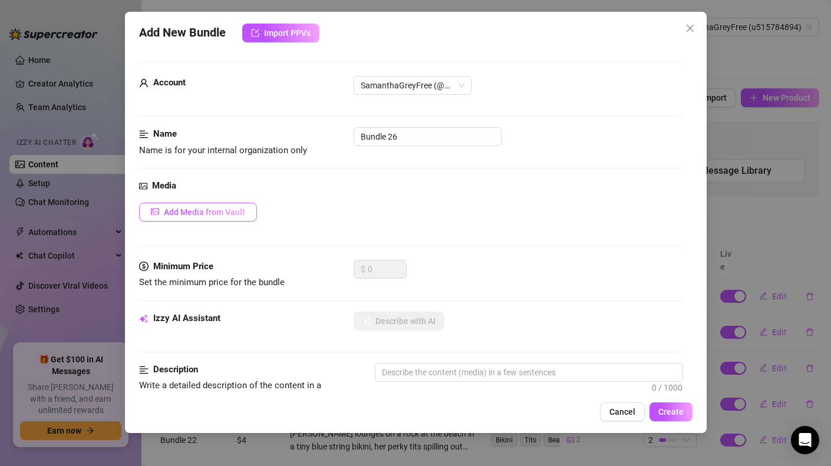
click at [181, 212] on span "Add Media from Vault" at bounding box center [204, 211] width 81 height 9
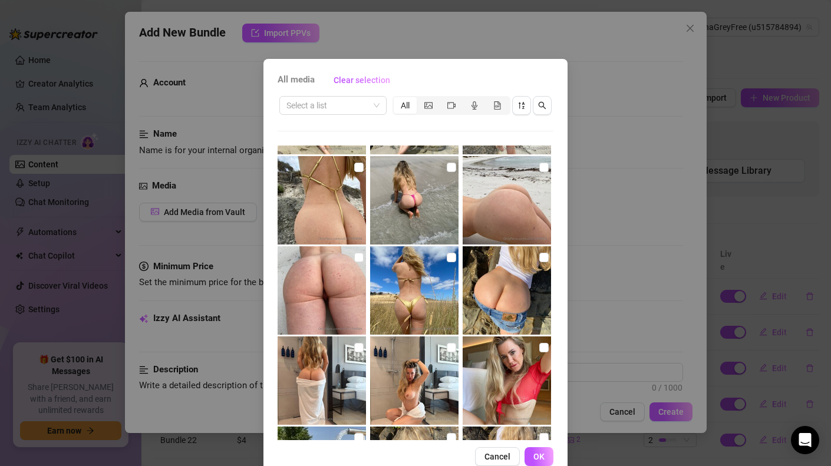
scroll to position [362, 0]
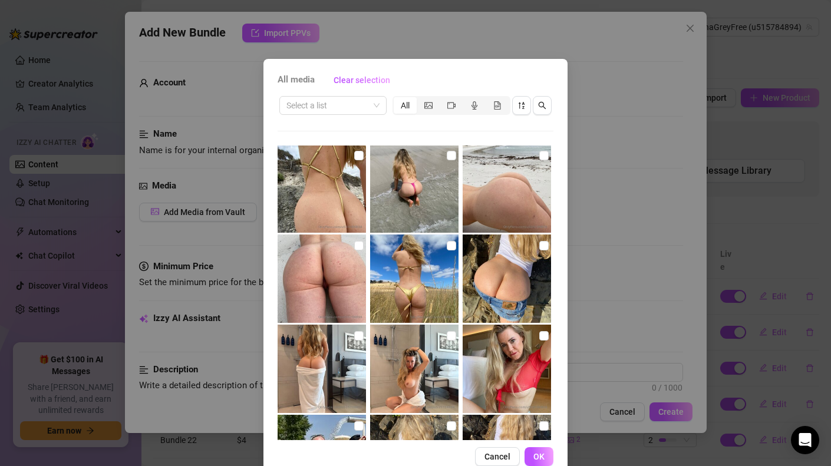
click at [344, 194] on img at bounding box center [322, 188] width 88 height 88
click at [502, 275] on img at bounding box center [507, 279] width 88 height 88
click at [327, 373] on img at bounding box center [322, 369] width 88 height 88
click at [535, 458] on span "OK" at bounding box center [538, 456] width 11 height 9
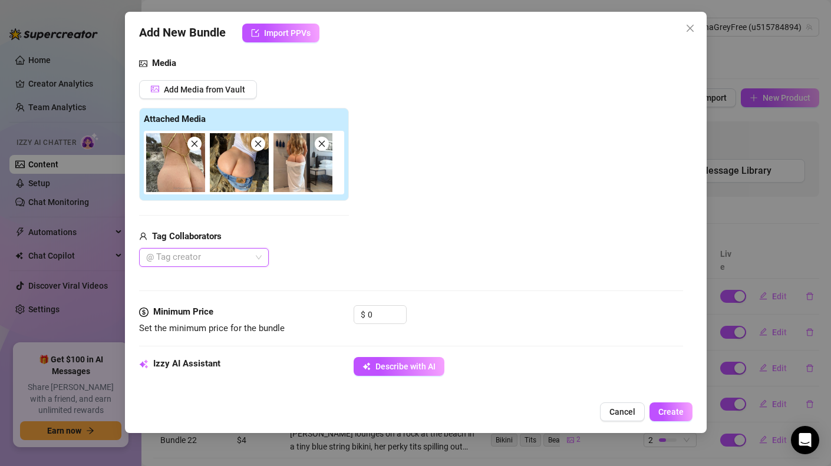
scroll to position [154, 0]
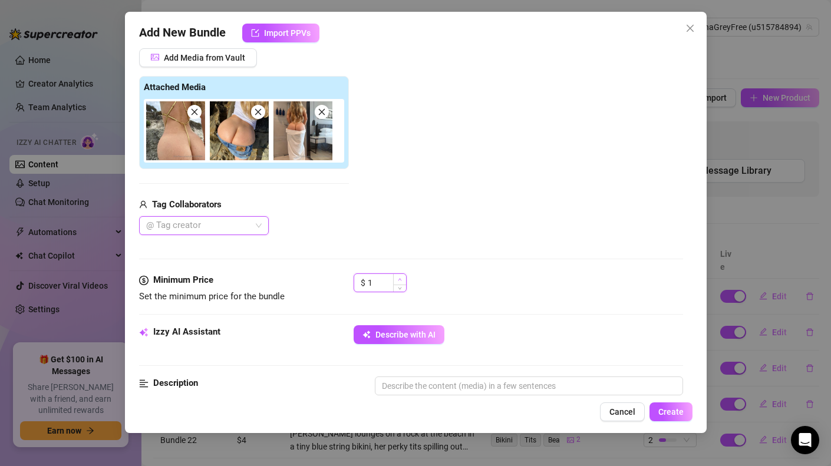
click at [399, 278] on icon "up" at bounding box center [400, 280] width 4 height 4
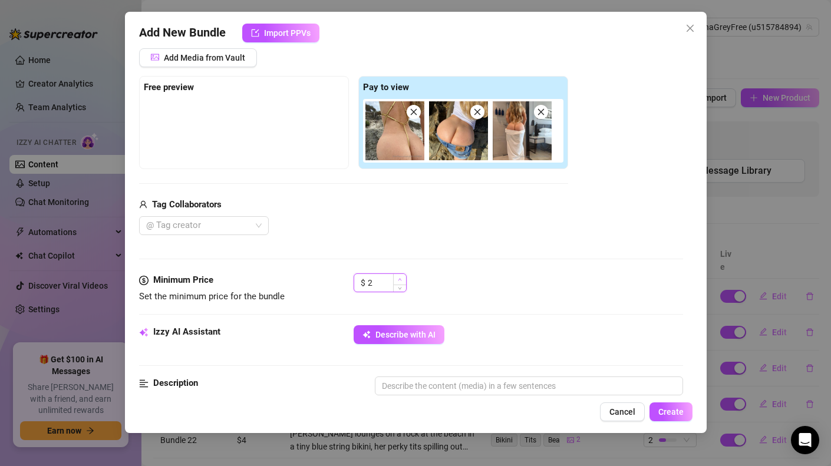
click at [399, 278] on icon "up" at bounding box center [400, 280] width 4 height 4
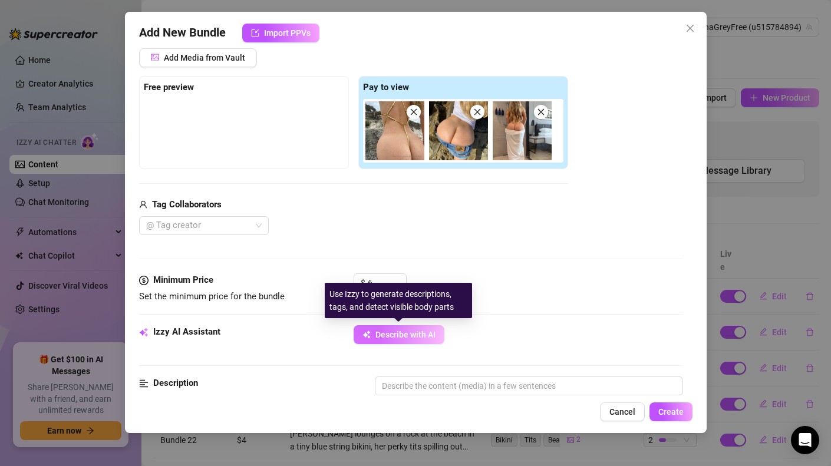
click at [421, 331] on span "Describe with AI" at bounding box center [405, 334] width 60 height 9
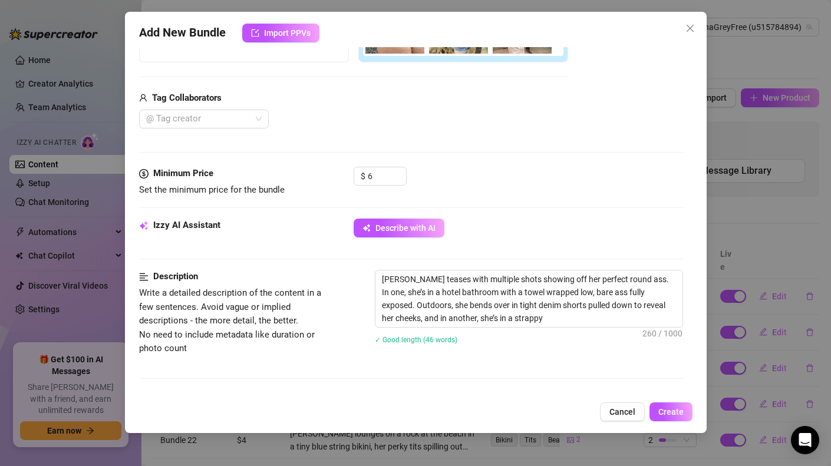
scroll to position [264, 0]
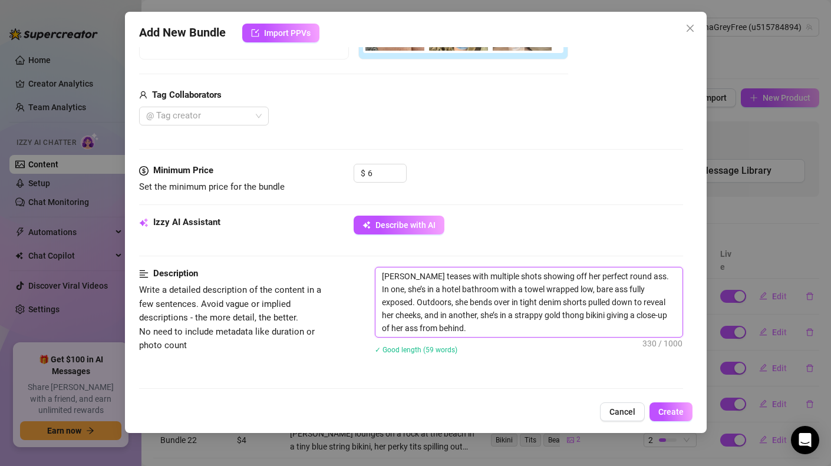
click at [436, 304] on textarea "[PERSON_NAME] teases with multiple shots showing off her perfect round ass. In …" at bounding box center [528, 303] width 307 height 70
drag, startPoint x: 456, startPoint y: 304, endPoint x: 416, endPoint y: 303, distance: 40.1
click at [415, 304] on textarea "[PERSON_NAME] teases with multiple shots showing off her perfect round ass. In …" at bounding box center [528, 303] width 307 height 70
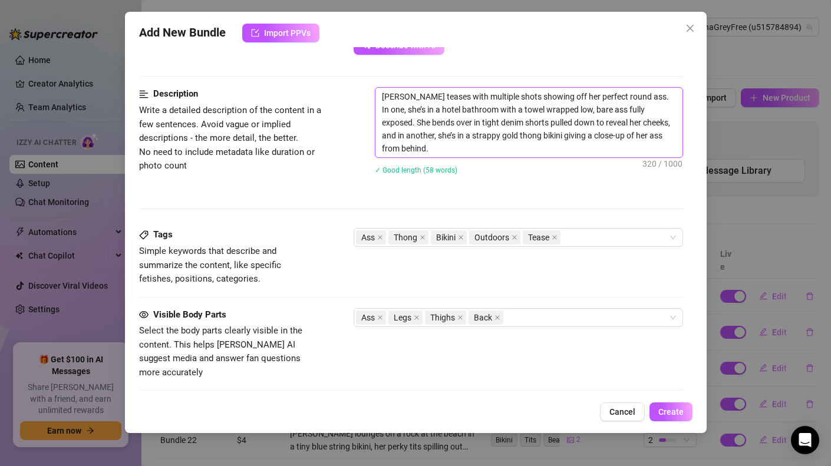
scroll to position [483, 0]
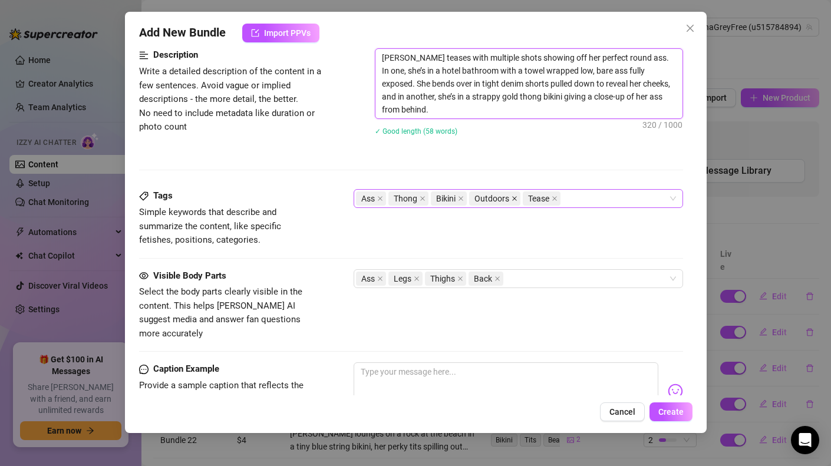
click at [512, 197] on icon "close" at bounding box center [515, 199] width 6 height 6
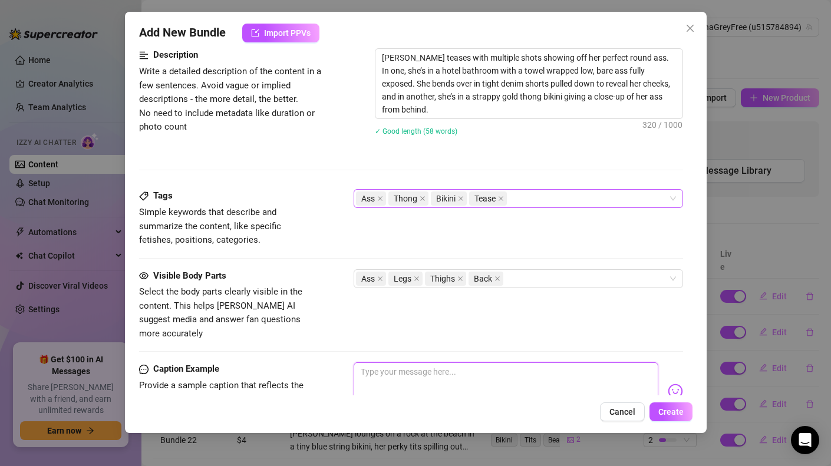
click at [432, 366] on textarea at bounding box center [506, 385] width 305 height 47
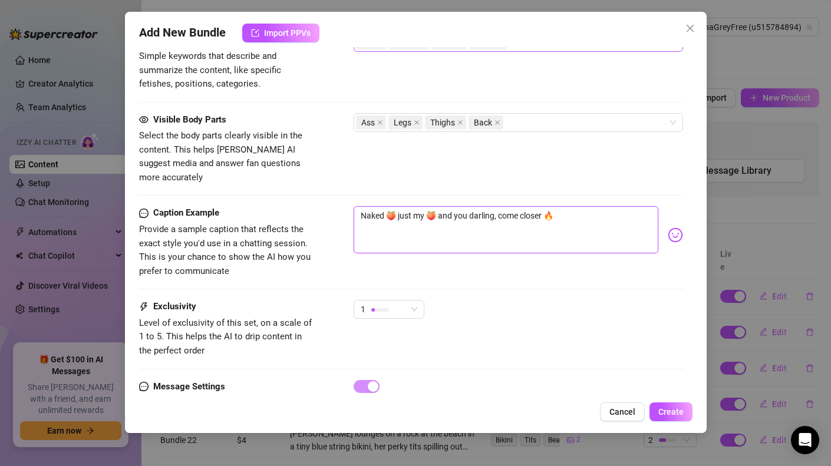
scroll to position [605, 0]
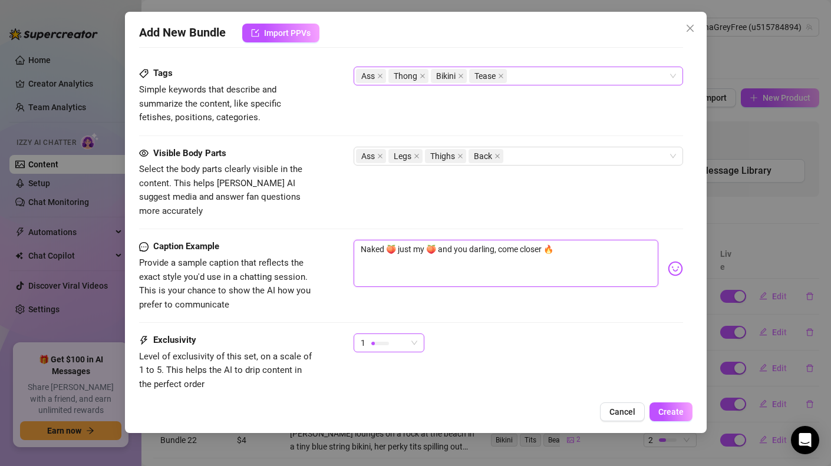
click at [417, 334] on div "1" at bounding box center [389, 343] width 71 height 19
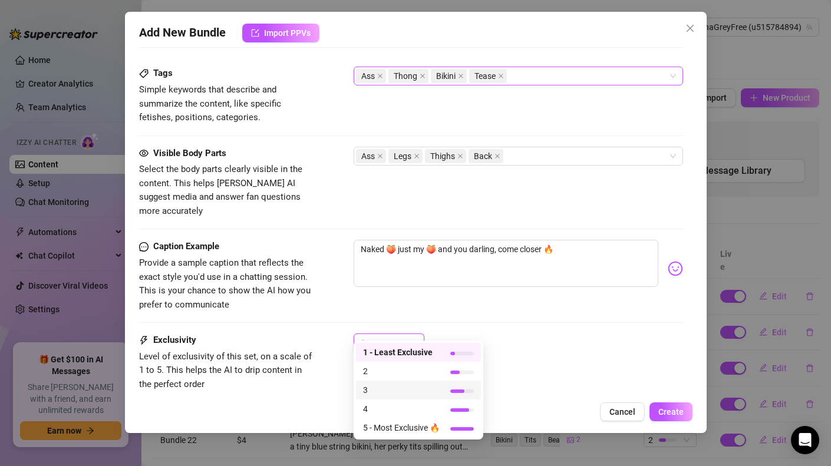
drag, startPoint x: 398, startPoint y: 390, endPoint x: 409, endPoint y: 389, distance: 11.3
click at [398, 390] on span "3" at bounding box center [401, 390] width 77 height 13
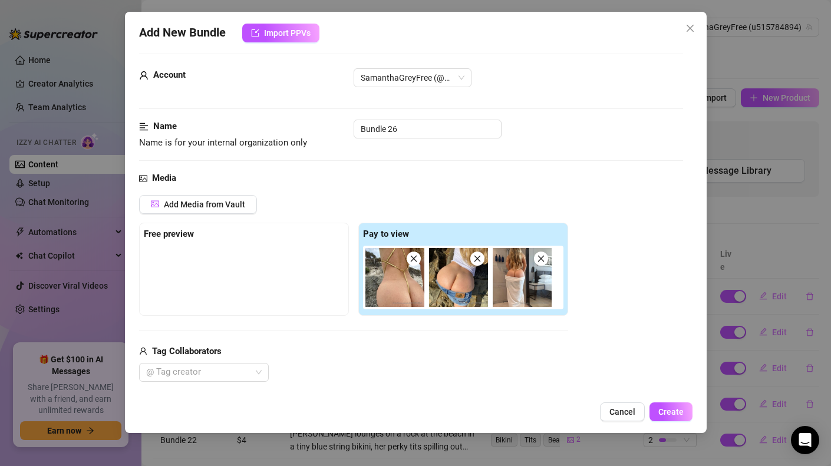
scroll to position [0, 0]
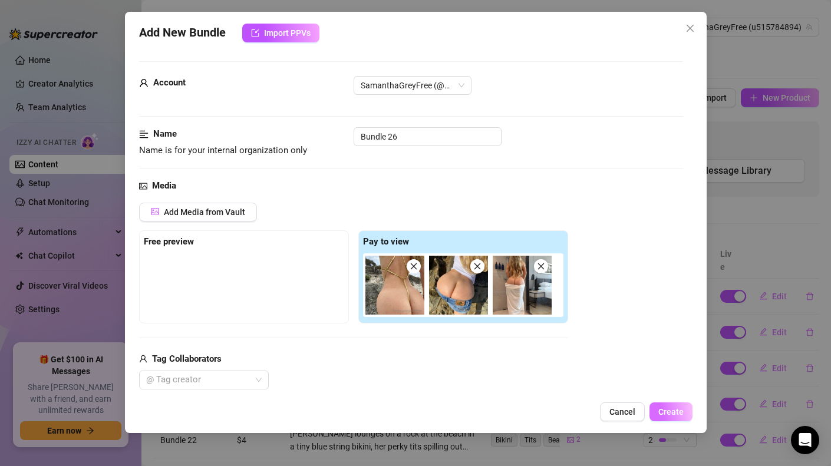
click at [665, 414] on span "Create" at bounding box center [670, 411] width 25 height 9
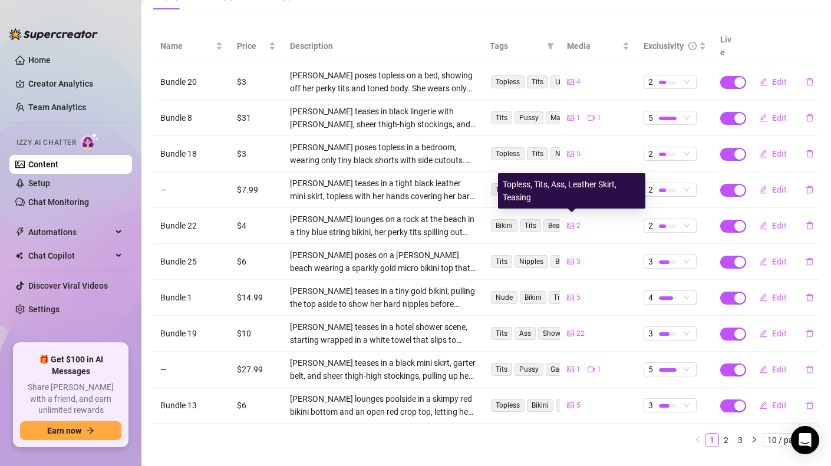
scroll to position [143, 0]
